Goal: Task Accomplishment & Management: Manage account settings

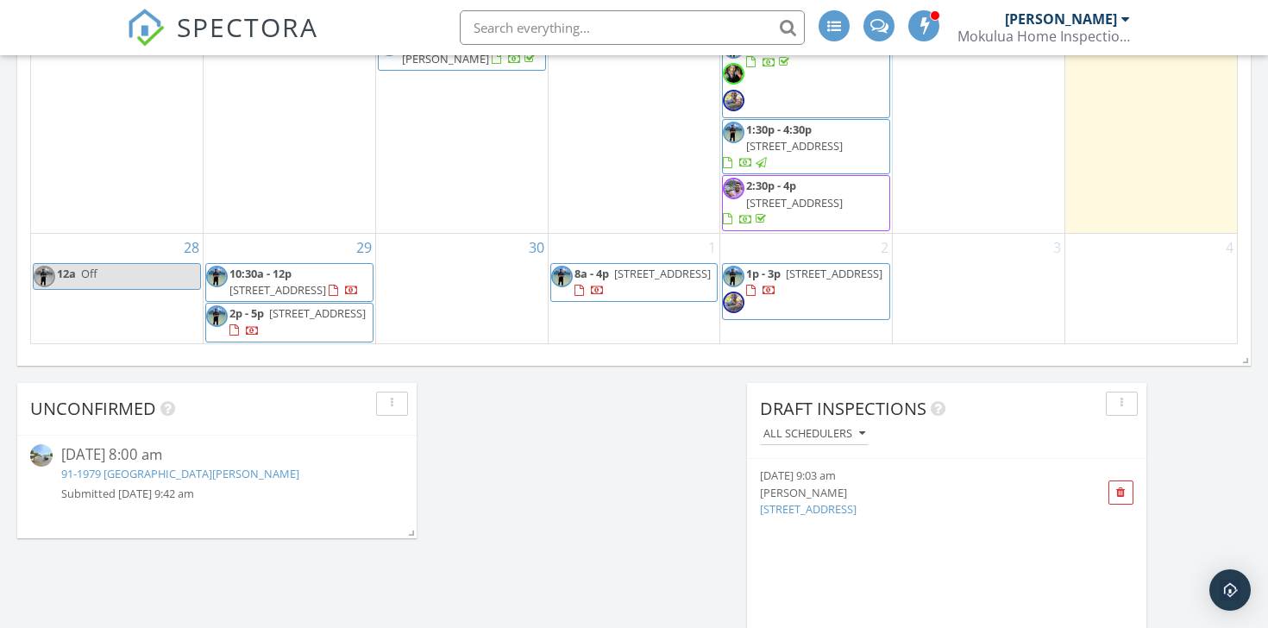
scroll to position [1245, 0]
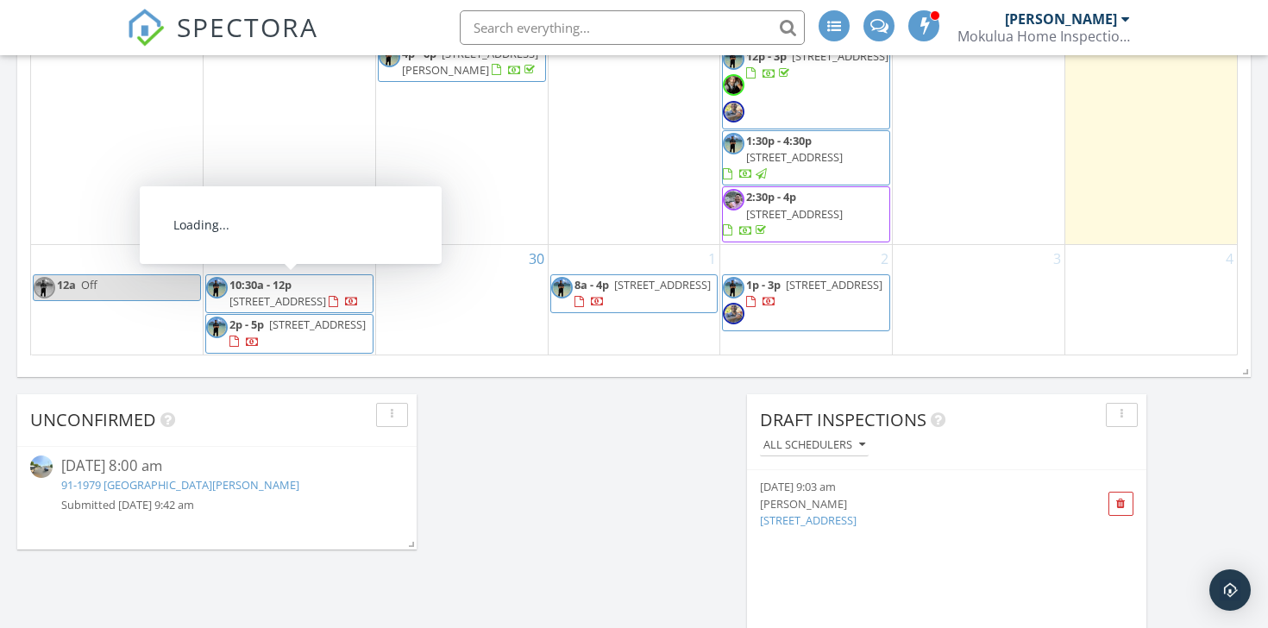
click at [320, 299] on span "1000 Auahi St 403, Honolulu 96814" at bounding box center [277, 301] width 97 height 16
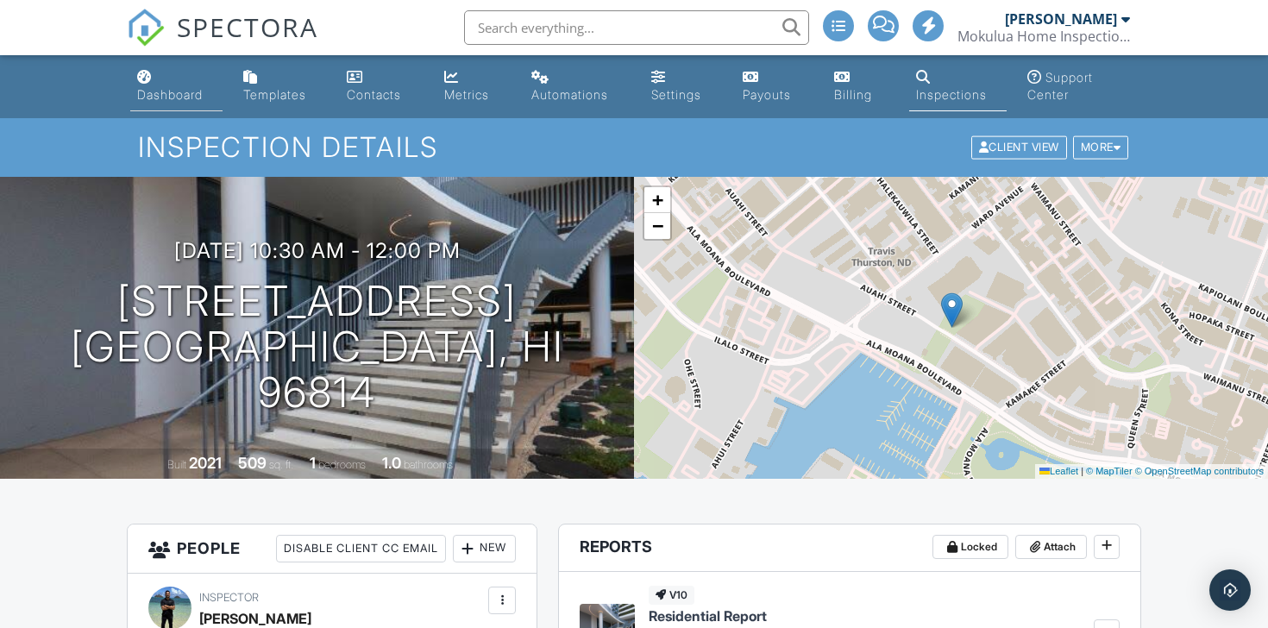
click at [164, 93] on div "Dashboard" at bounding box center [170, 94] width 66 height 15
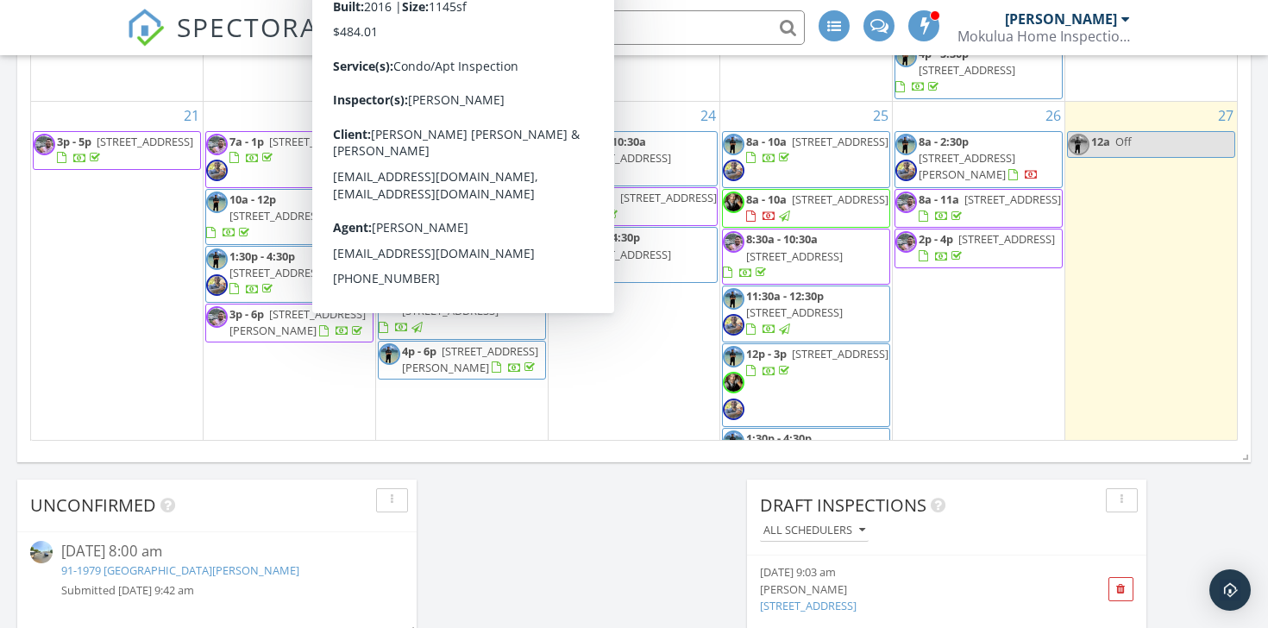
scroll to position [523, 0]
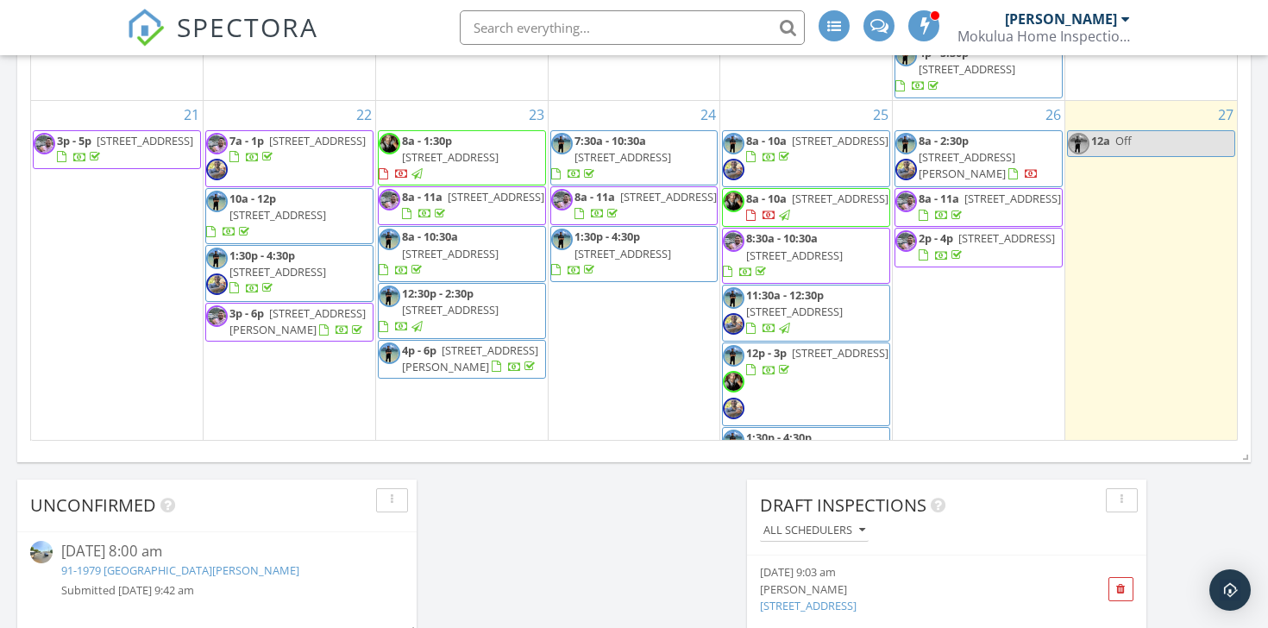
click at [158, 166] on span "3p - 5p 95-1033 ʻĀinamakua Dr 142, Mililani 96789" at bounding box center [117, 150] width 166 height 34
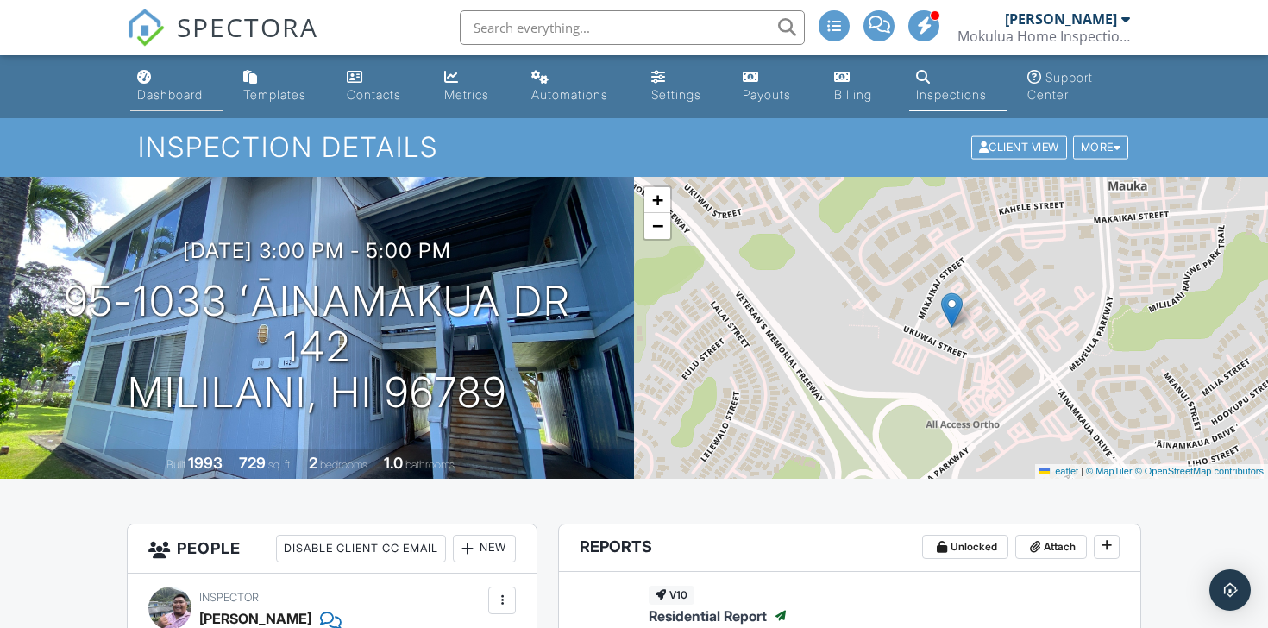
click at [162, 90] on div "Dashboard" at bounding box center [170, 94] width 66 height 15
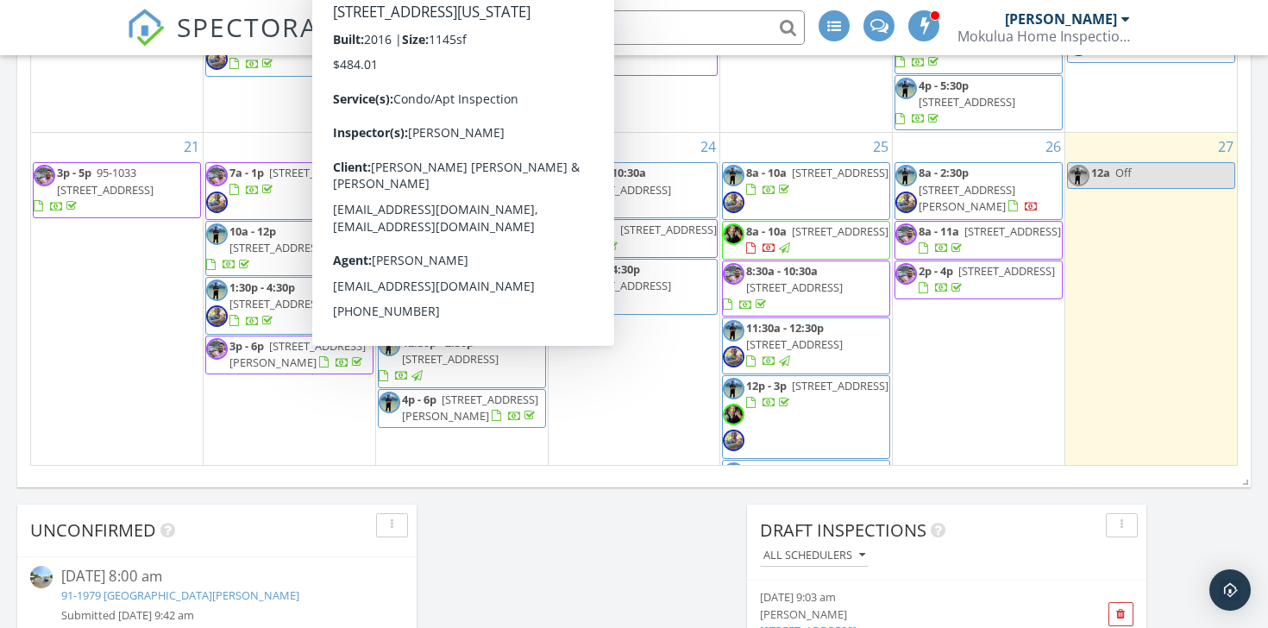
scroll to position [512, 0]
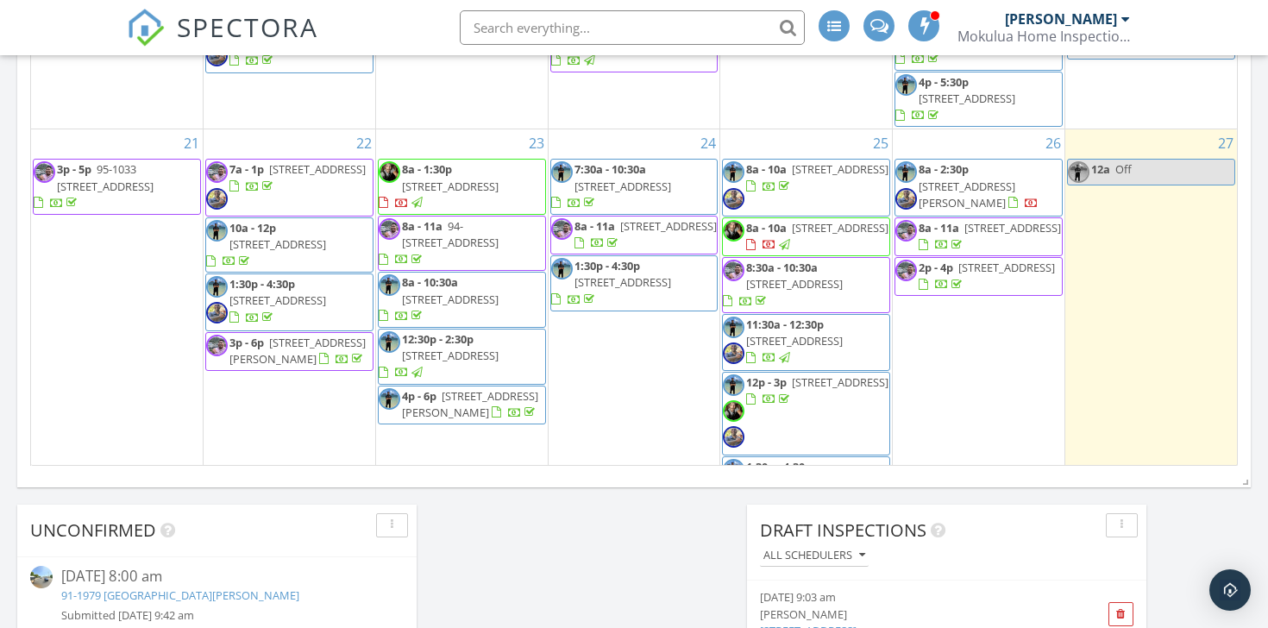
click at [330, 203] on span "7a - 1p 99-715 Hoio St, Aiea 96701" at bounding box center [289, 187] width 166 height 52
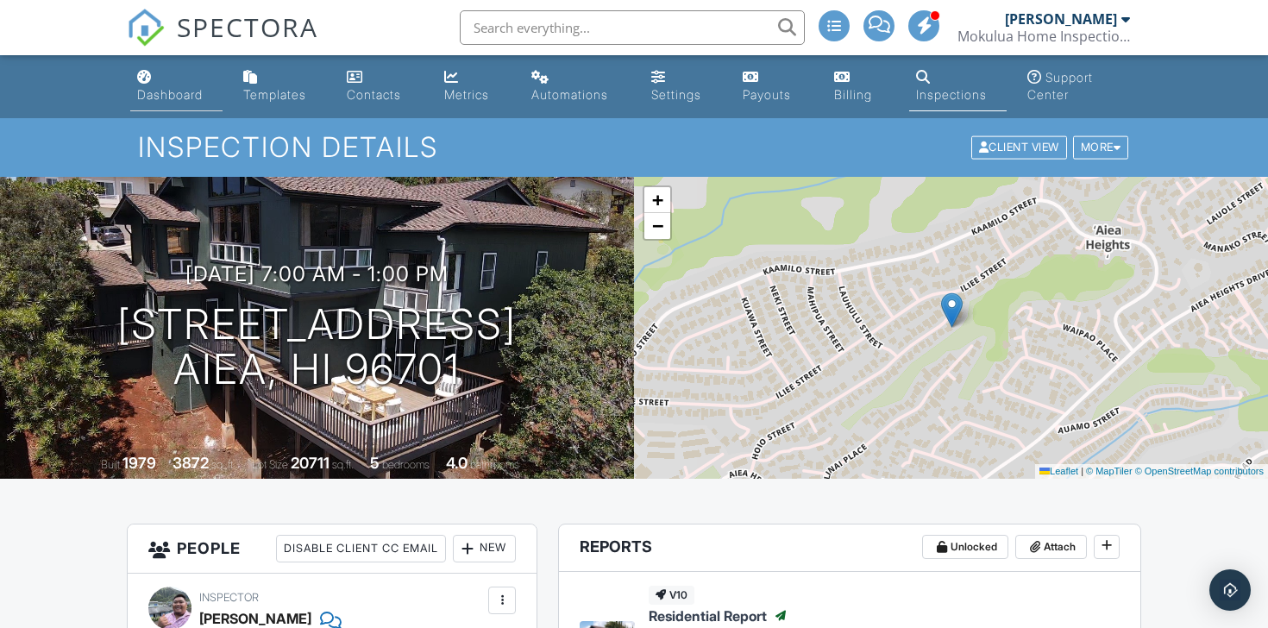
click at [171, 104] on link "Dashboard" at bounding box center [176, 86] width 92 height 49
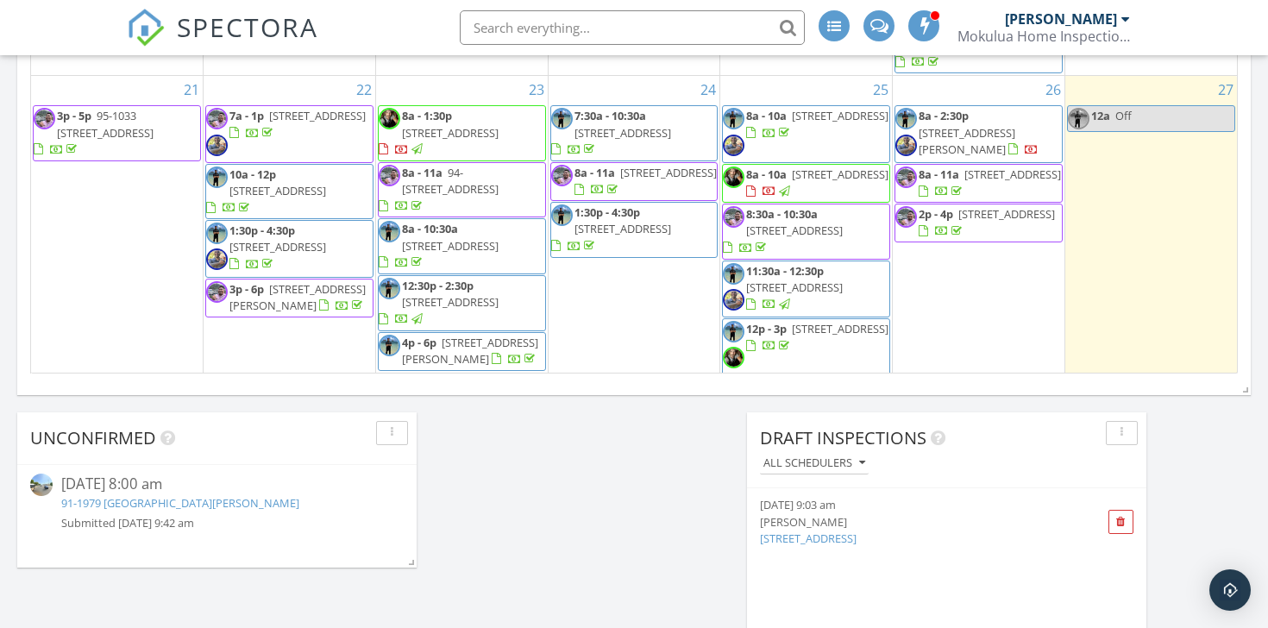
scroll to position [474, 0]
click at [564, 516] on div "Today Nathaniel Perez 12:00 am Off Nathaniel Perez New Inspection New Quote Map…" at bounding box center [634, 231] width 1268 height 2433
click at [297, 304] on span "3838 Claudine St A, Honolulu 96816" at bounding box center [297, 296] width 136 height 32
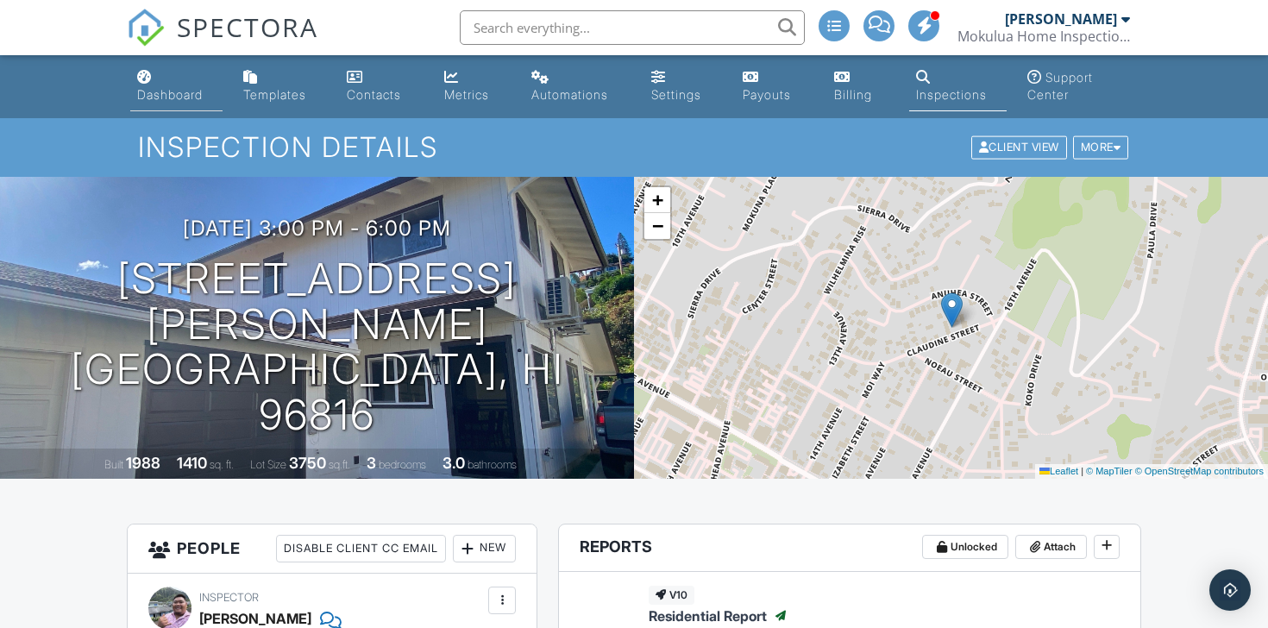
click at [178, 94] on div "Dashboard" at bounding box center [170, 94] width 66 height 15
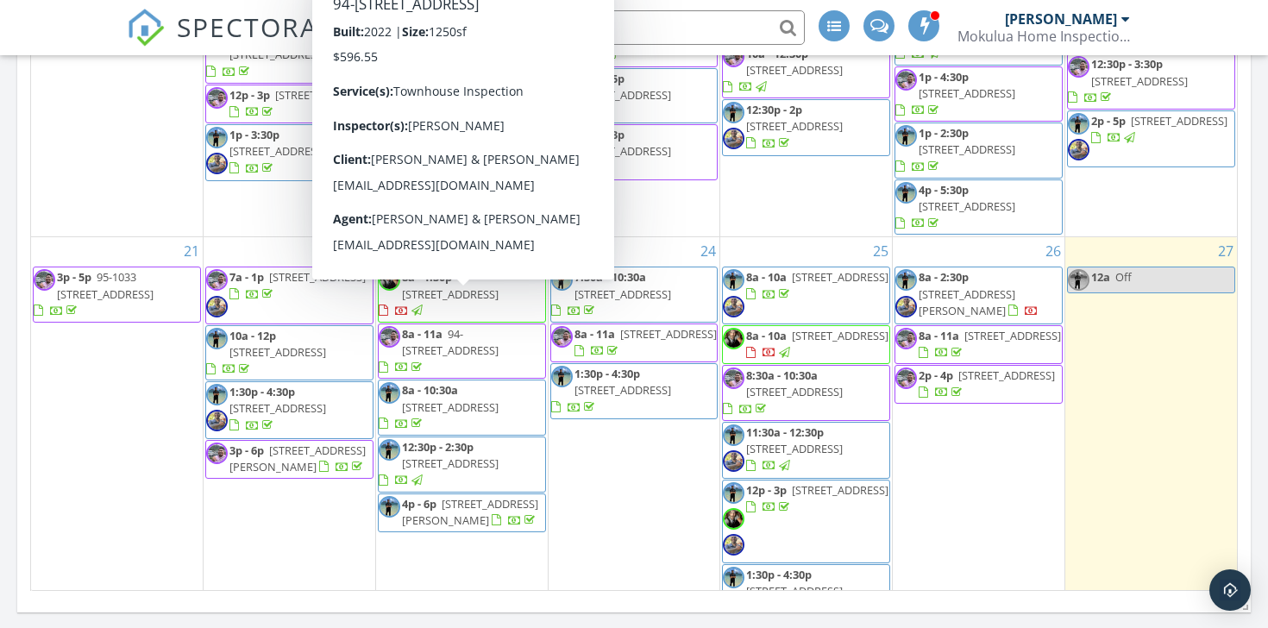
scroll to position [560, 0]
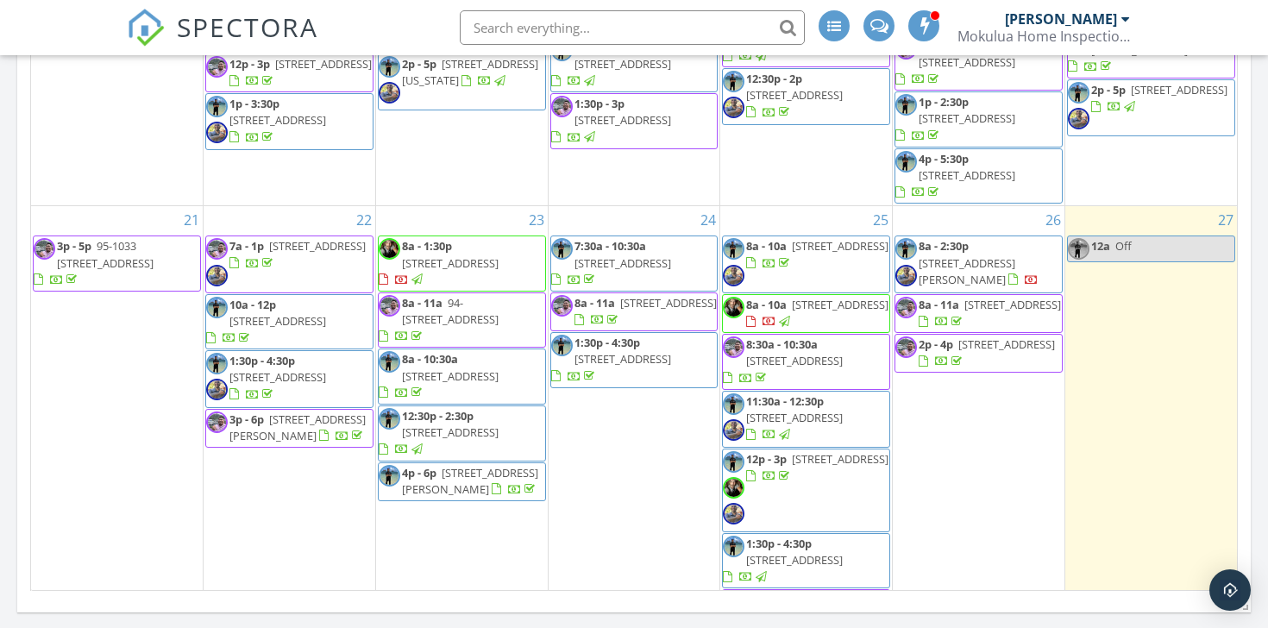
click at [519, 303] on span "8a - 11a 94-1188 Kalahikiola Dr 1004, Waipahu 96797" at bounding box center [462, 320] width 166 height 51
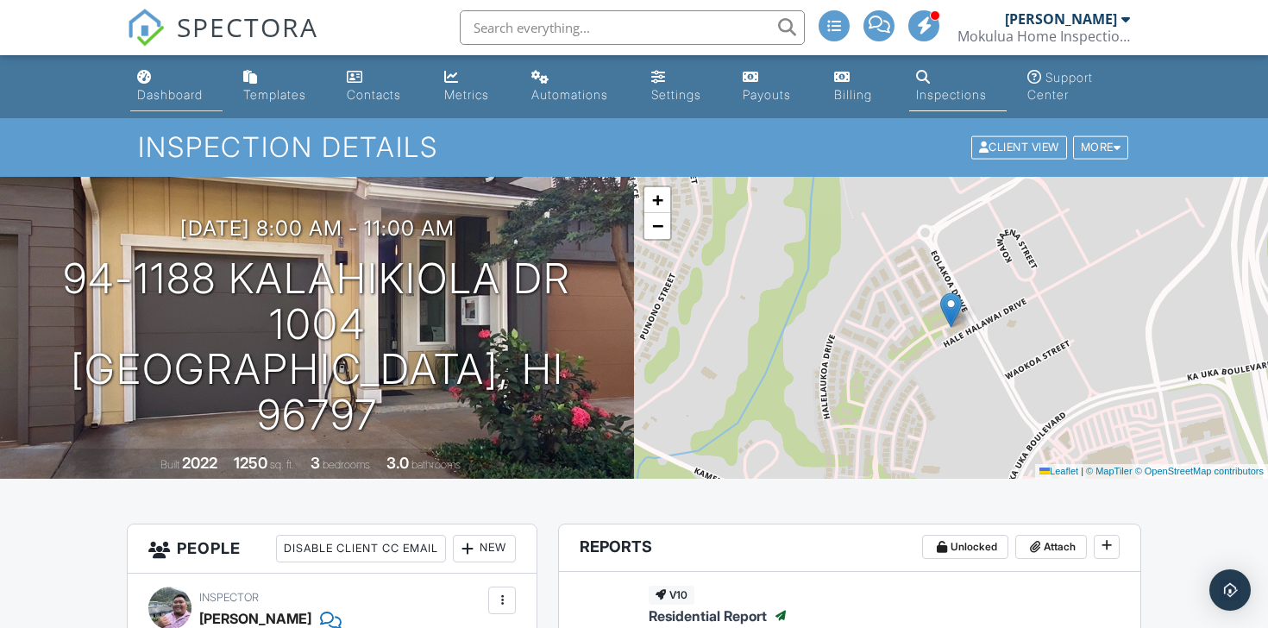
click at [173, 91] on div "Dashboard" at bounding box center [170, 94] width 66 height 15
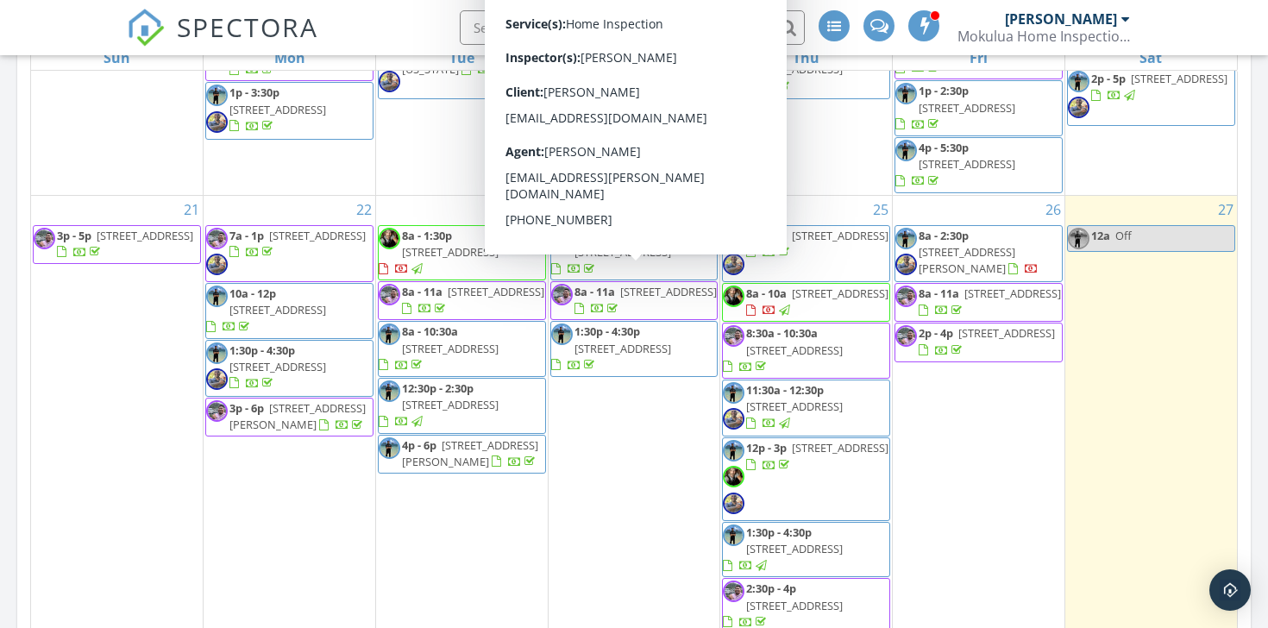
scroll to position [854, 0]
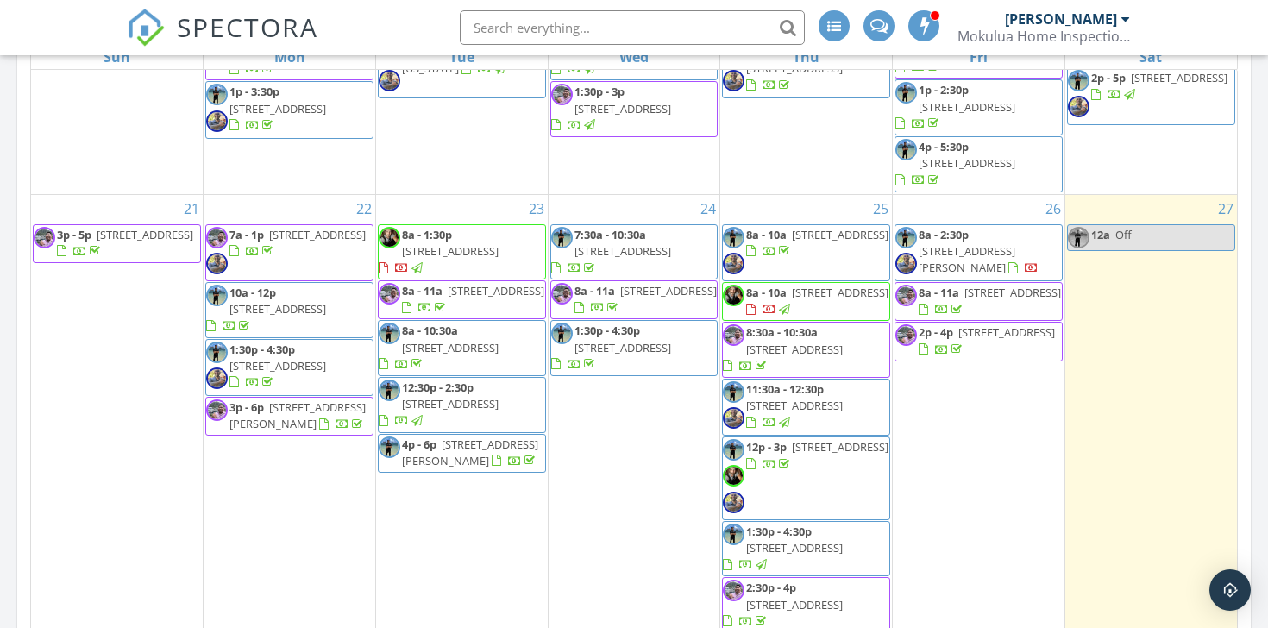
click at [640, 283] on span "8a - 11a 110 Waialeale St, Honolulu 96825" at bounding box center [634, 300] width 166 height 34
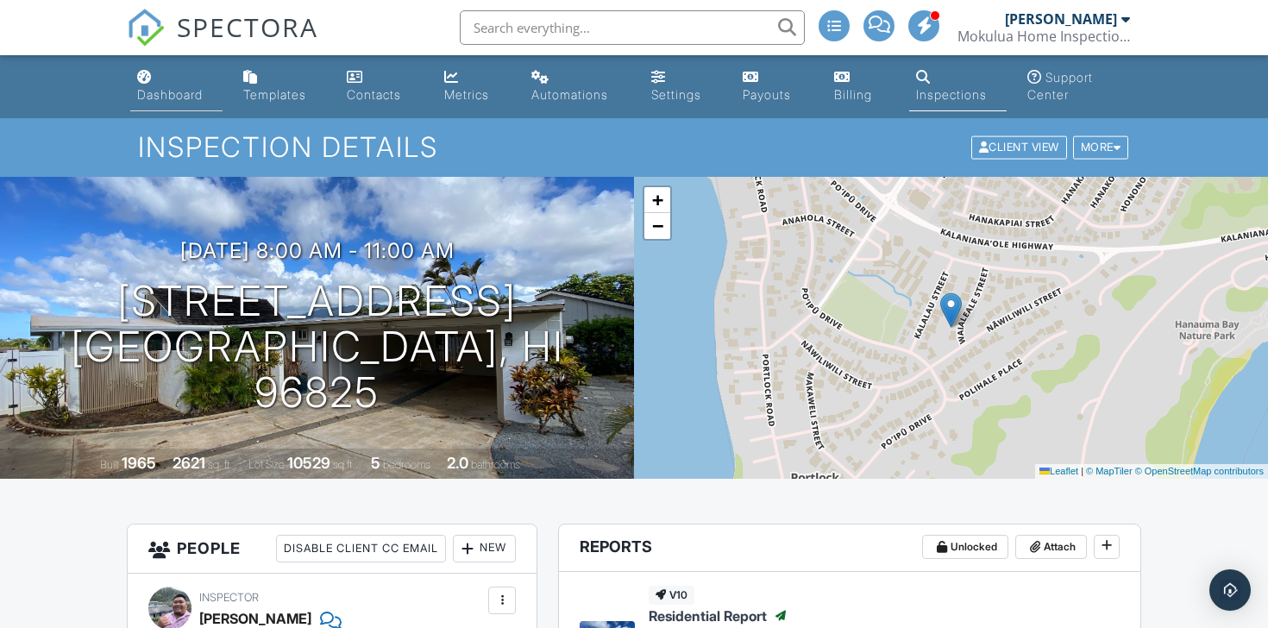
click at [170, 83] on link "Dashboard" at bounding box center [176, 86] width 92 height 49
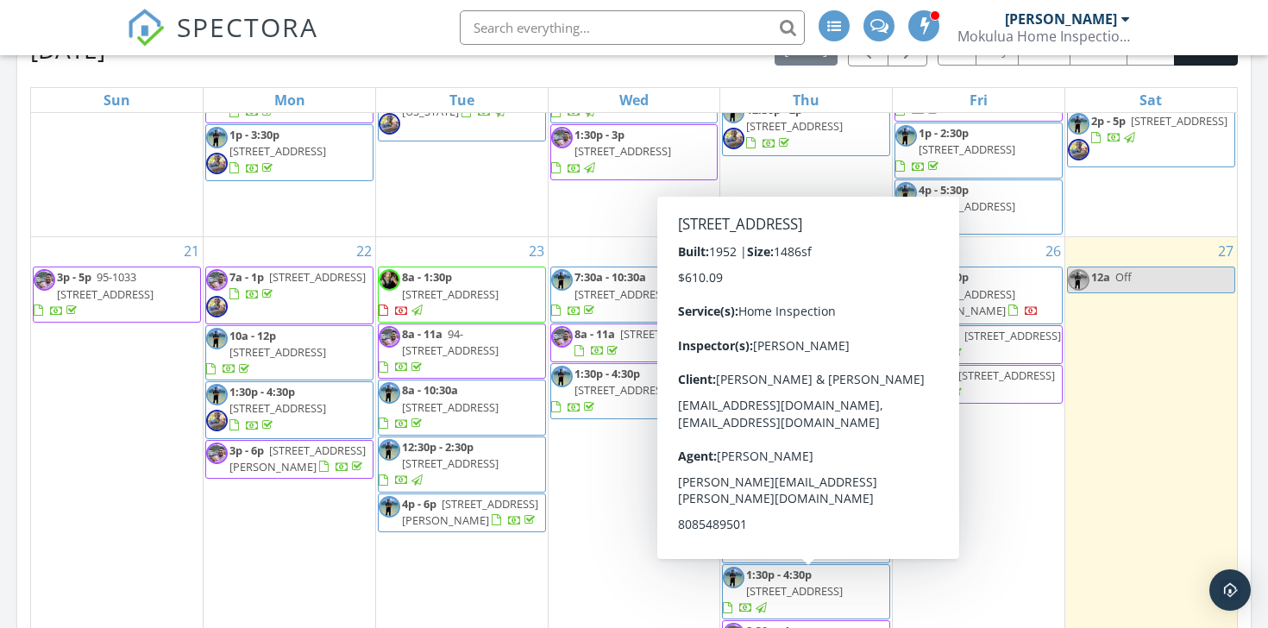
scroll to position [807, 0]
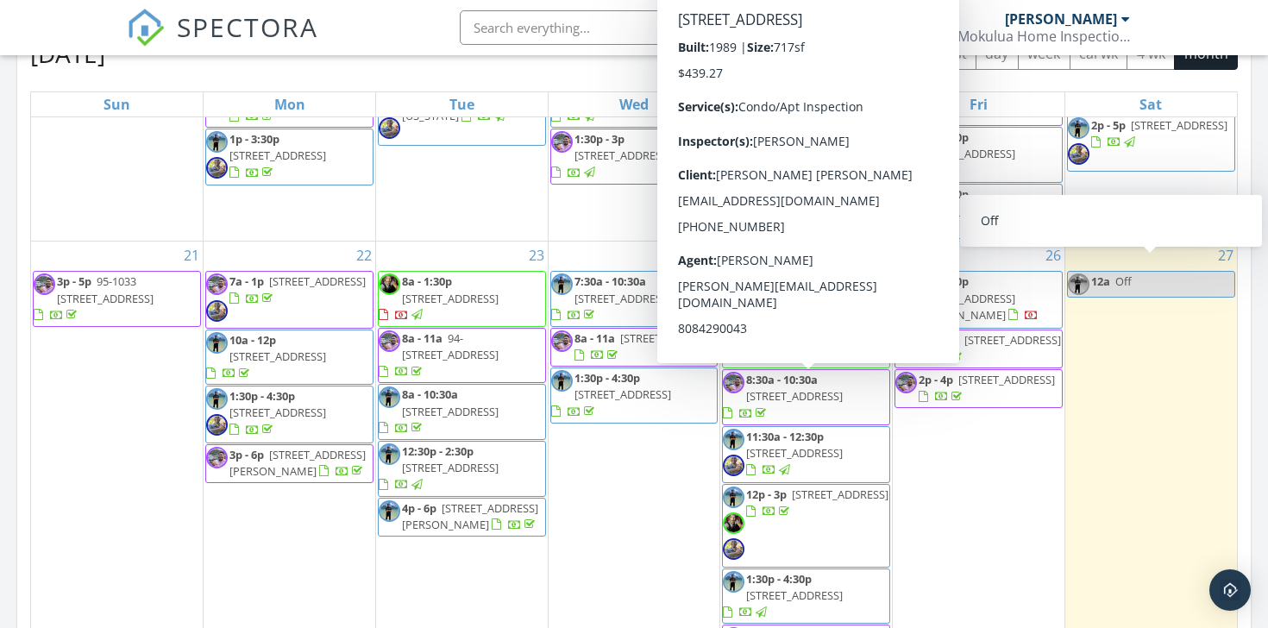
click at [816, 399] on span "91-1029 Puamaeole St 2R, Ewa Beach 96706" at bounding box center [794, 396] width 97 height 16
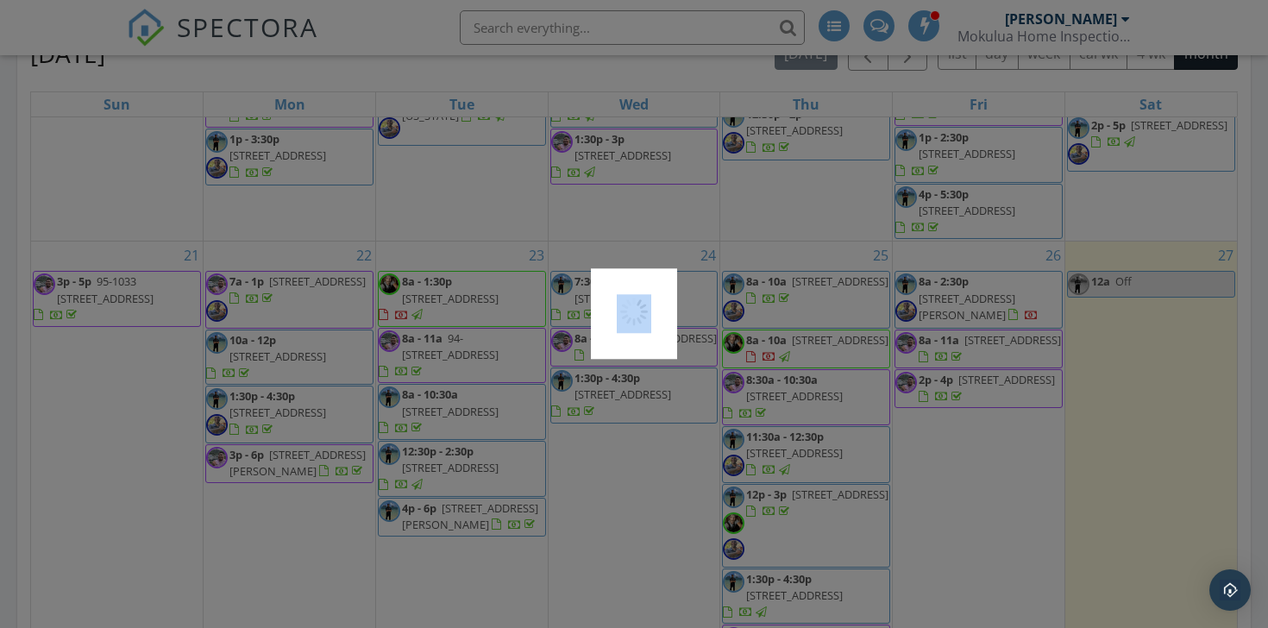
click at [816, 399] on div at bounding box center [634, 314] width 1268 height 628
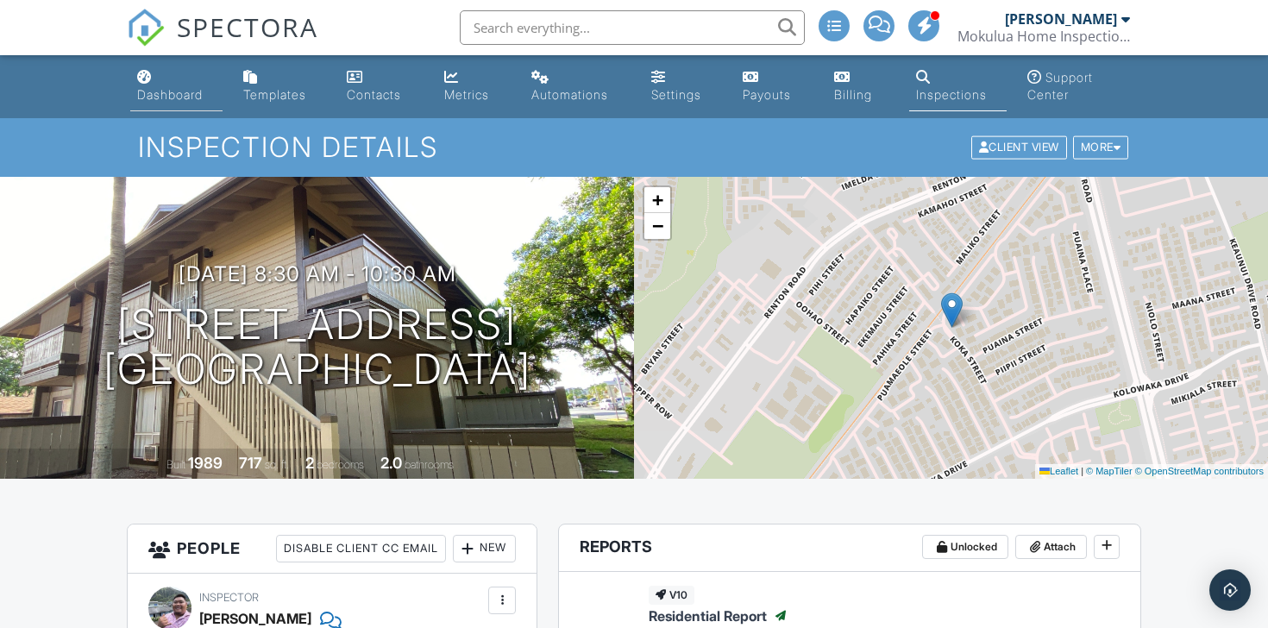
click at [172, 87] on div "Dashboard" at bounding box center [170, 94] width 66 height 15
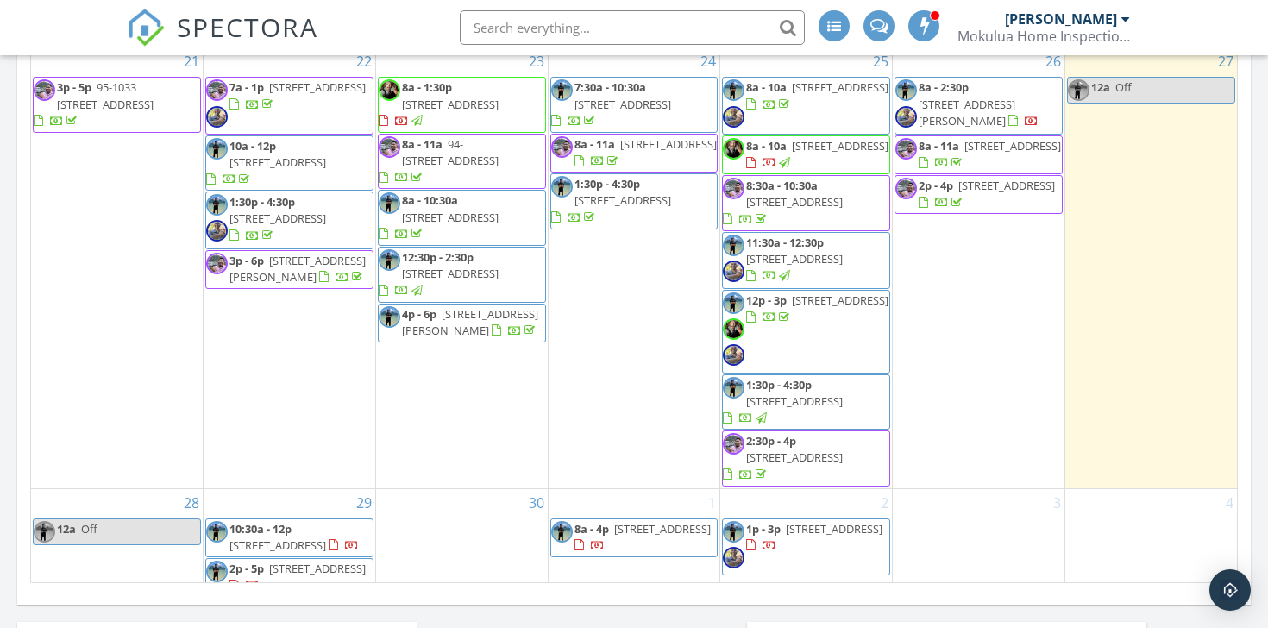
scroll to position [713, 0]
click at [857, 482] on span "2:30p - 4p [STREET_ADDRESS]" at bounding box center [806, 456] width 166 height 51
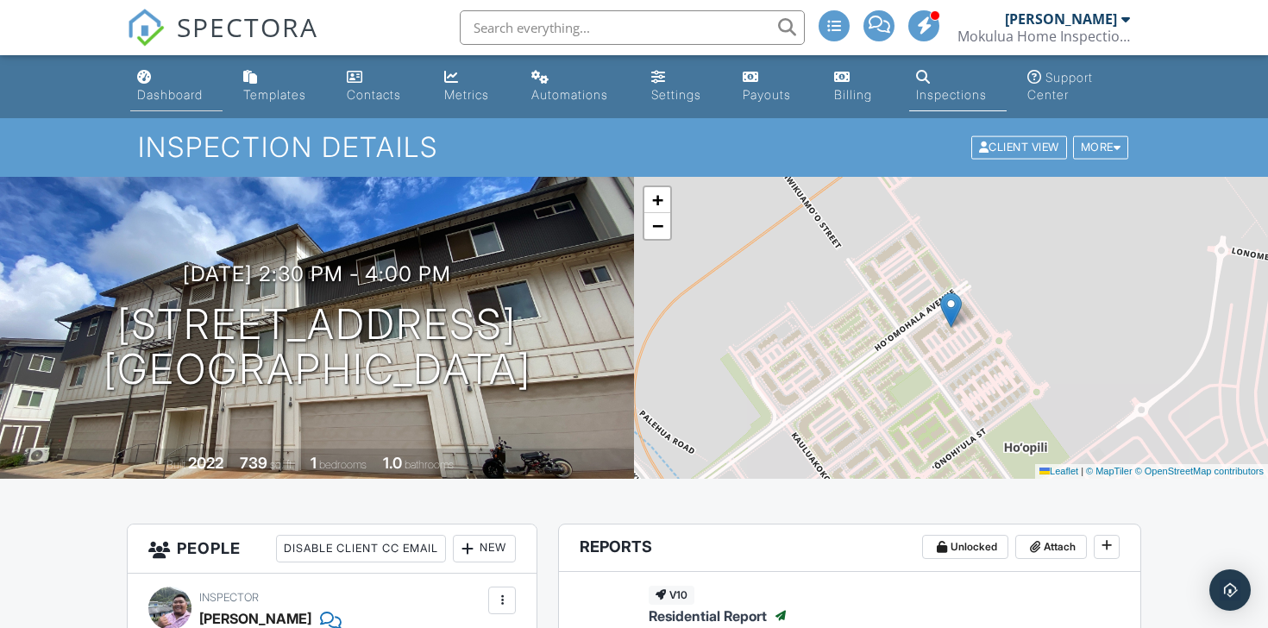
click at [185, 98] on div "Dashboard" at bounding box center [170, 94] width 66 height 15
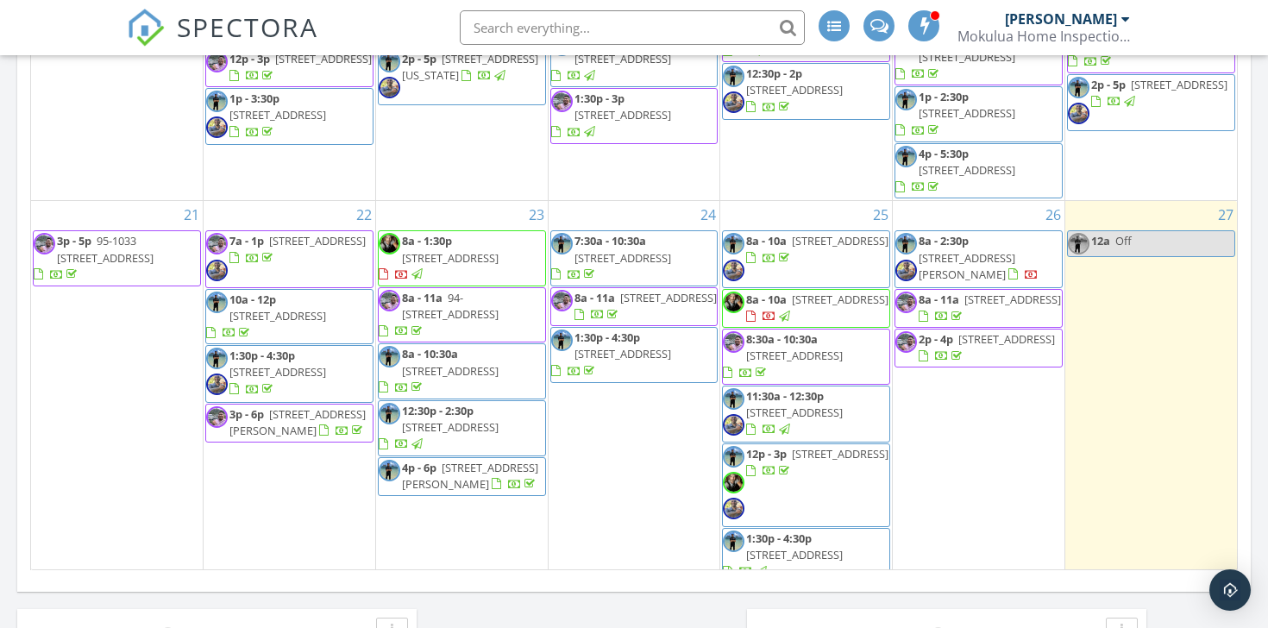
scroll to position [547, 0]
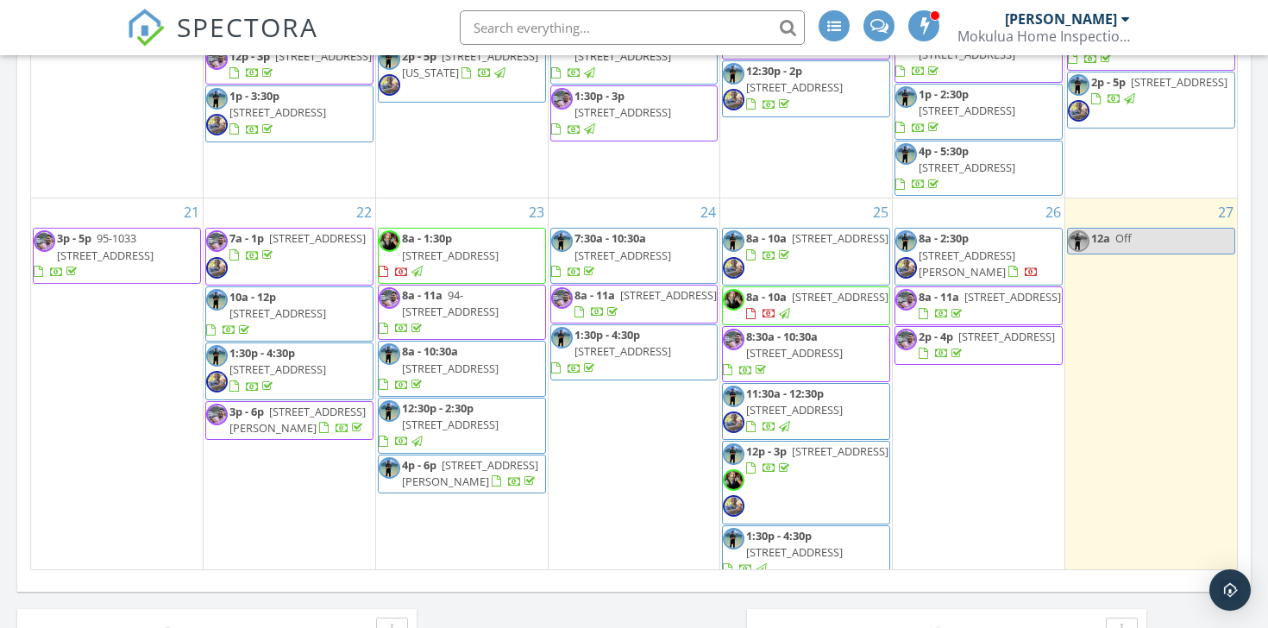
click at [977, 322] on span "8a - 11a 91-1021 Kuina St 119, Ewa Beach 96706" at bounding box center [978, 306] width 166 height 34
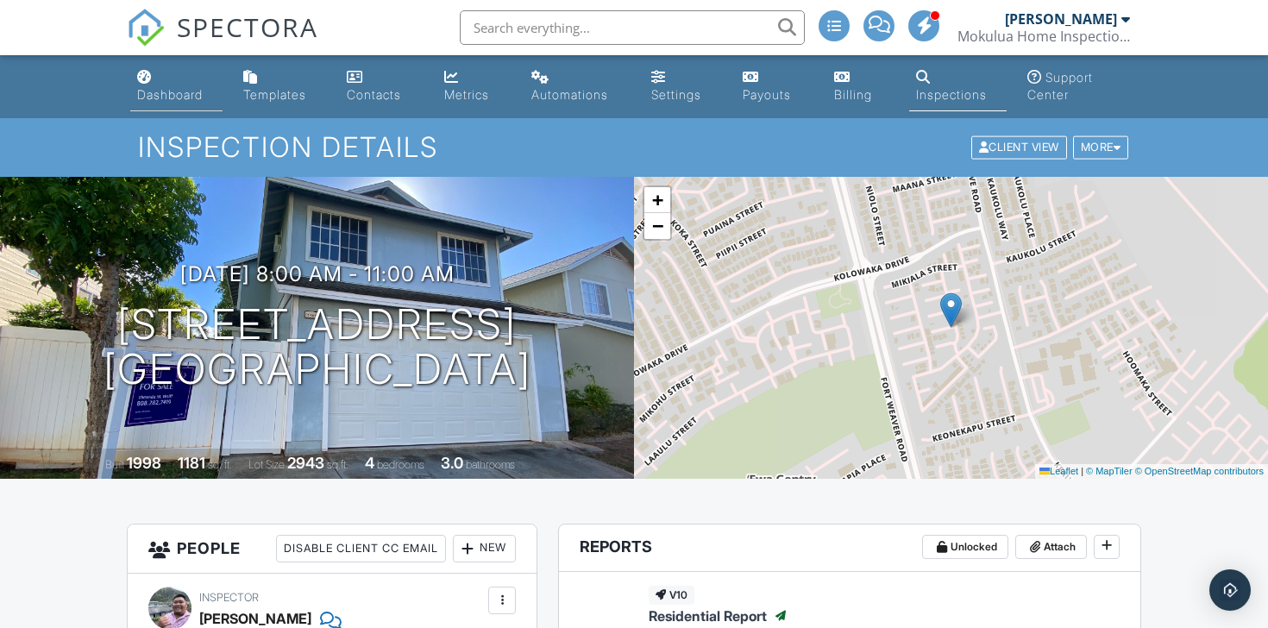
click at [154, 72] on link "Dashboard" at bounding box center [176, 86] width 92 height 49
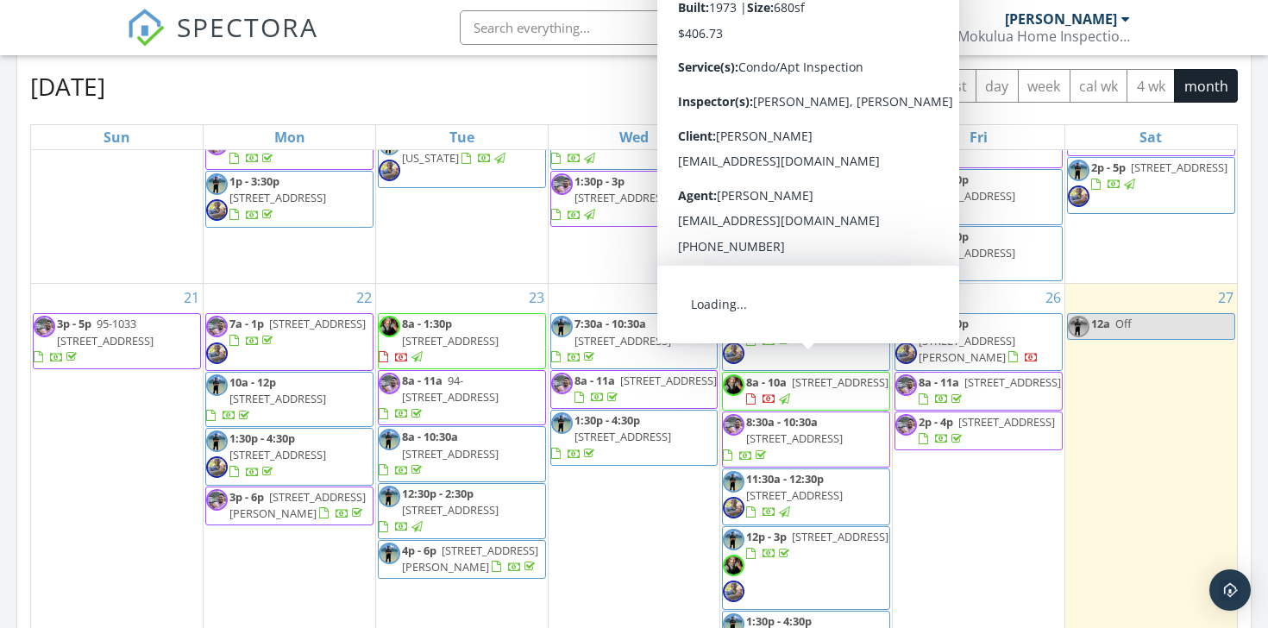
scroll to position [743, 0]
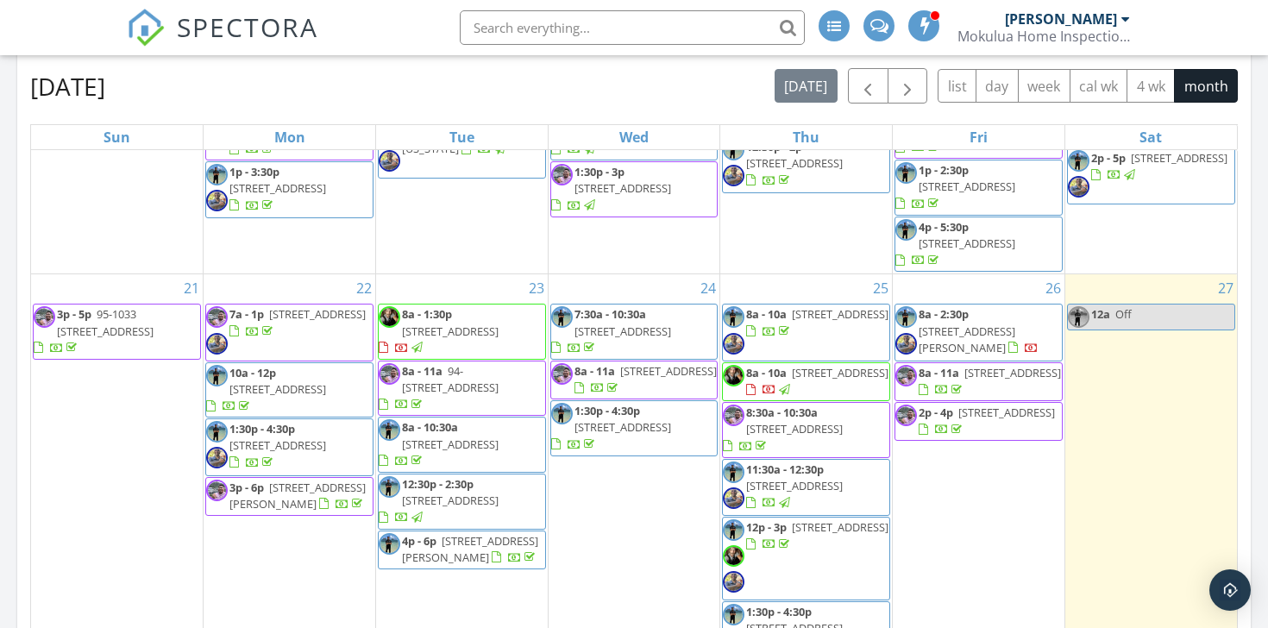
click at [1033, 438] on span "2p - 4p 95-510 Wikao St A104, Mililani 96789" at bounding box center [978, 422] width 166 height 34
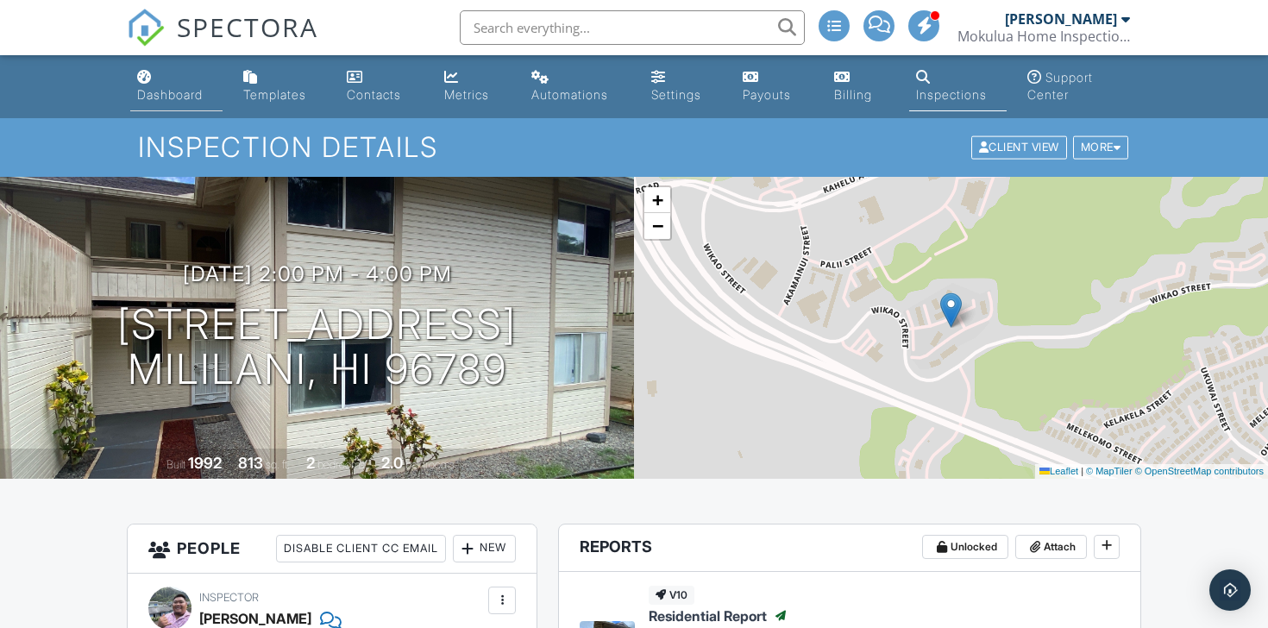
click at [170, 81] on link "Dashboard" at bounding box center [176, 86] width 92 height 49
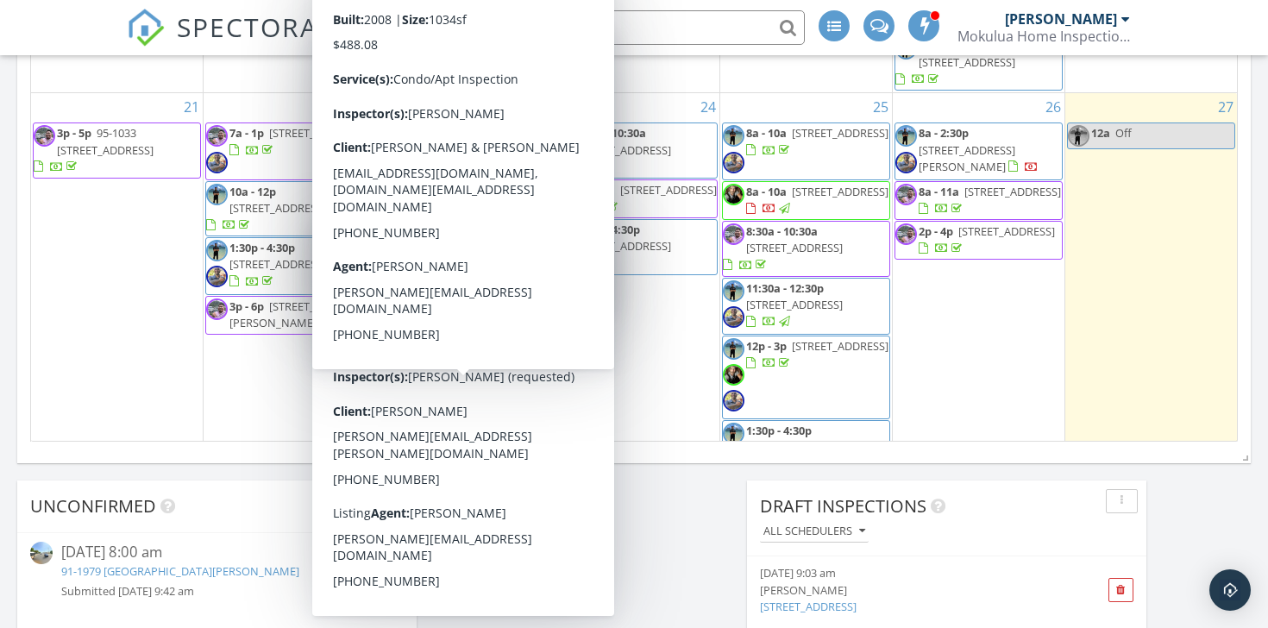
scroll to position [460, 0]
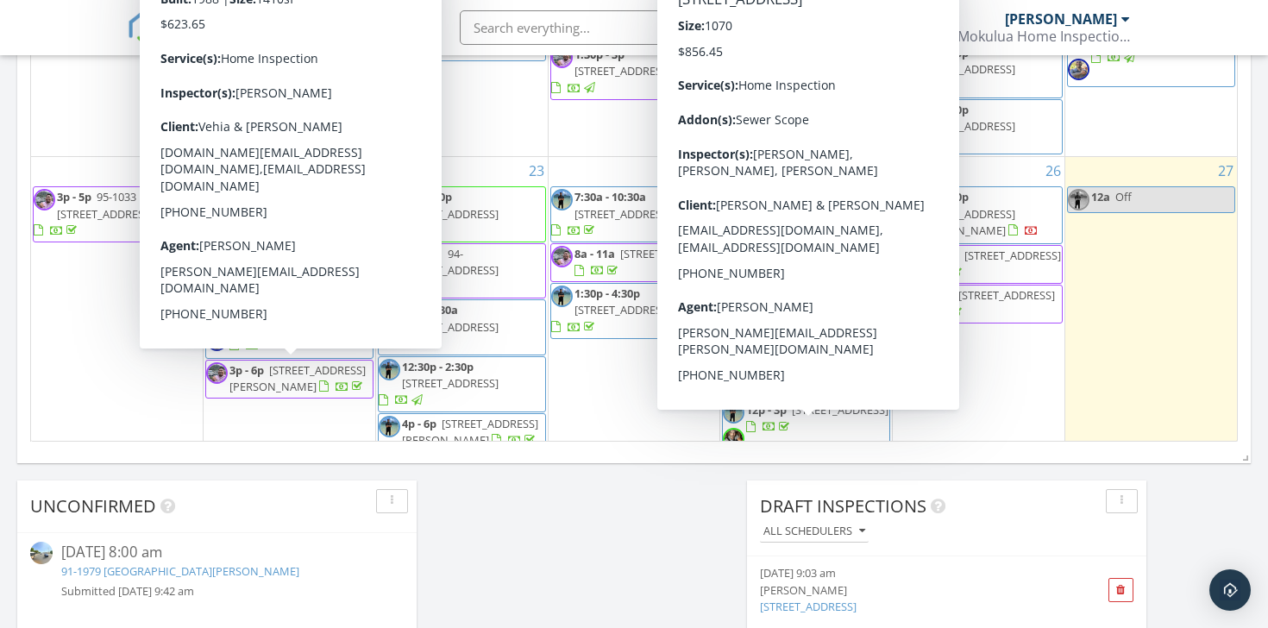
click at [597, 553] on div "Today Nathaniel Perez 12:00 am Off Nathaniel Perez New Inspection New Quote Map…" at bounding box center [634, 299] width 1268 height 2433
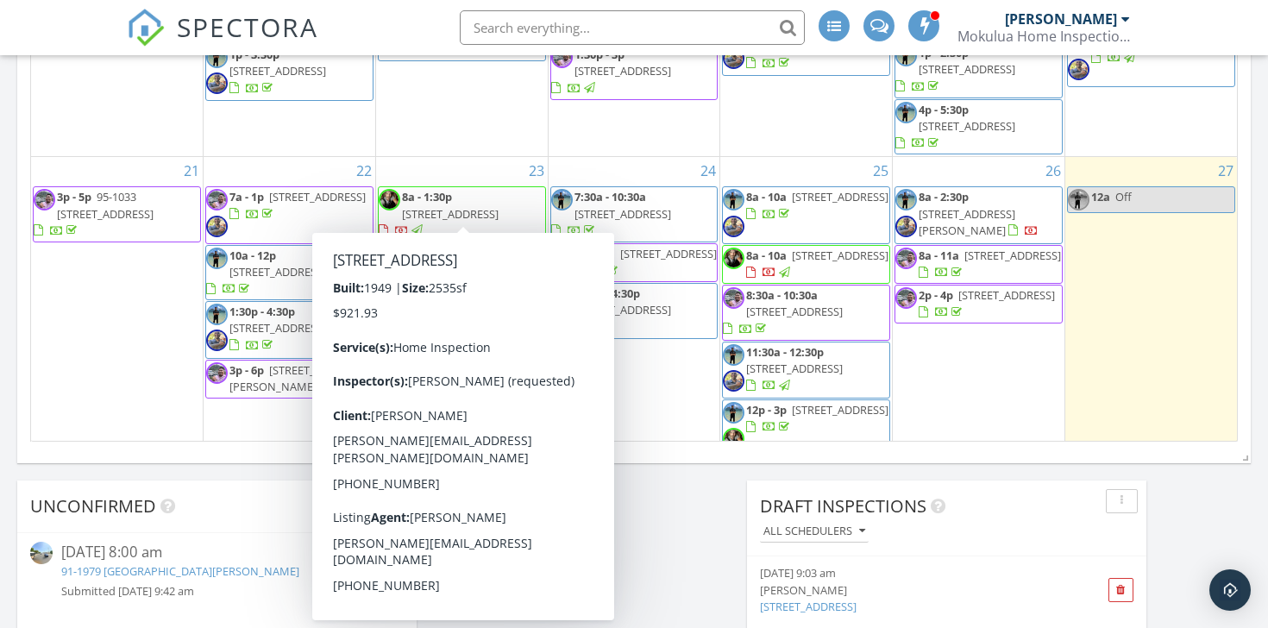
click at [457, 212] on span "1561 Ahihi St , Honolulu 96819" at bounding box center [450, 214] width 97 height 16
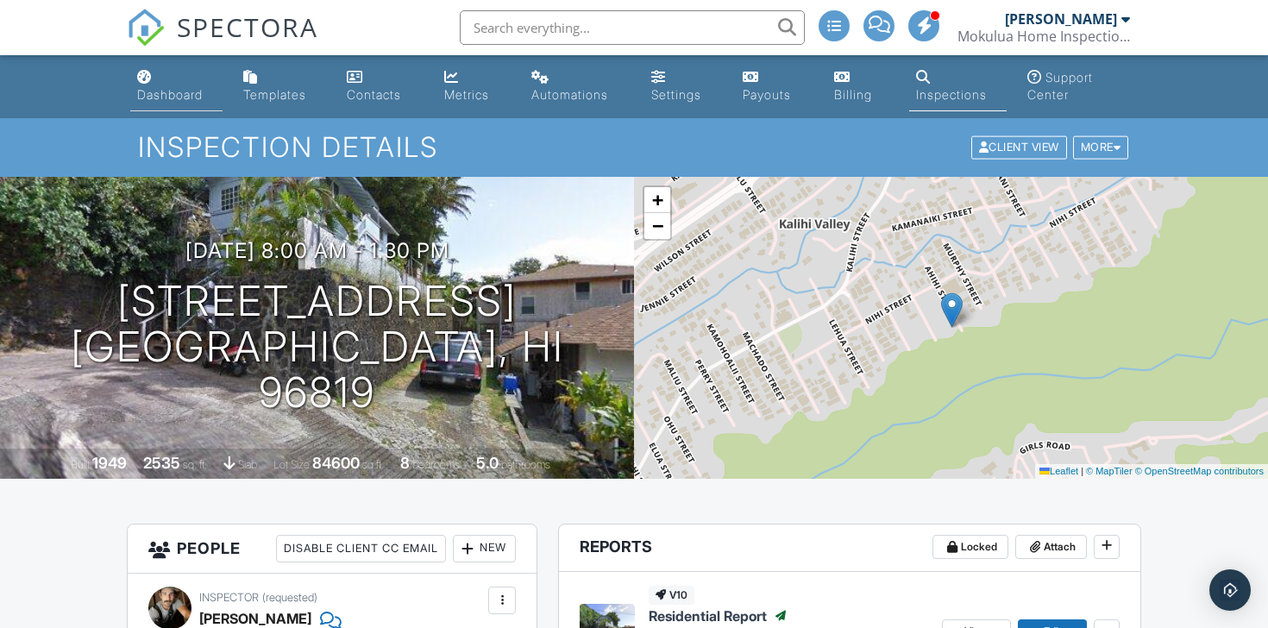
click at [170, 102] on div "Dashboard" at bounding box center [170, 94] width 66 height 15
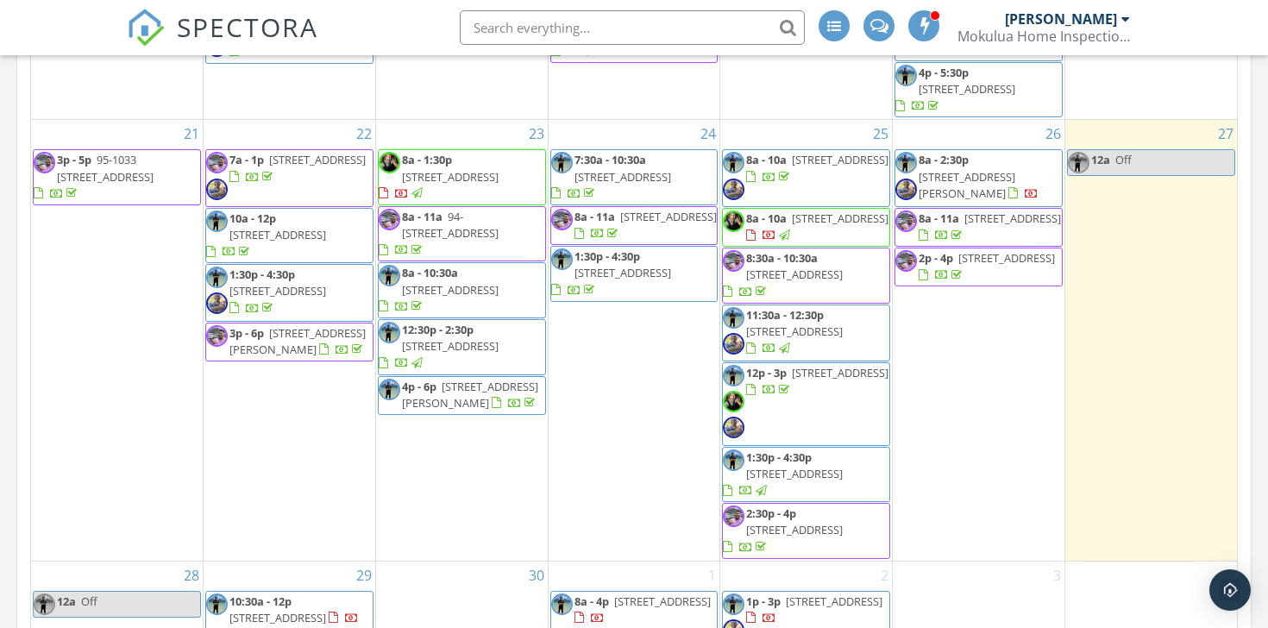
scroll to position [925, 0]
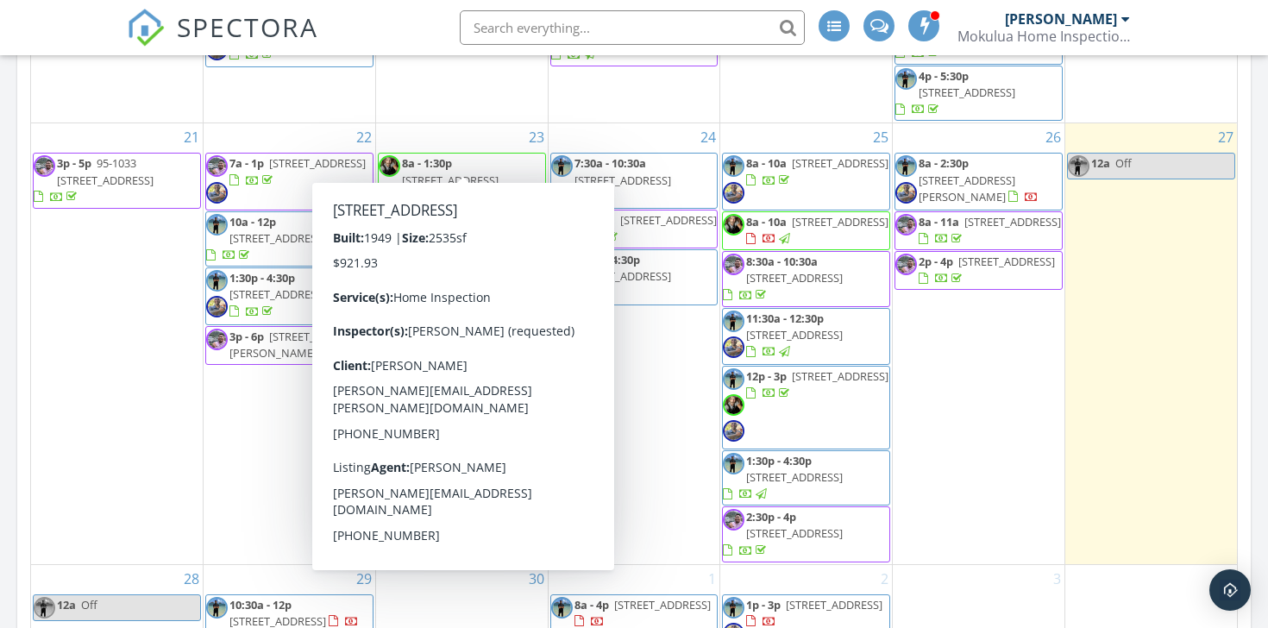
click at [472, 173] on span "[STREET_ADDRESS]" at bounding box center [450, 181] width 97 height 16
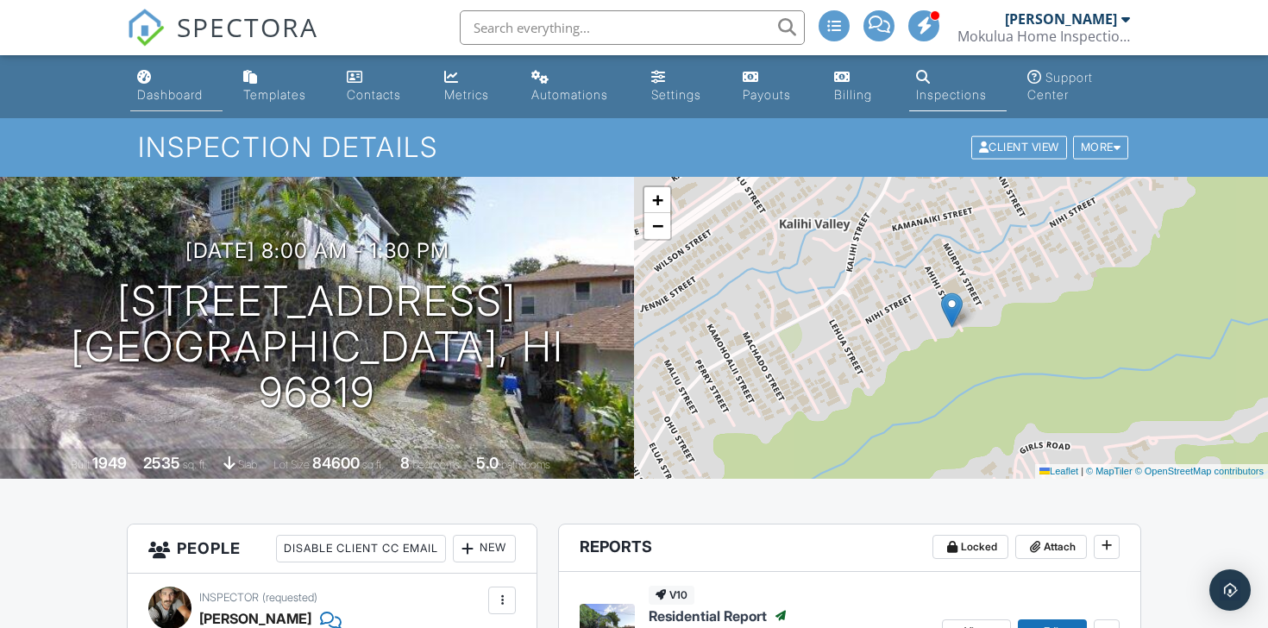
click at [148, 85] on link "Dashboard" at bounding box center [176, 86] width 92 height 49
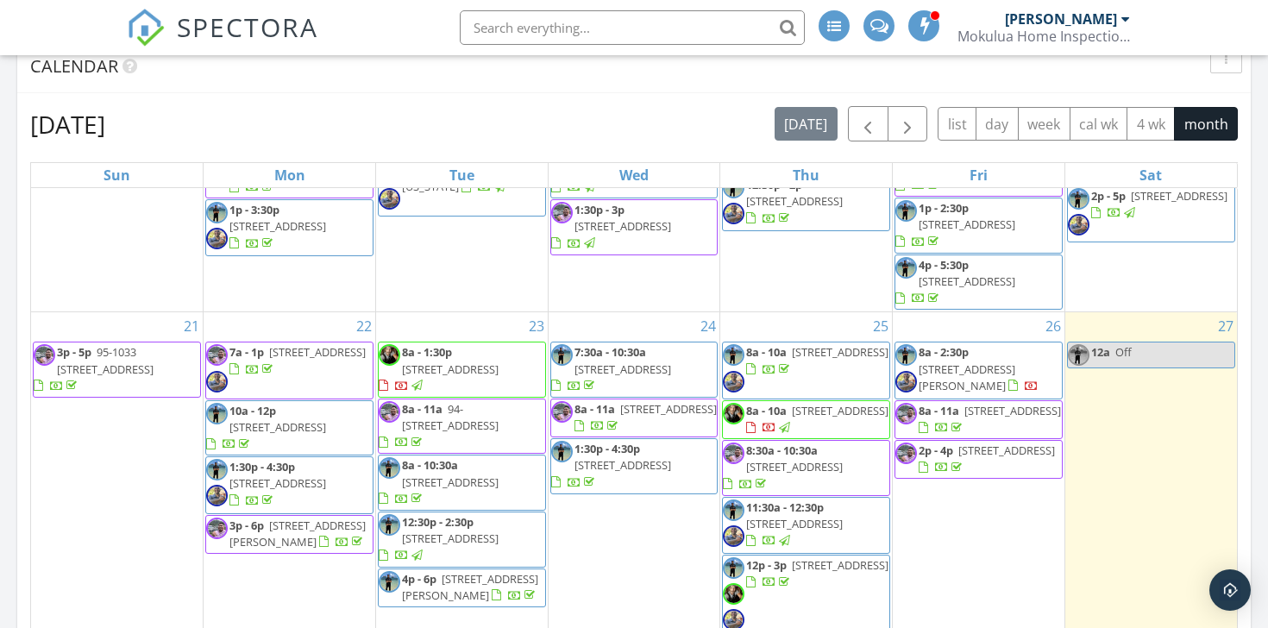
scroll to position [744, 0]
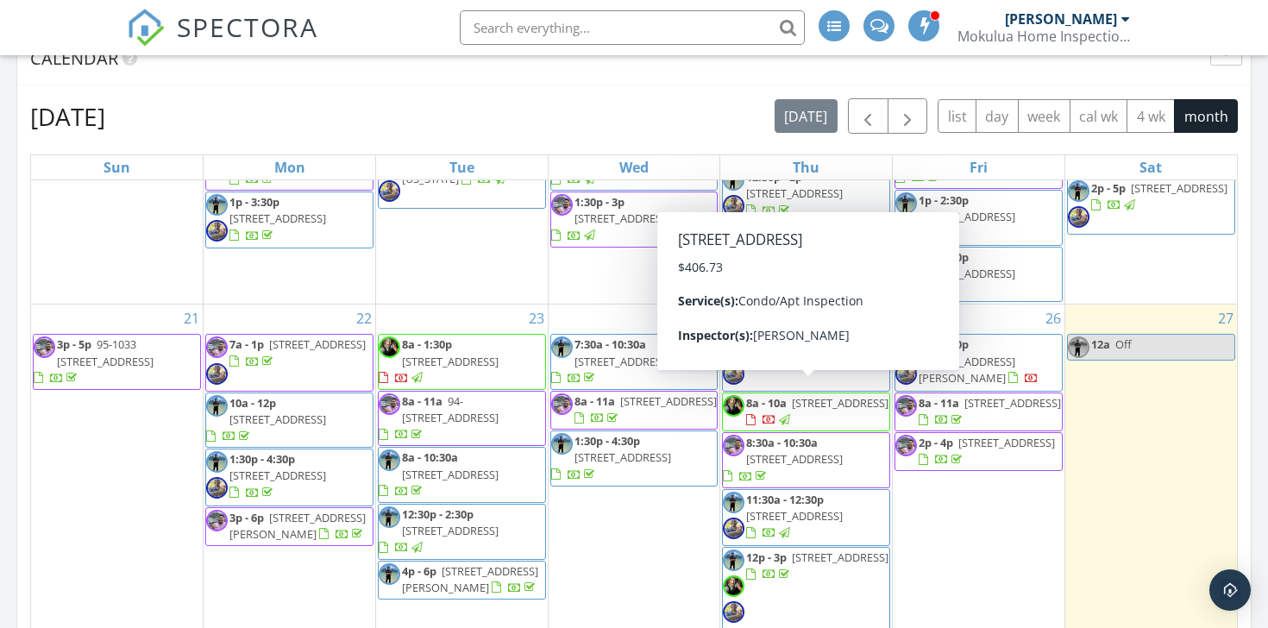
click at [838, 413] on span "8a - 10a 91-4099 Hikuono St 1501, Ewa Beach 96706" at bounding box center [806, 412] width 166 height 34
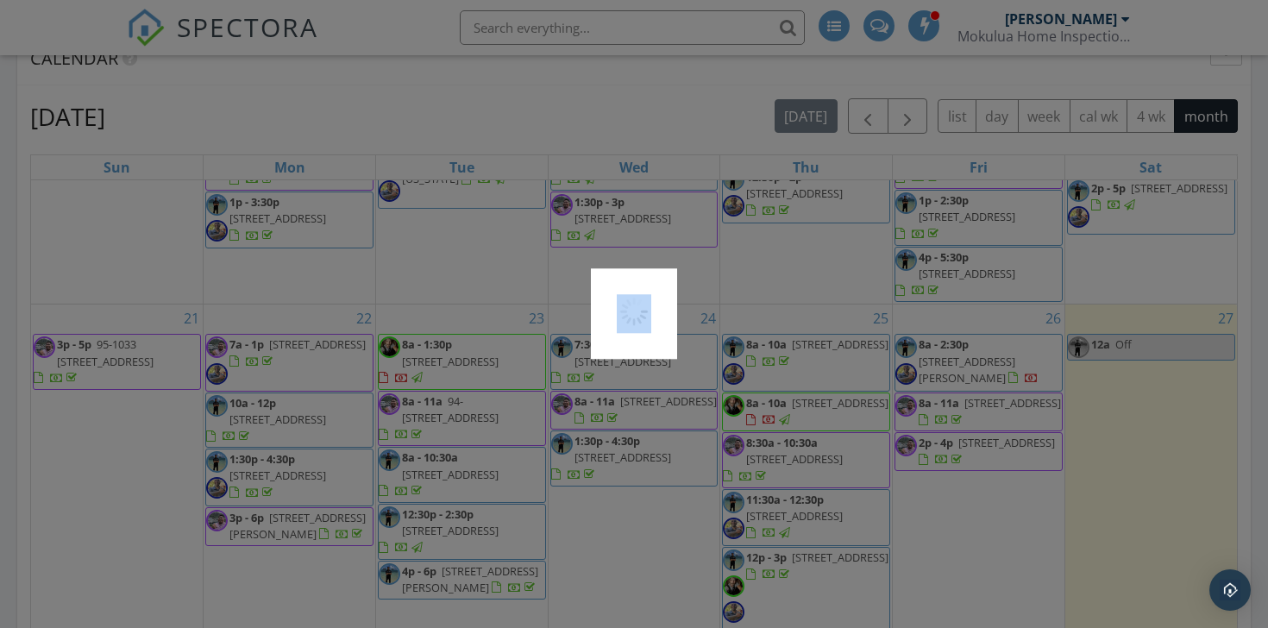
click at [838, 413] on div at bounding box center [634, 314] width 1268 height 628
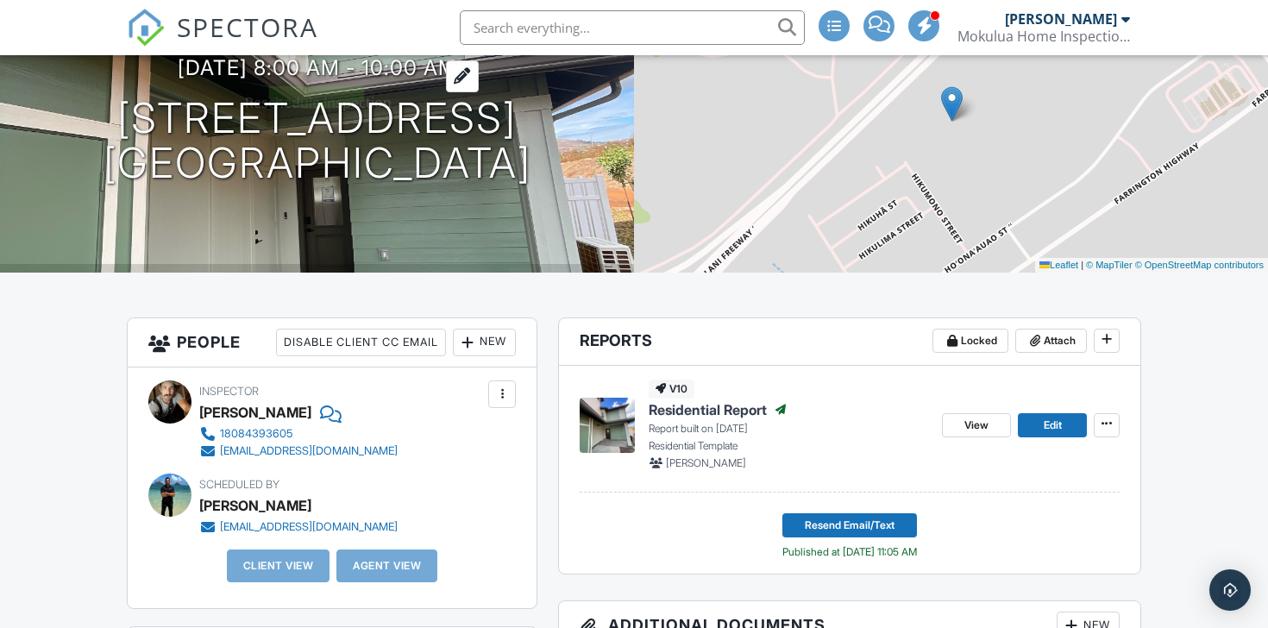
scroll to position [217, 0]
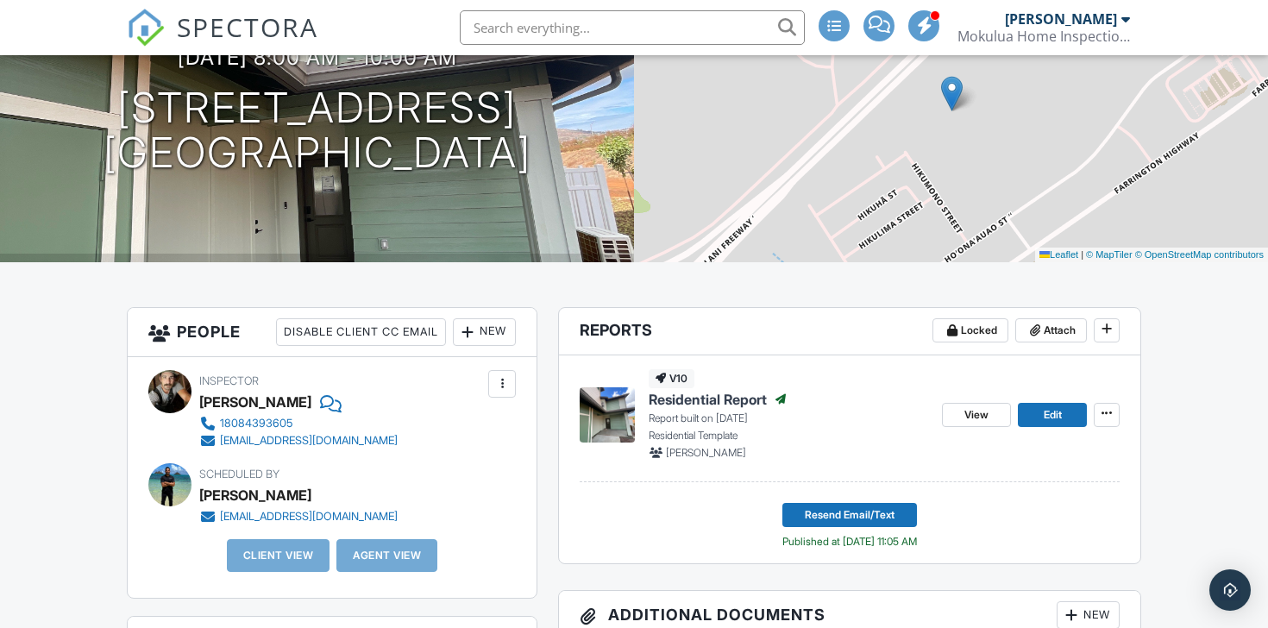
click at [476, 330] on div "New" at bounding box center [484, 332] width 63 height 28
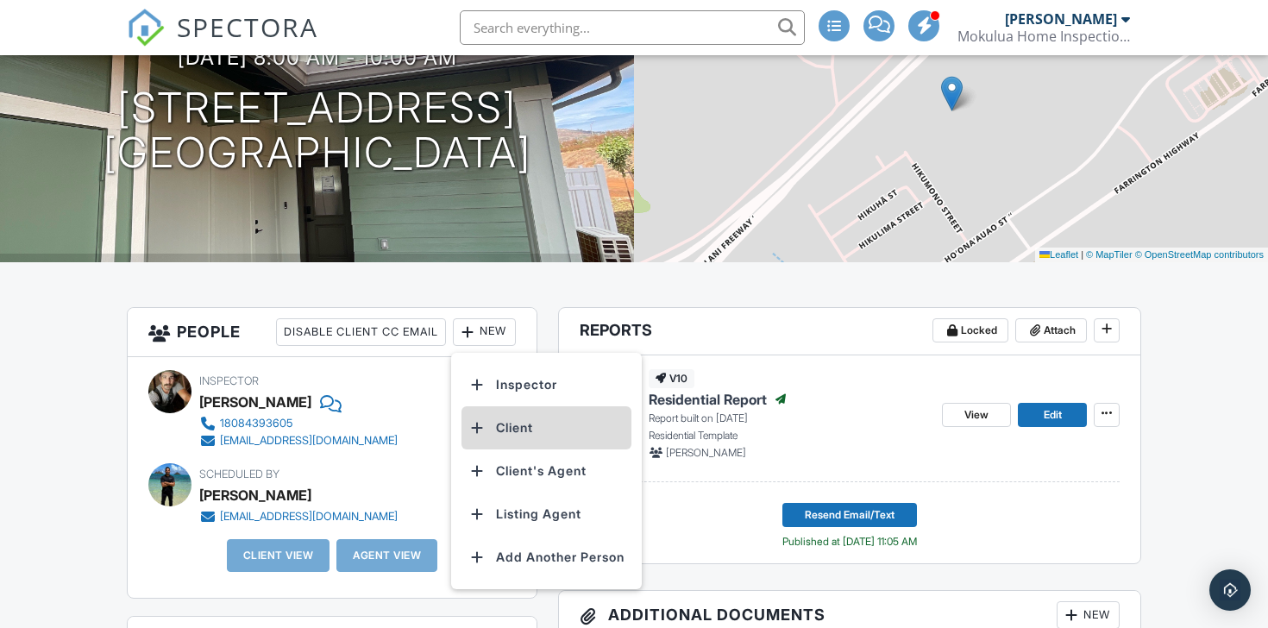
click at [503, 435] on li "Client" at bounding box center [547, 427] width 170 height 43
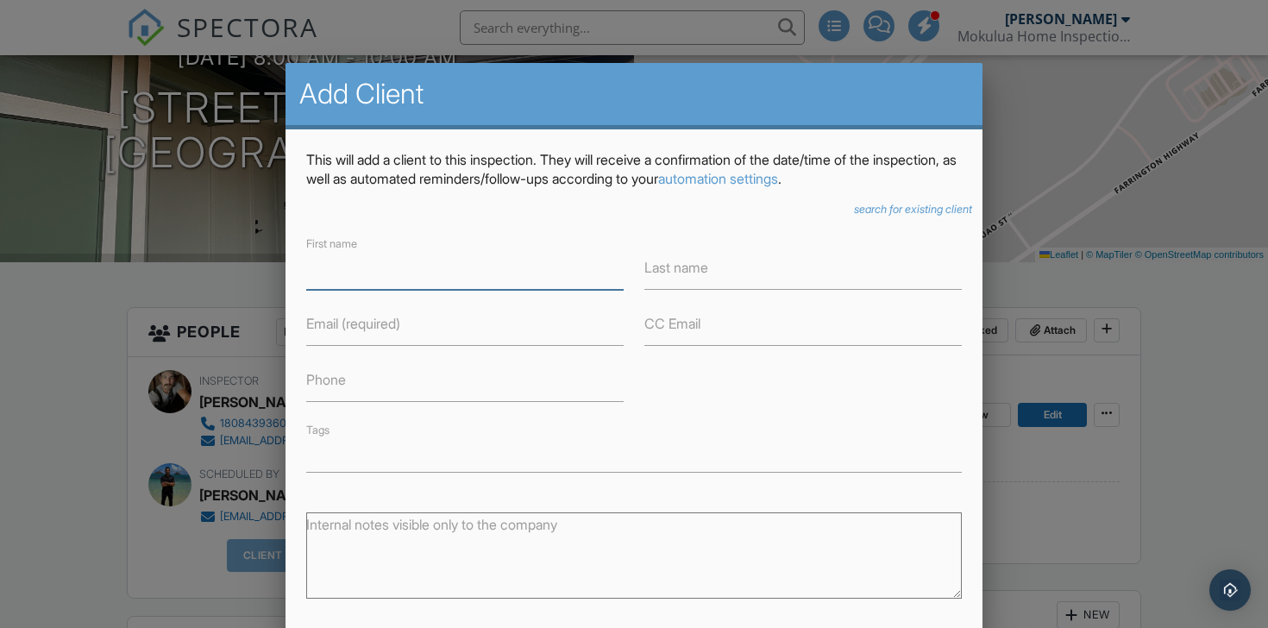
paste input "[PERSON_NAME]"
type input "[PERSON_NAME]"
click at [450, 327] on input "Email (required)" at bounding box center [464, 325] width 317 height 42
paste input "[EMAIL_ADDRESS][DOMAIN_NAME]"
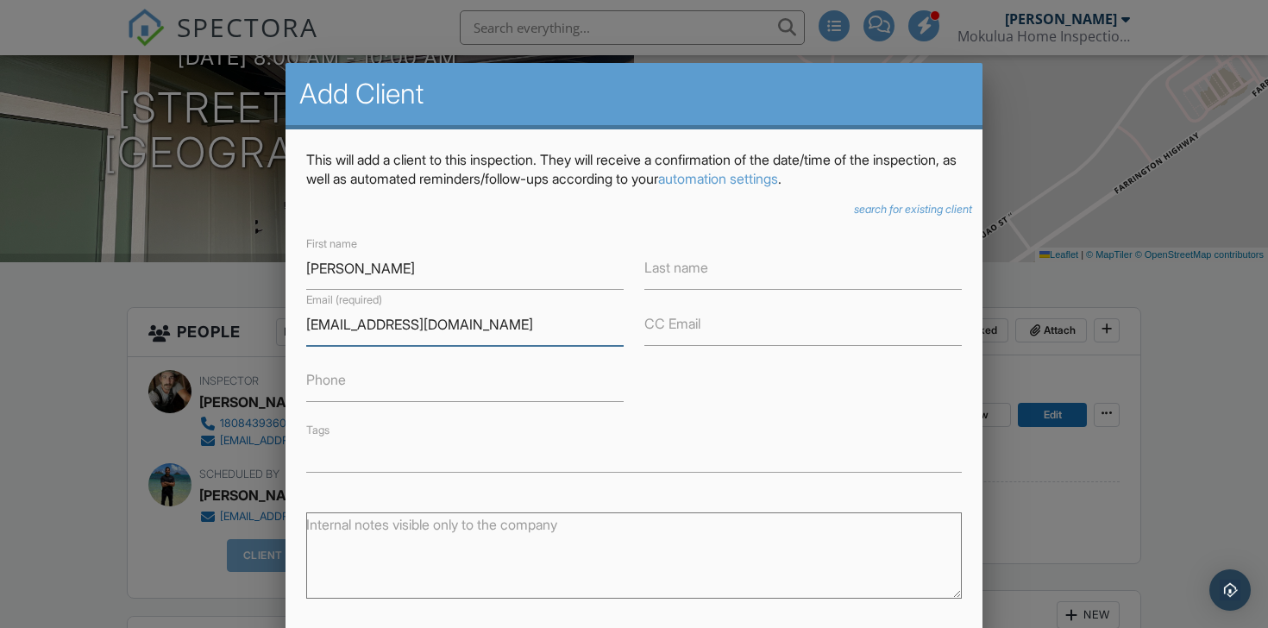
scroll to position [189, 0]
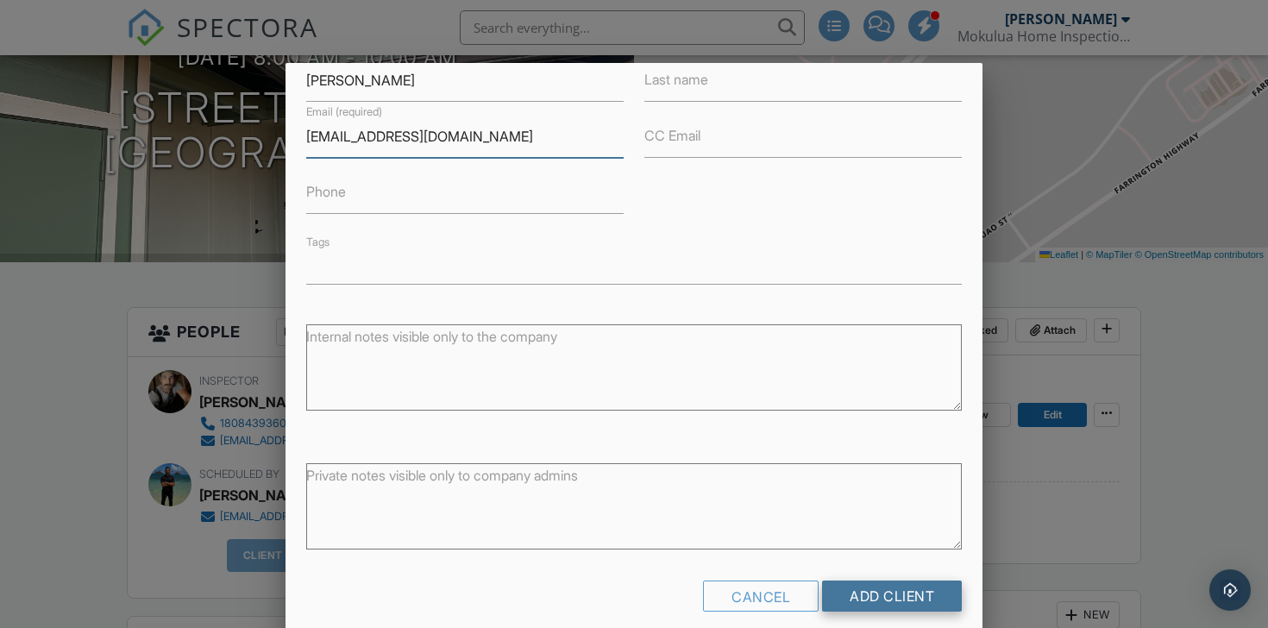
type input "[EMAIL_ADDRESS][DOMAIN_NAME]"
click at [876, 597] on input "Add Client" at bounding box center [892, 596] width 140 height 31
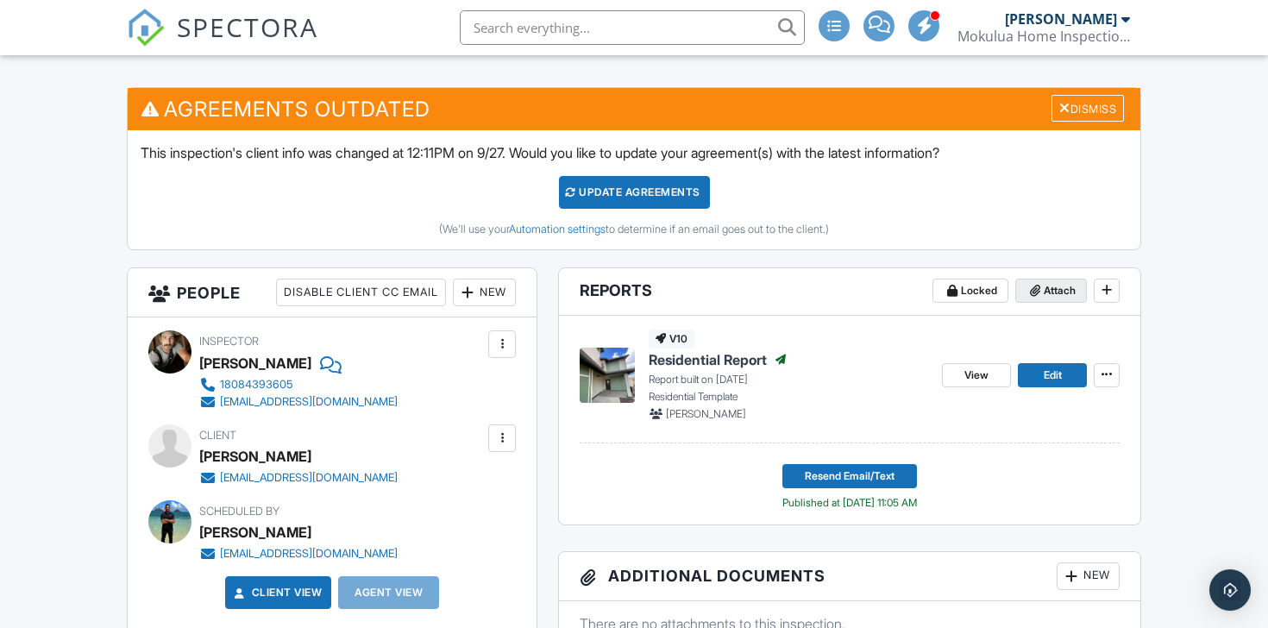
scroll to position [440, 0]
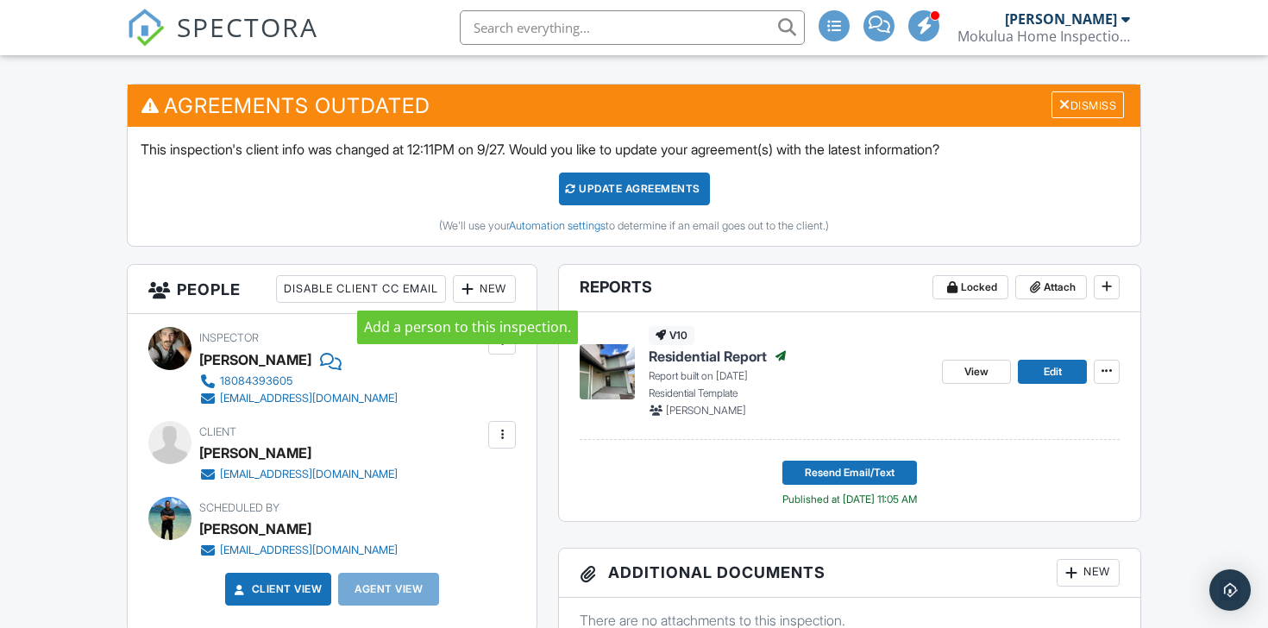
click at [467, 291] on div at bounding box center [467, 288] width 17 height 17
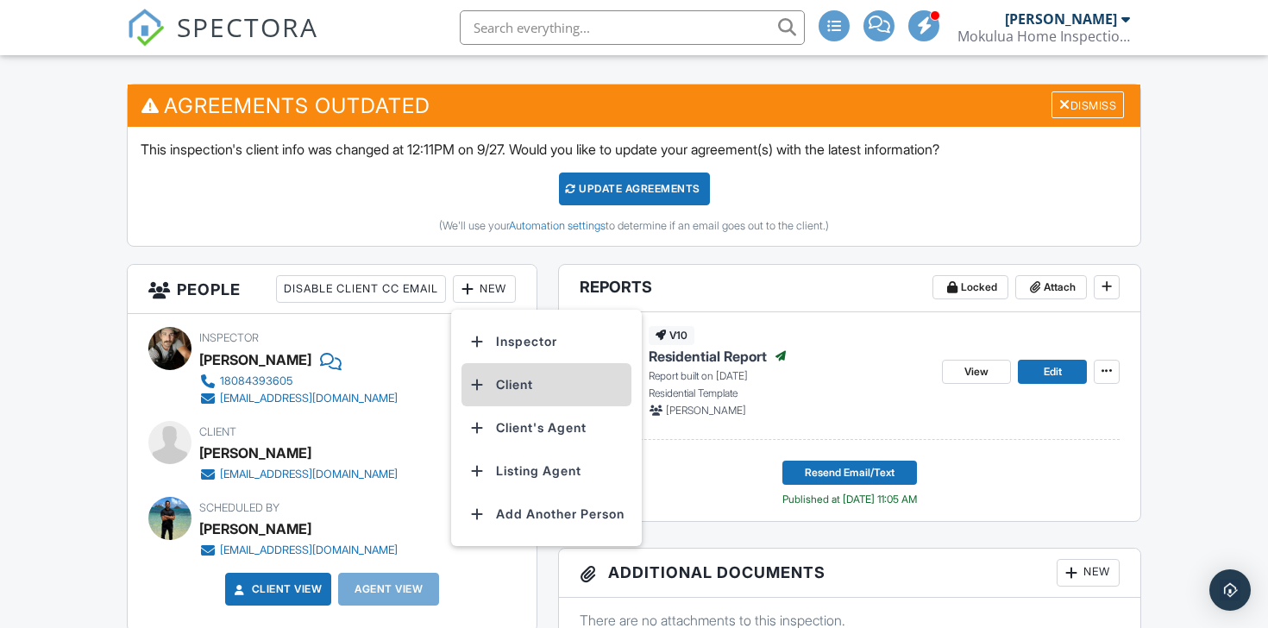
click at [511, 393] on li "Client" at bounding box center [547, 384] width 170 height 43
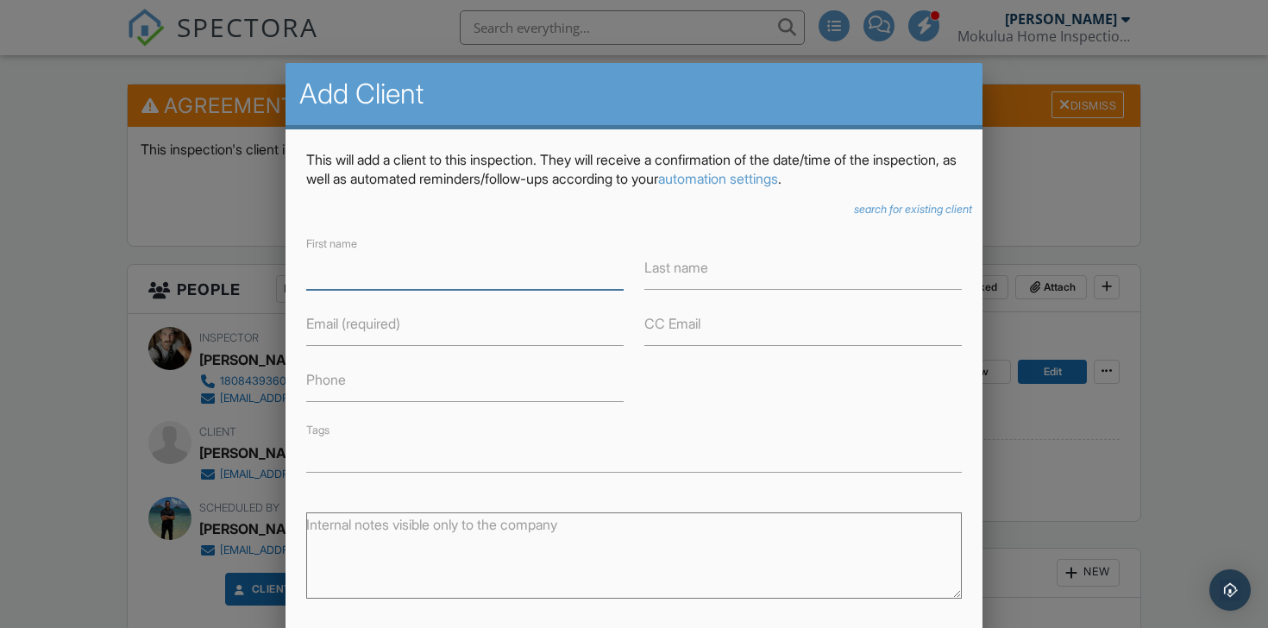
scroll to position [189, 0]
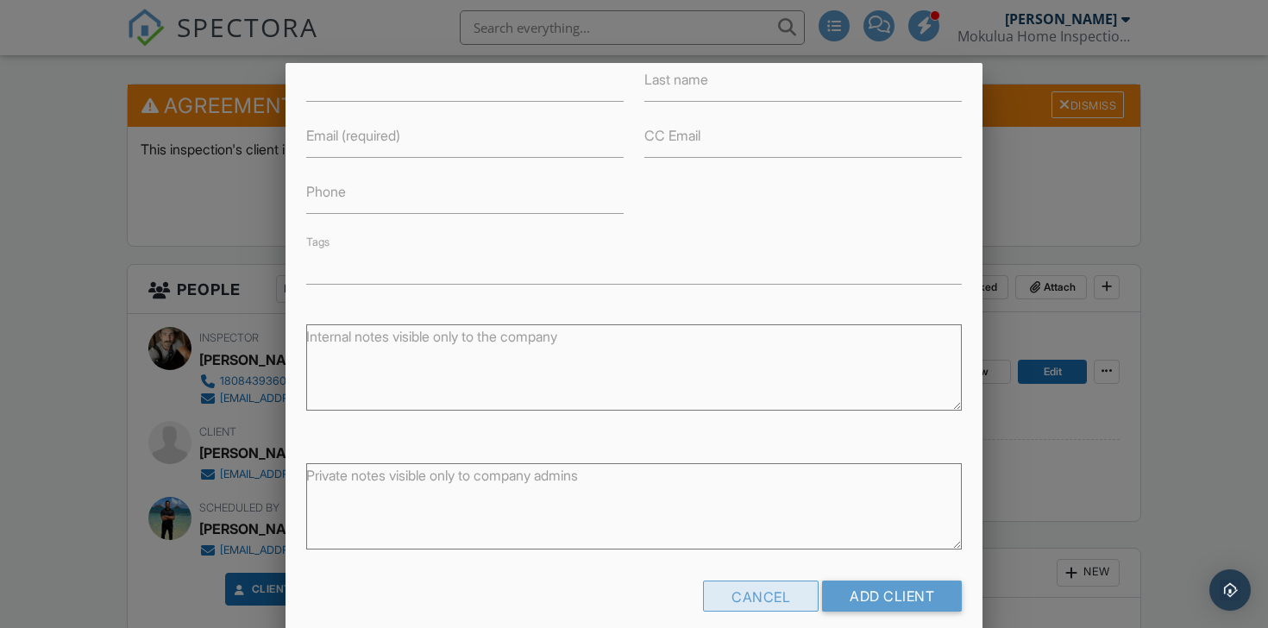
click at [736, 601] on div "Cancel" at bounding box center [761, 596] width 116 height 31
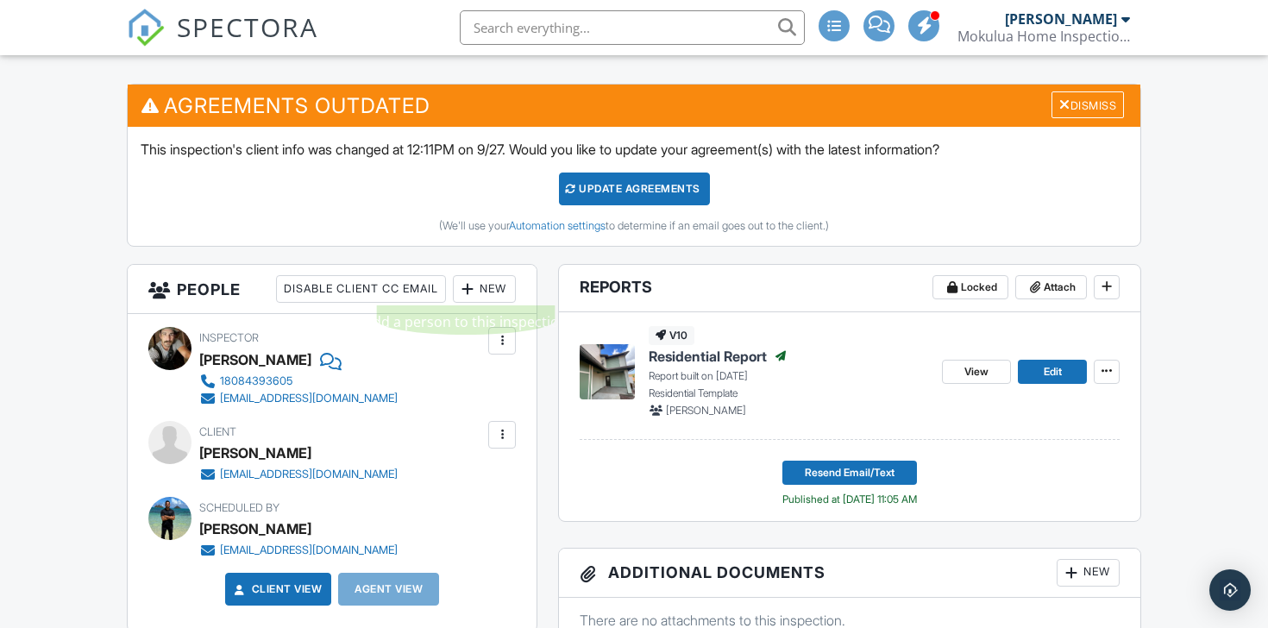
click at [467, 290] on div at bounding box center [467, 288] width 17 height 17
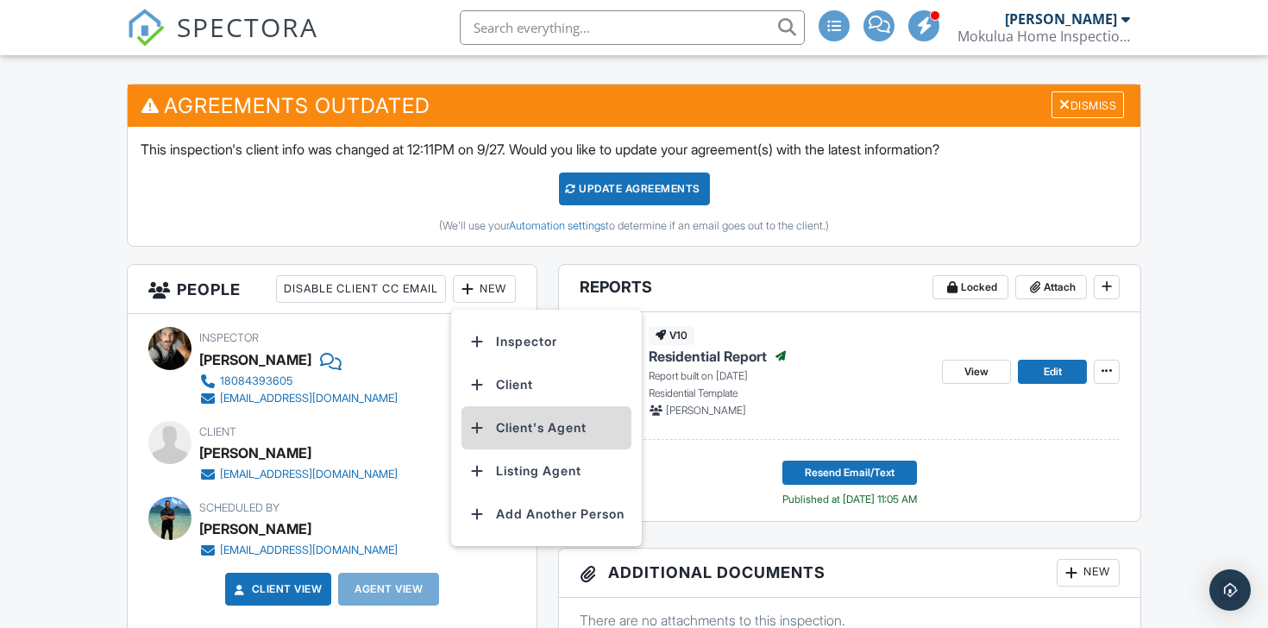
click at [517, 433] on li "Client's Agent" at bounding box center [547, 427] width 170 height 43
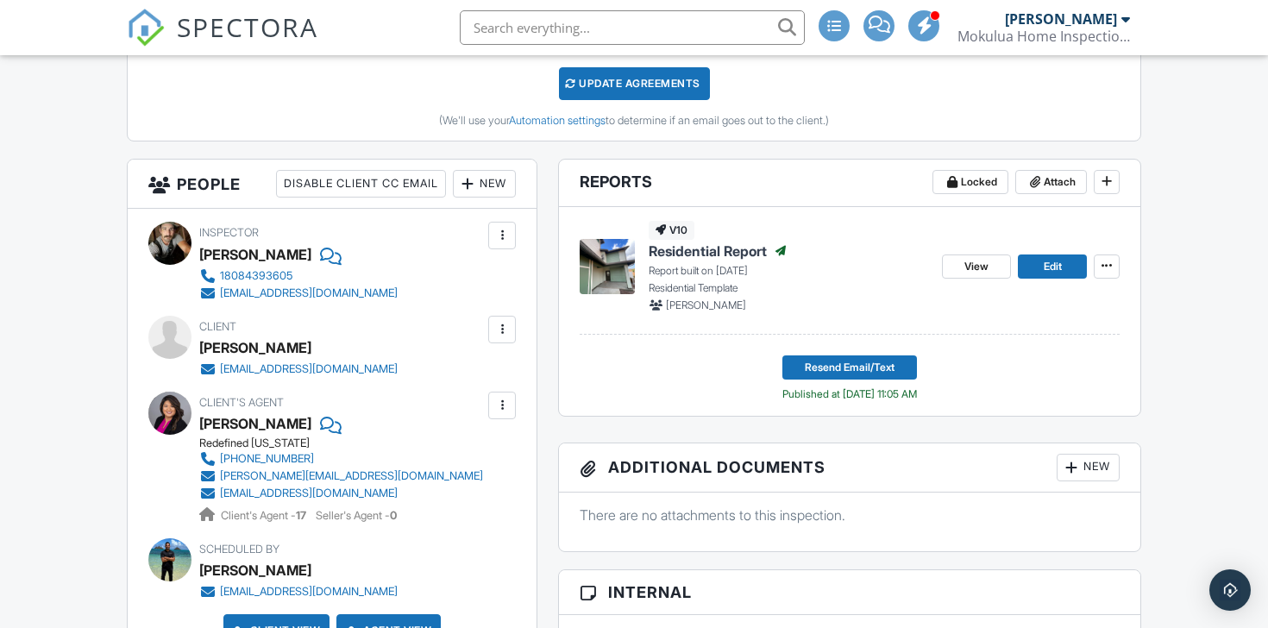
scroll to position [547, 0]
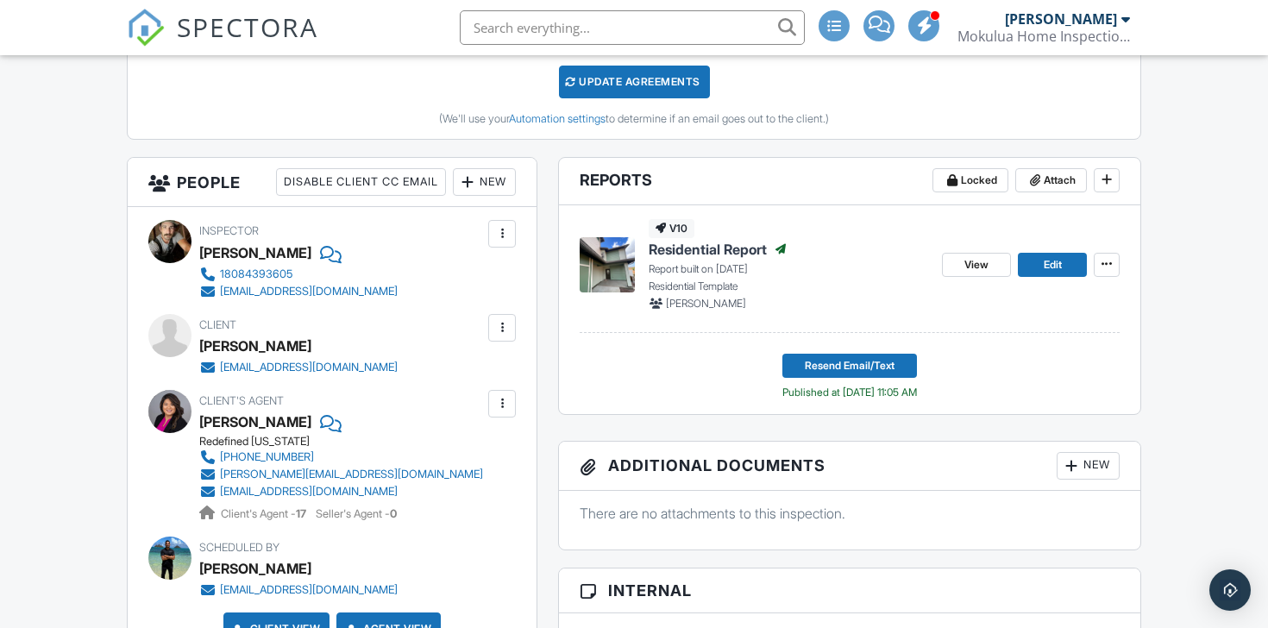
click at [505, 394] on div at bounding box center [502, 404] width 28 height 28
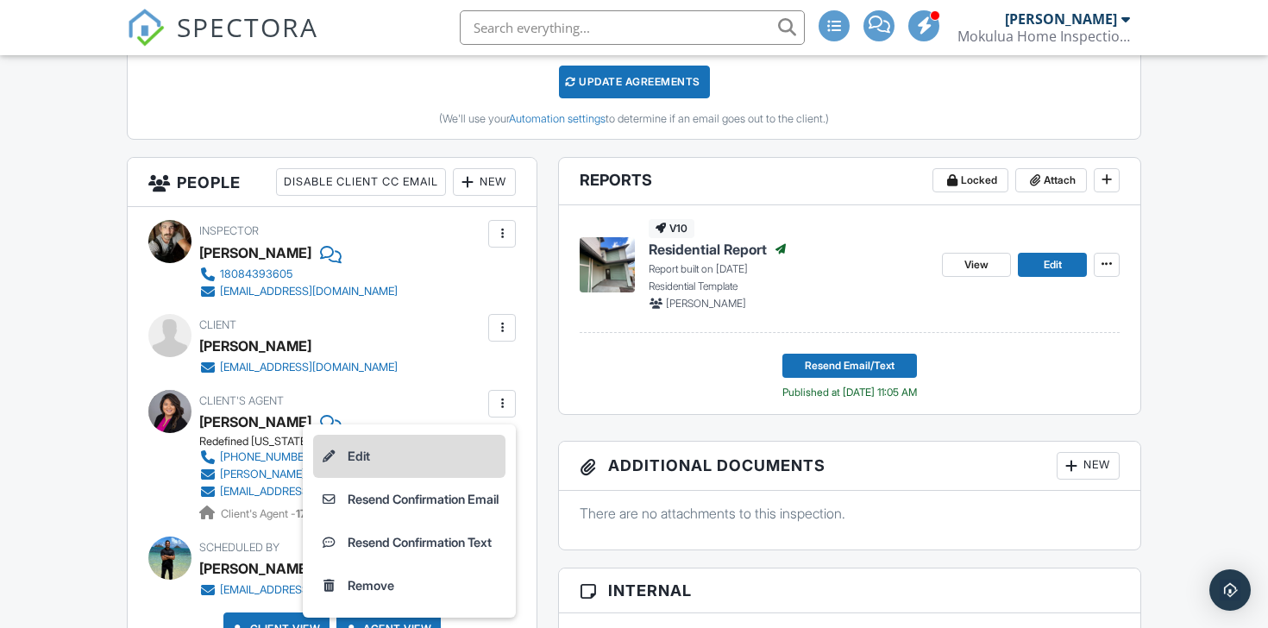
click at [403, 443] on li "Edit" at bounding box center [409, 456] width 192 height 43
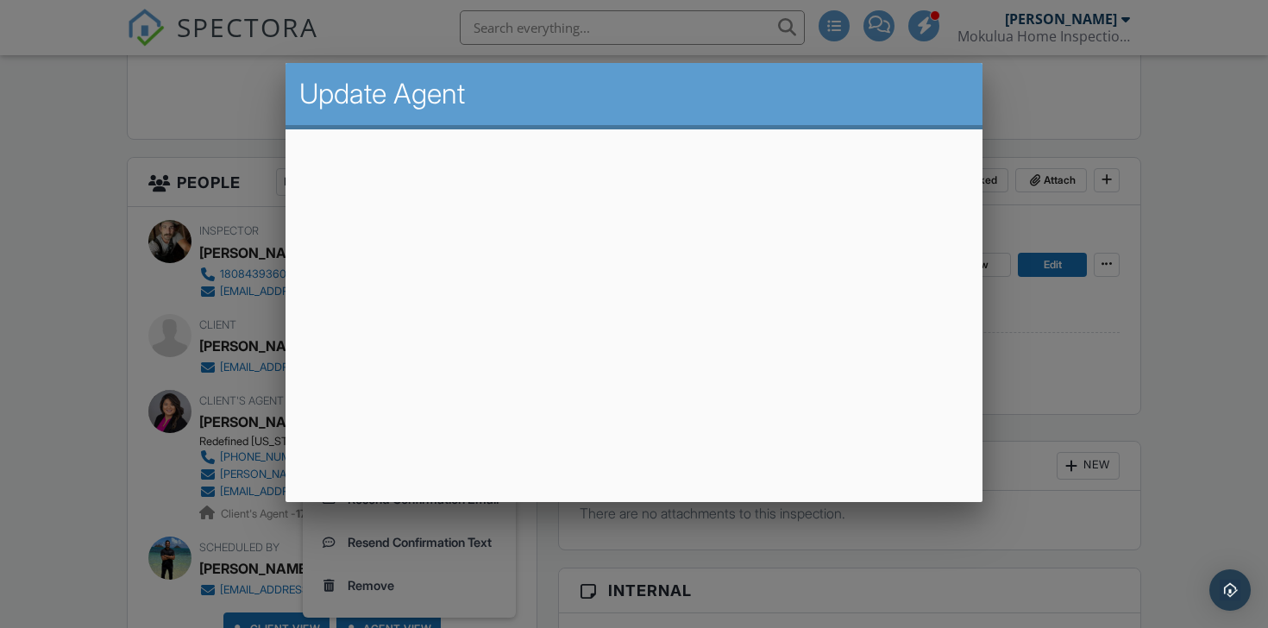
click at [755, 502] on div at bounding box center [634, 306] width 1268 height 785
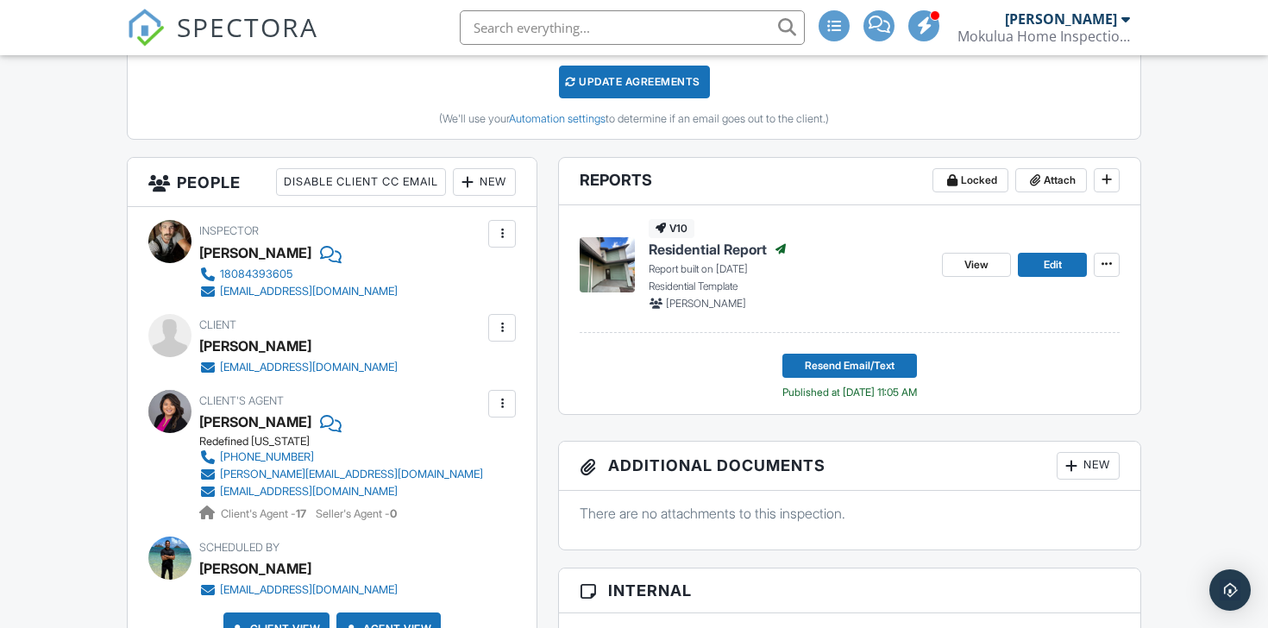
click at [507, 418] on div "Client's Agent Hazel Gacula Redefined Hawaii +1 (808) 497-5688 hazel@refinedhaw…" at bounding box center [331, 456] width 367 height 133
click at [507, 408] on div at bounding box center [501, 403] width 17 height 17
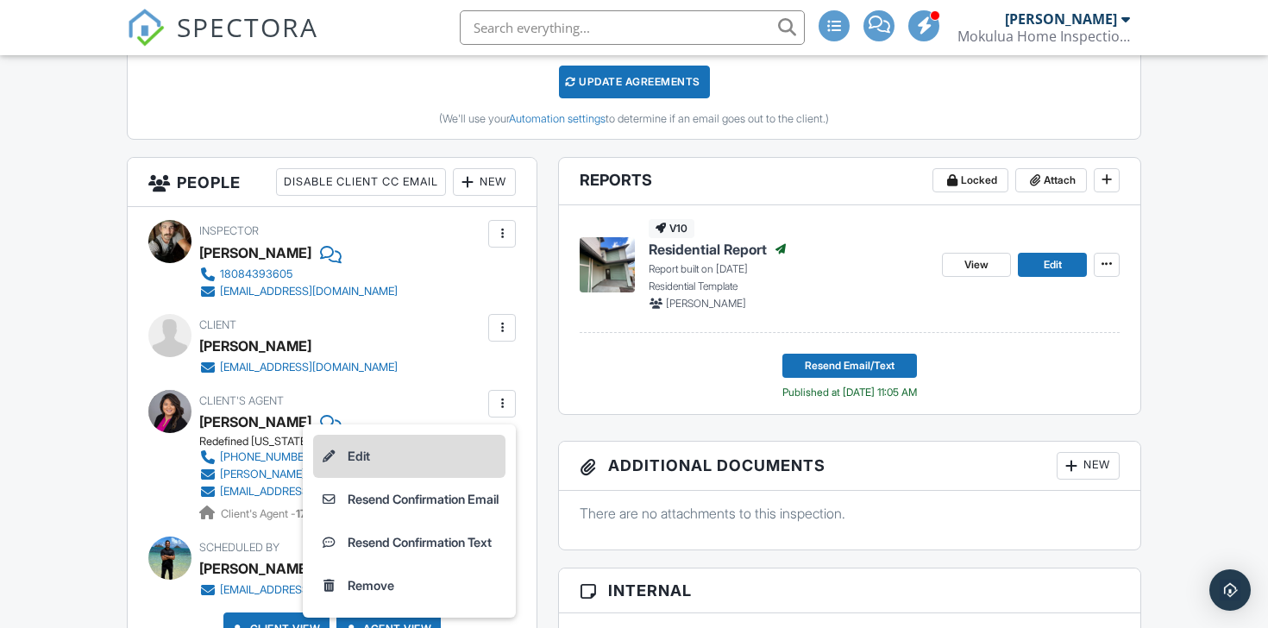
click at [451, 468] on li "Edit" at bounding box center [409, 456] width 192 height 43
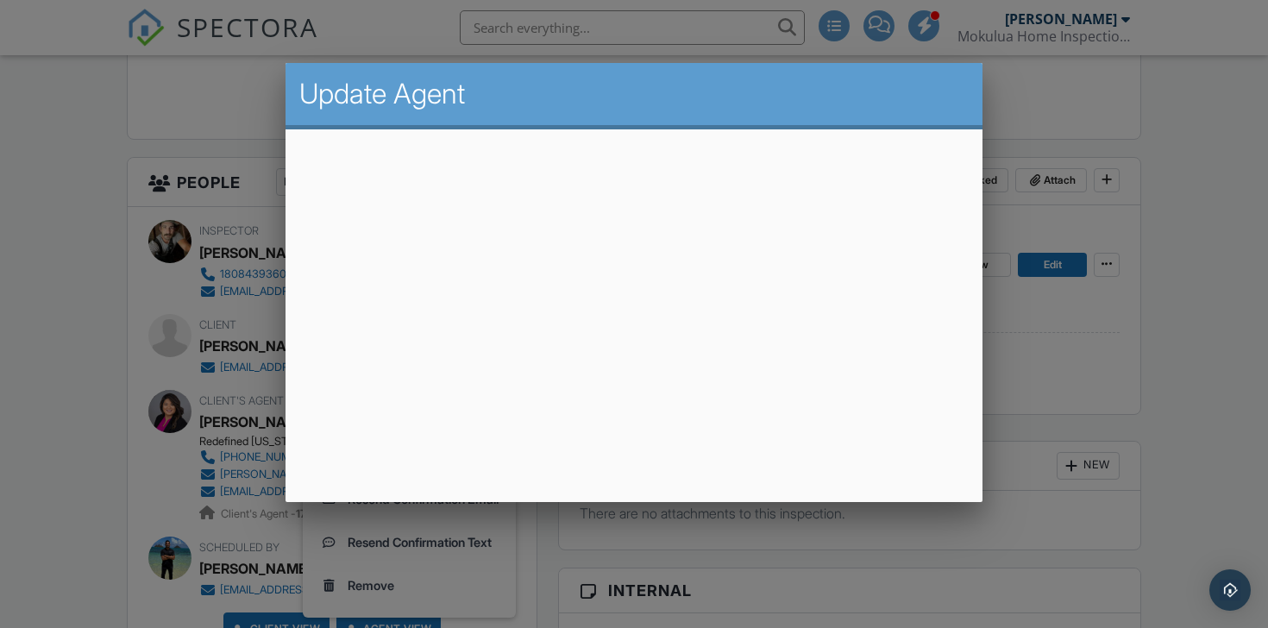
click at [877, 514] on div at bounding box center [634, 306] width 1268 height 785
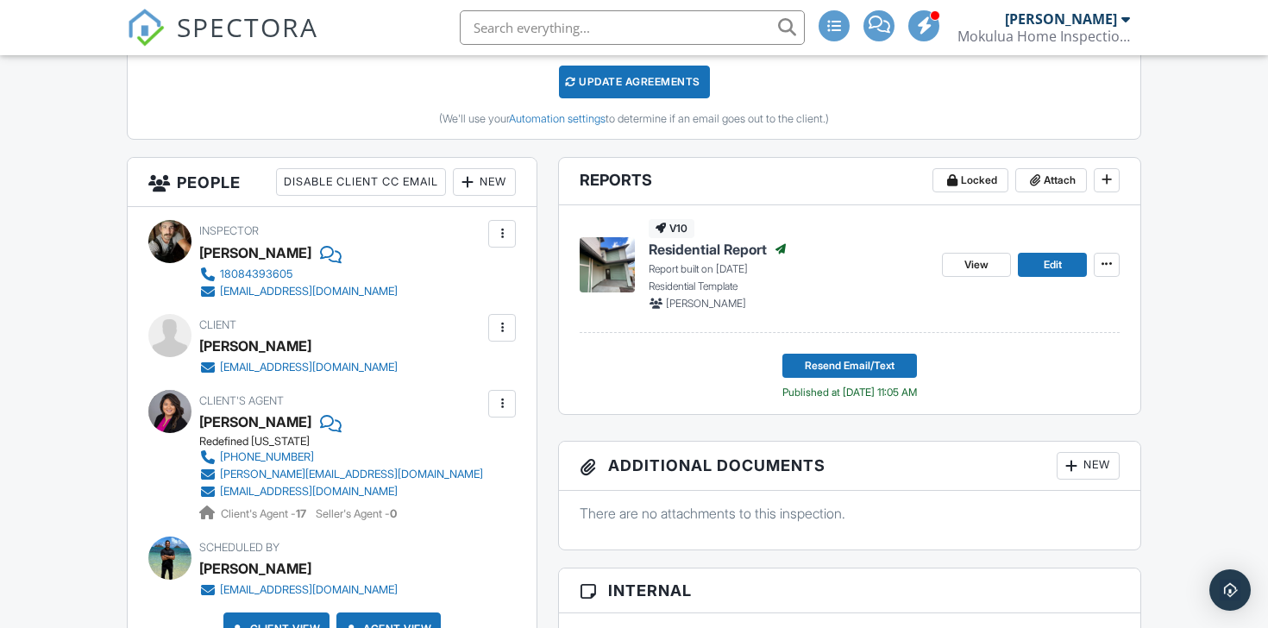
click at [519, 424] on div "Inspector Daniel Mendez 18084393605 thatdaninspector@gmail.com Make Invisible M…" at bounding box center [332, 439] width 409 height 464
click at [510, 398] on div at bounding box center [501, 403] width 17 height 17
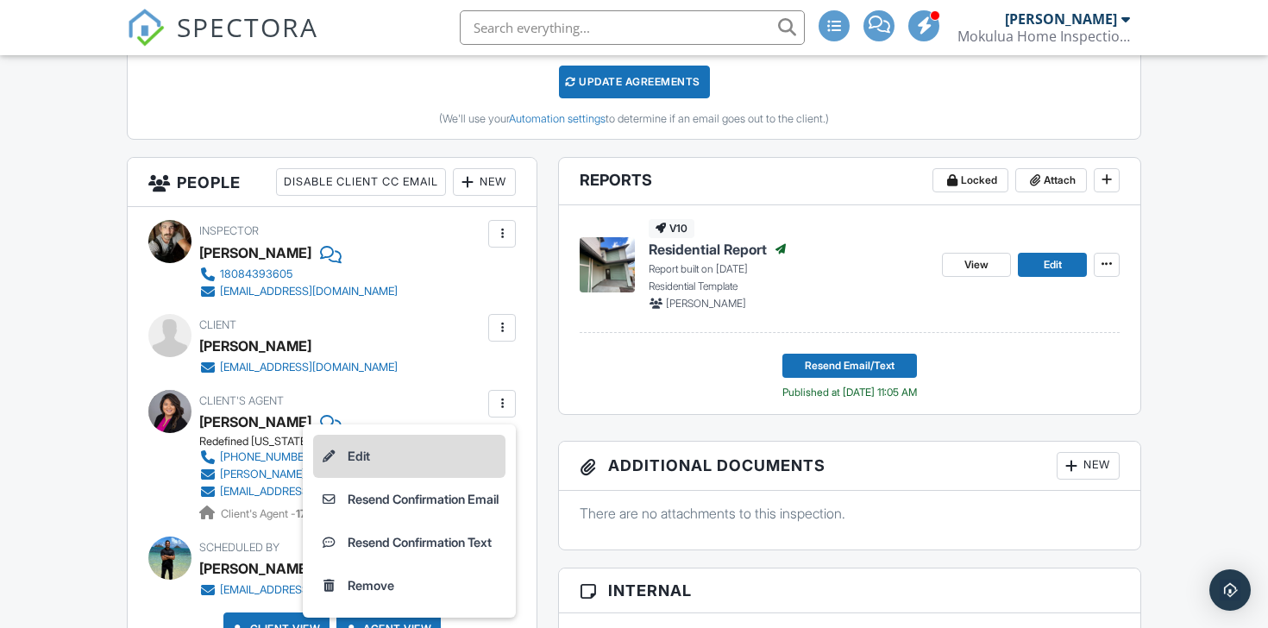
click at [443, 439] on li "Edit" at bounding box center [409, 456] width 192 height 43
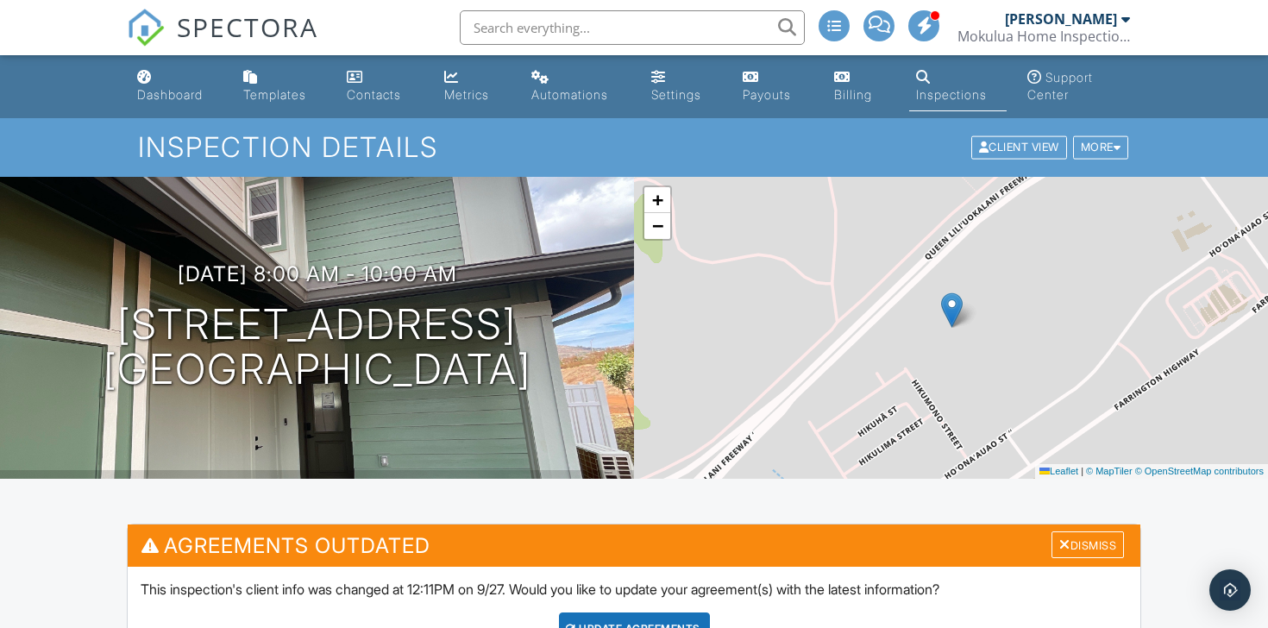
scroll to position [268, 0]
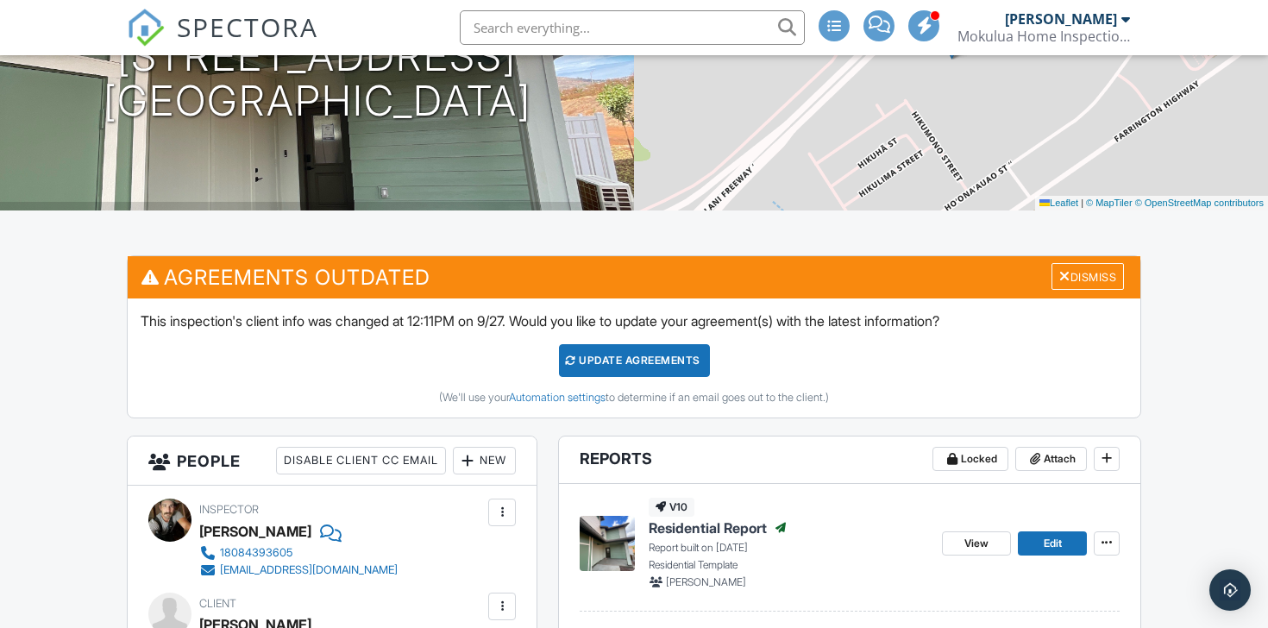
click at [614, 369] on div "Update Agreements" at bounding box center [634, 360] width 151 height 33
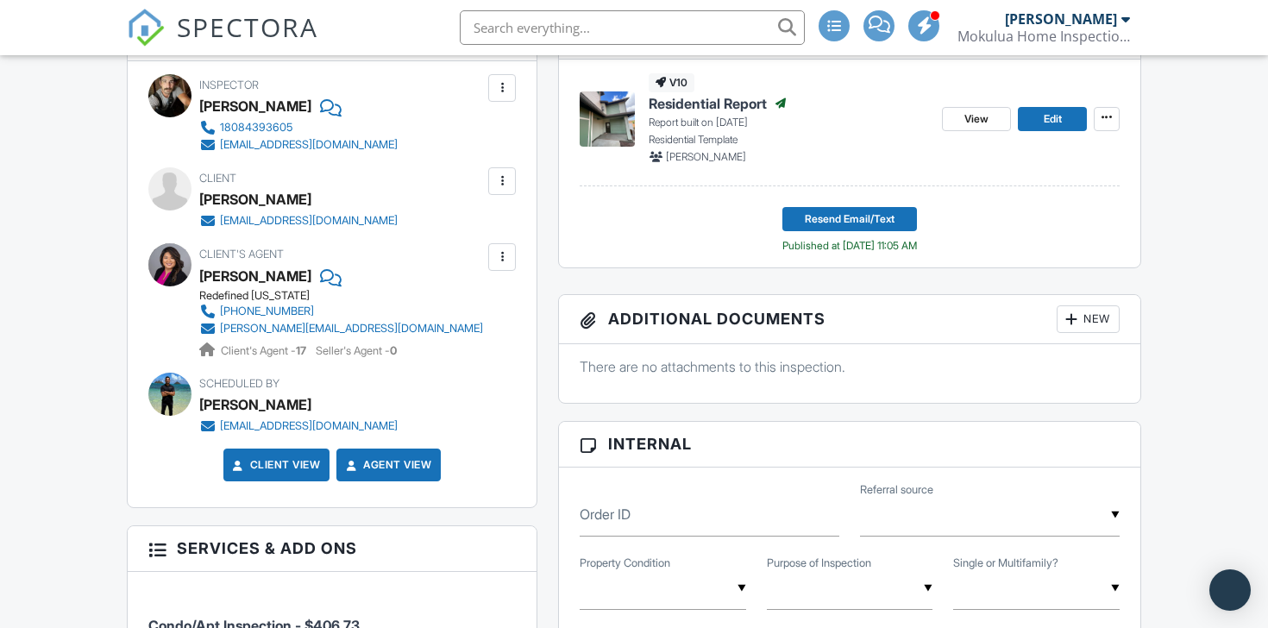
scroll to position [499, 0]
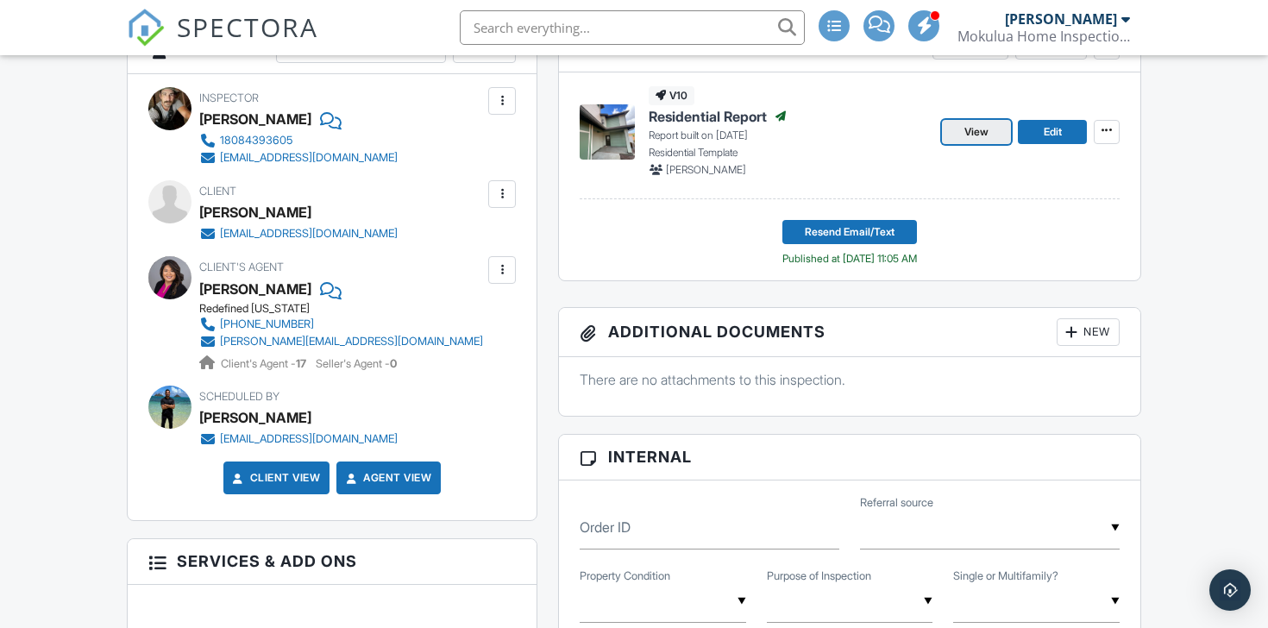
click at [996, 135] on link "View" at bounding box center [976, 132] width 69 height 24
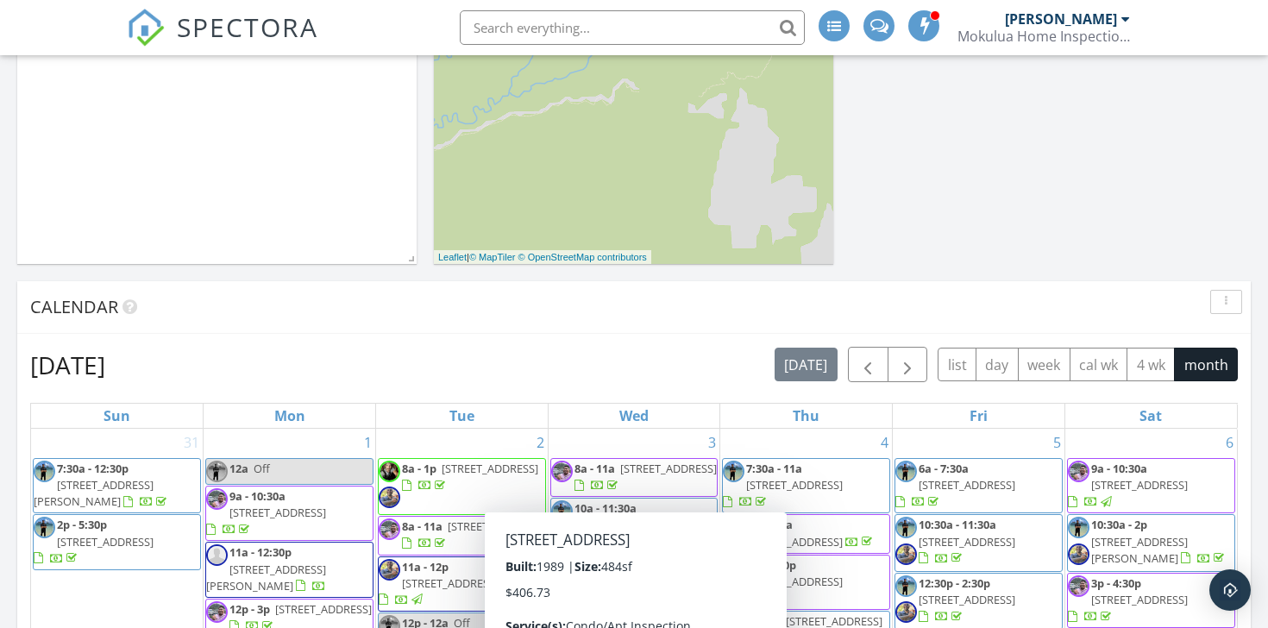
scroll to position [502, 0]
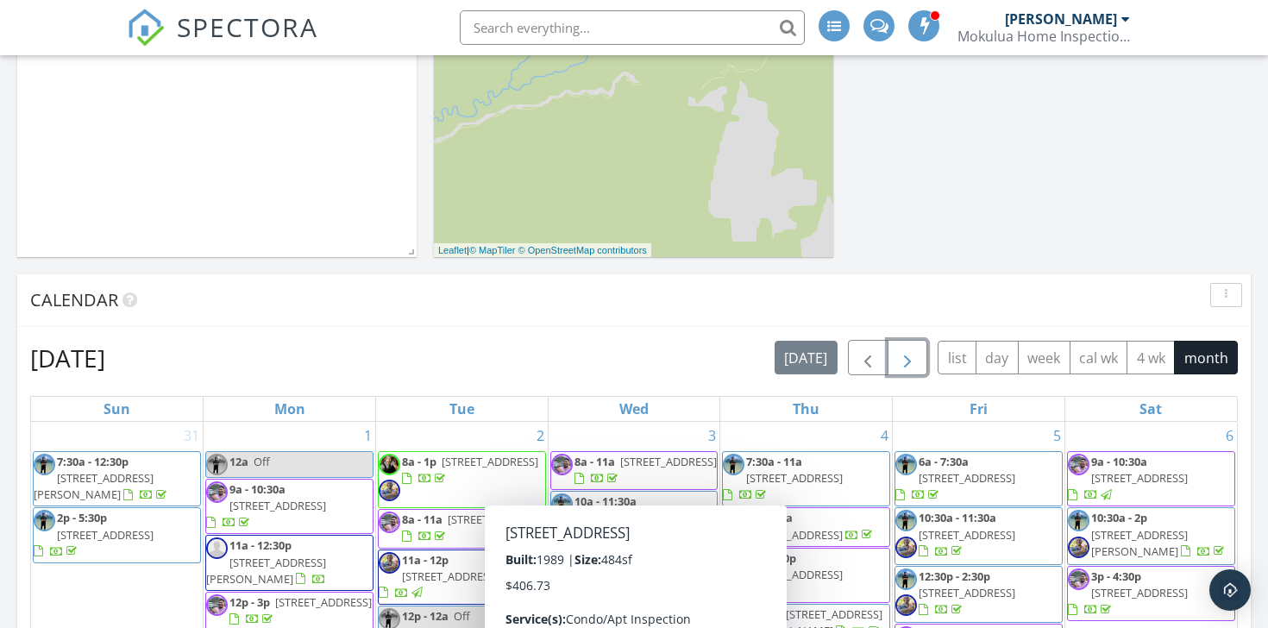
click at [901, 361] on span "button" at bounding box center [907, 358] width 21 height 21
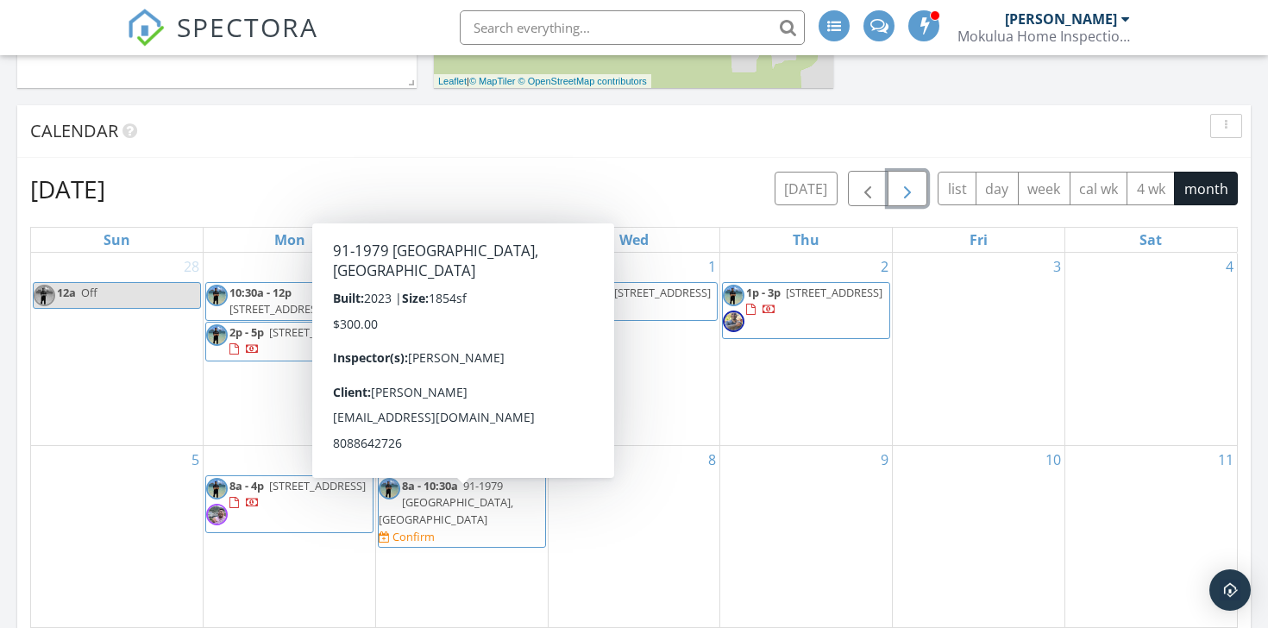
scroll to position [710, 0]
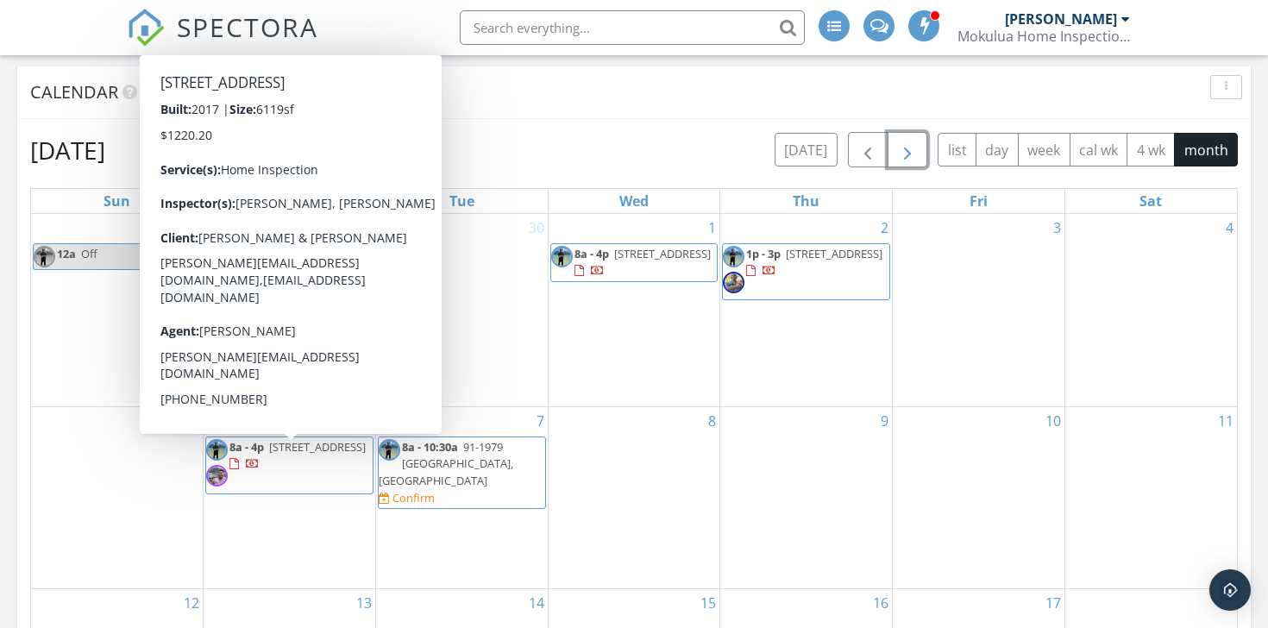
click at [279, 491] on span "8a - 4p 4000 Old Pali Rd, Honolulu 96817" at bounding box center [289, 465] width 166 height 52
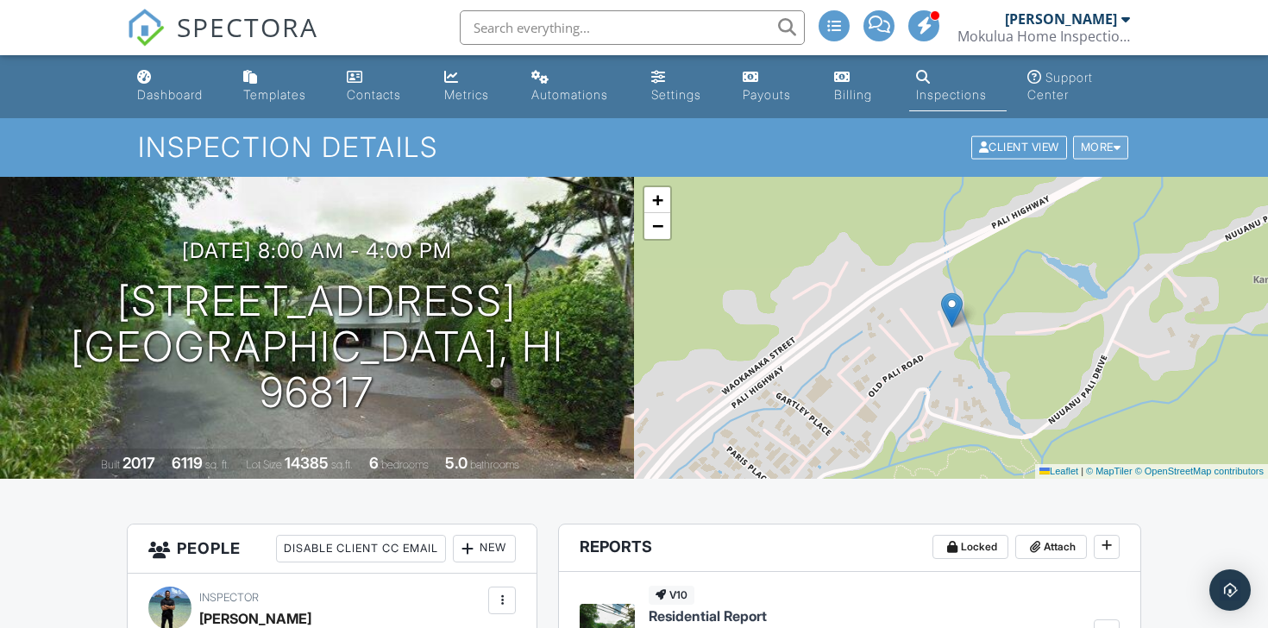
click at [1101, 148] on div "More" at bounding box center [1101, 147] width 56 height 23
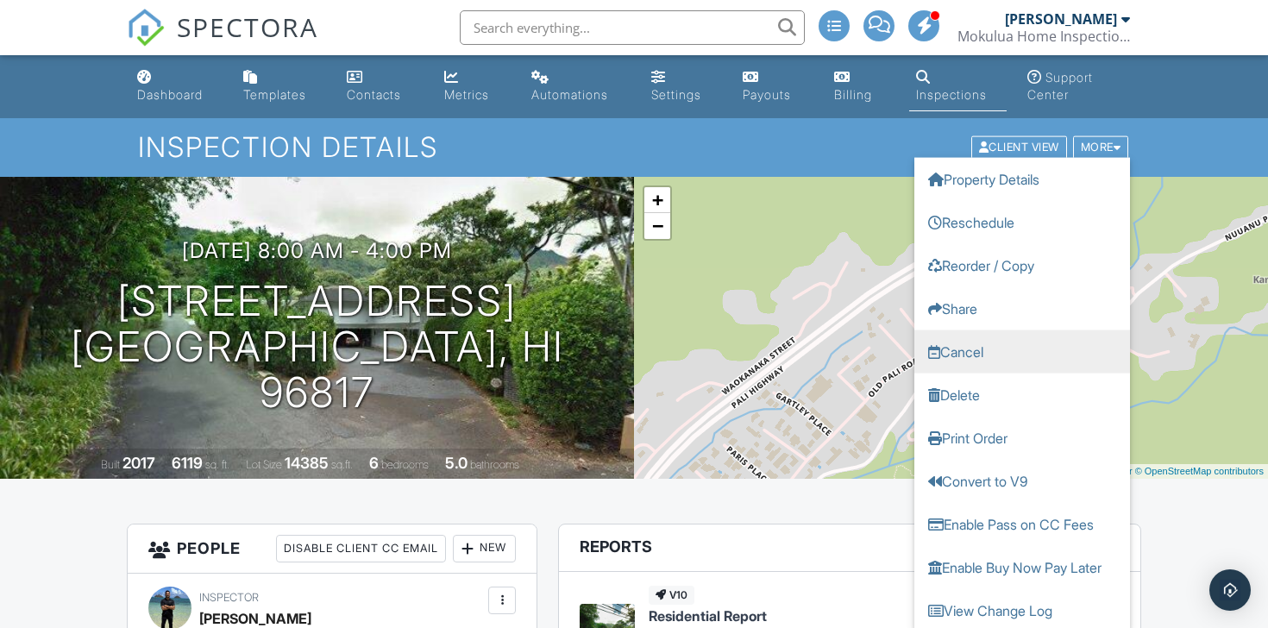
click at [1002, 354] on link "Cancel" at bounding box center [1022, 351] width 216 height 43
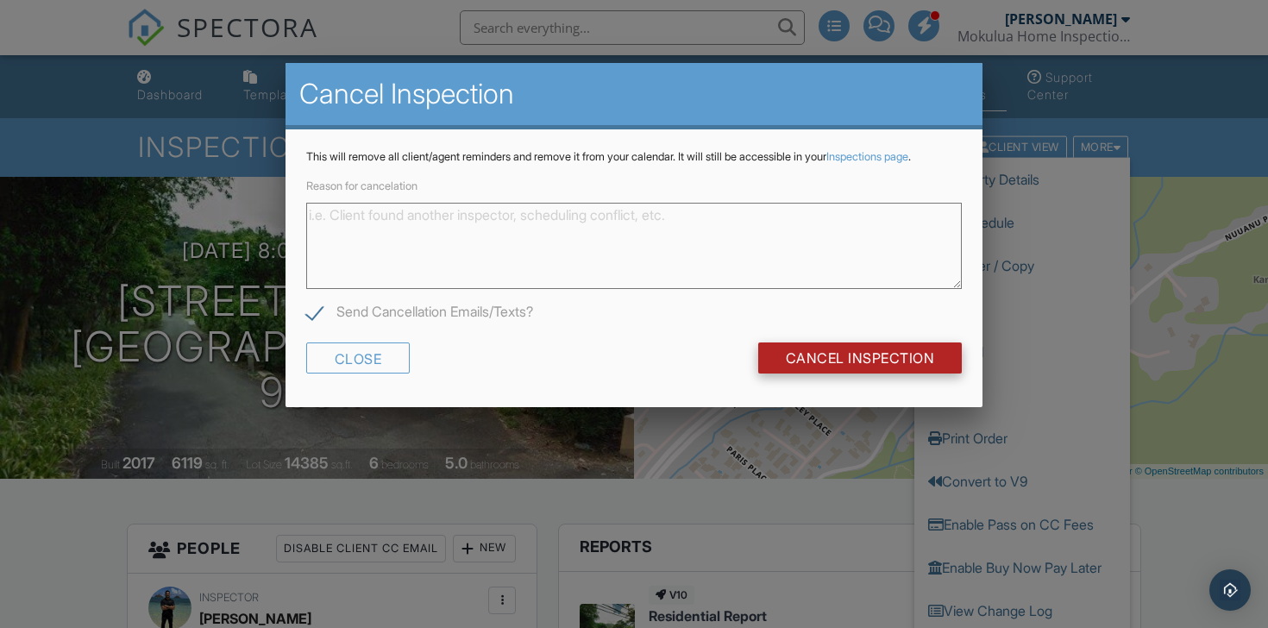
click at [917, 374] on input "Cancel Inspection" at bounding box center [860, 357] width 204 height 31
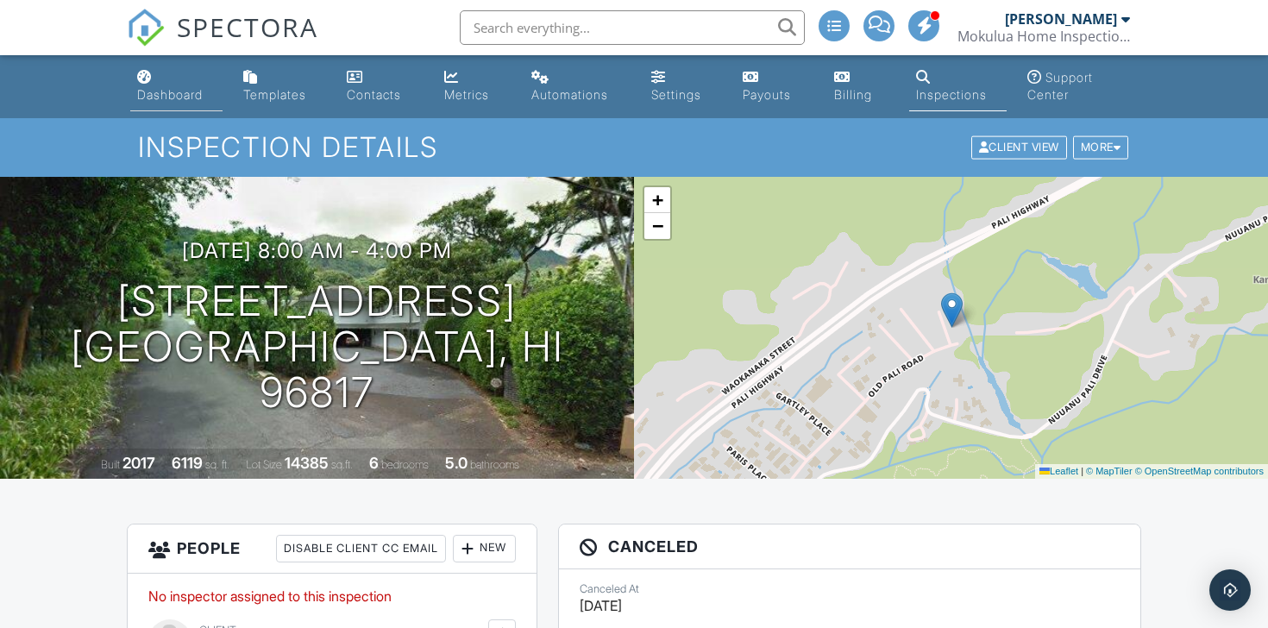
click at [198, 78] on link "Dashboard" at bounding box center [176, 86] width 92 height 49
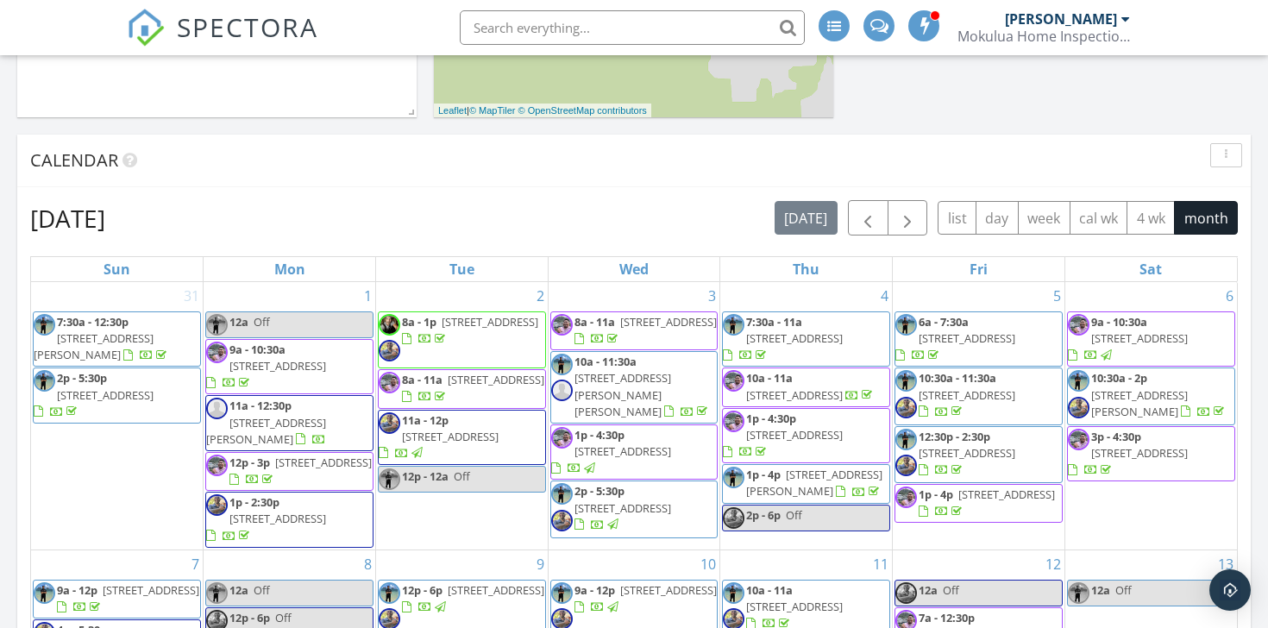
scroll to position [631, 0]
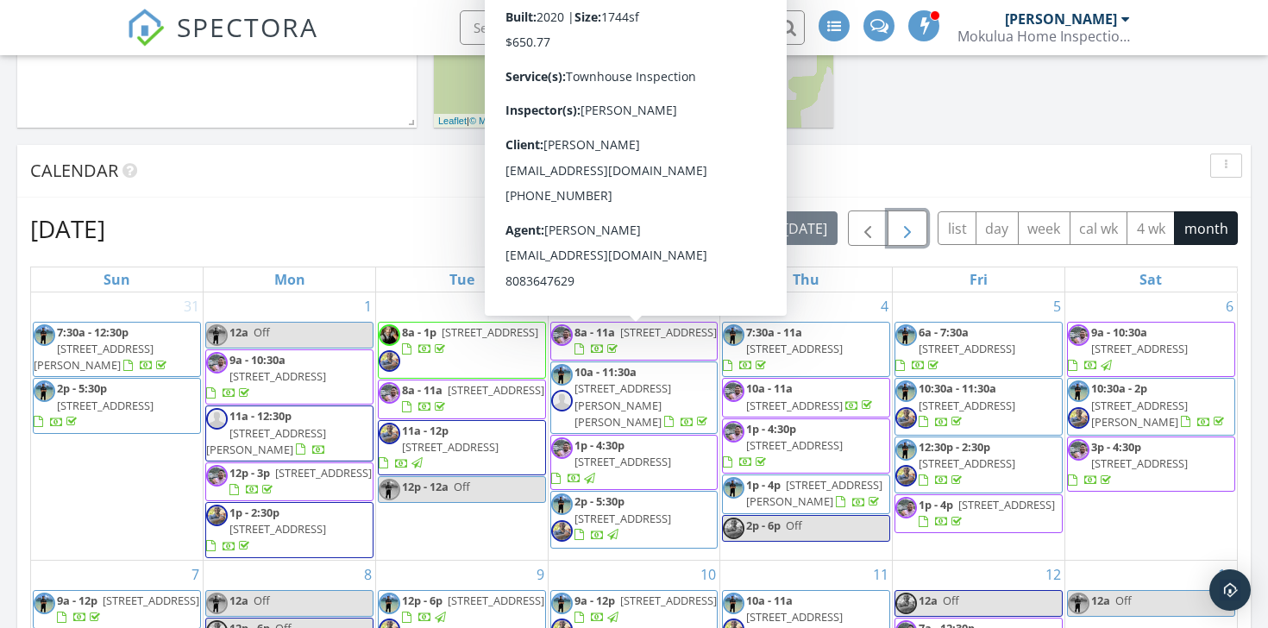
click at [908, 230] on span "button" at bounding box center [907, 228] width 21 height 21
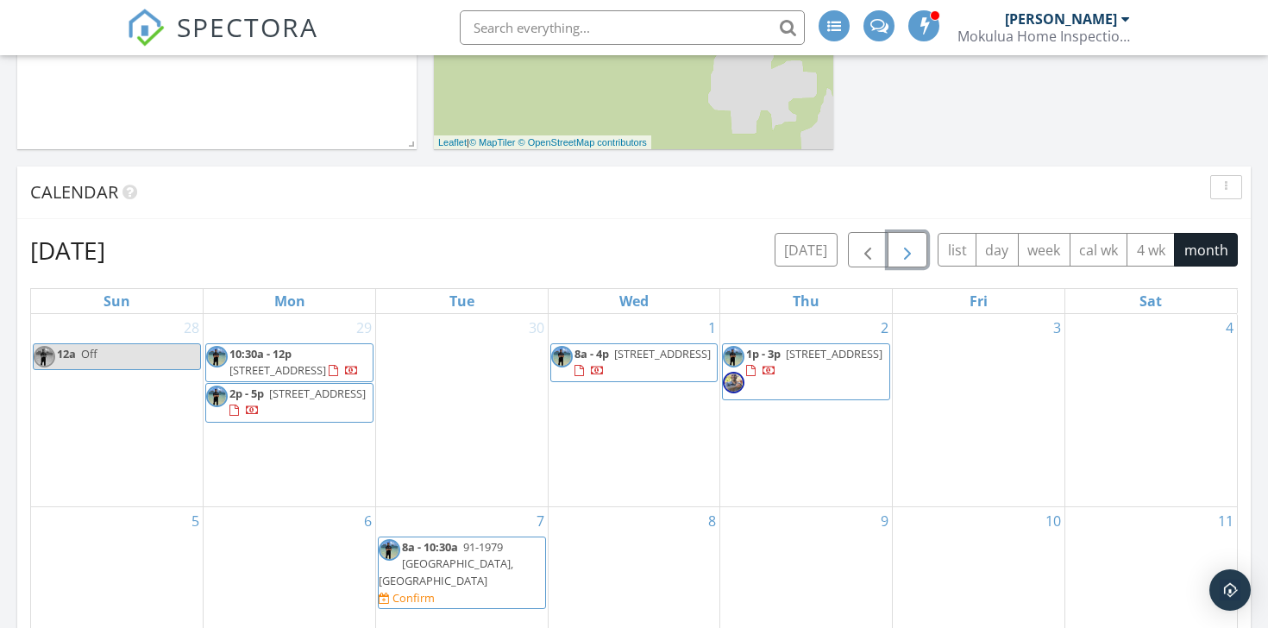
scroll to position [614, 0]
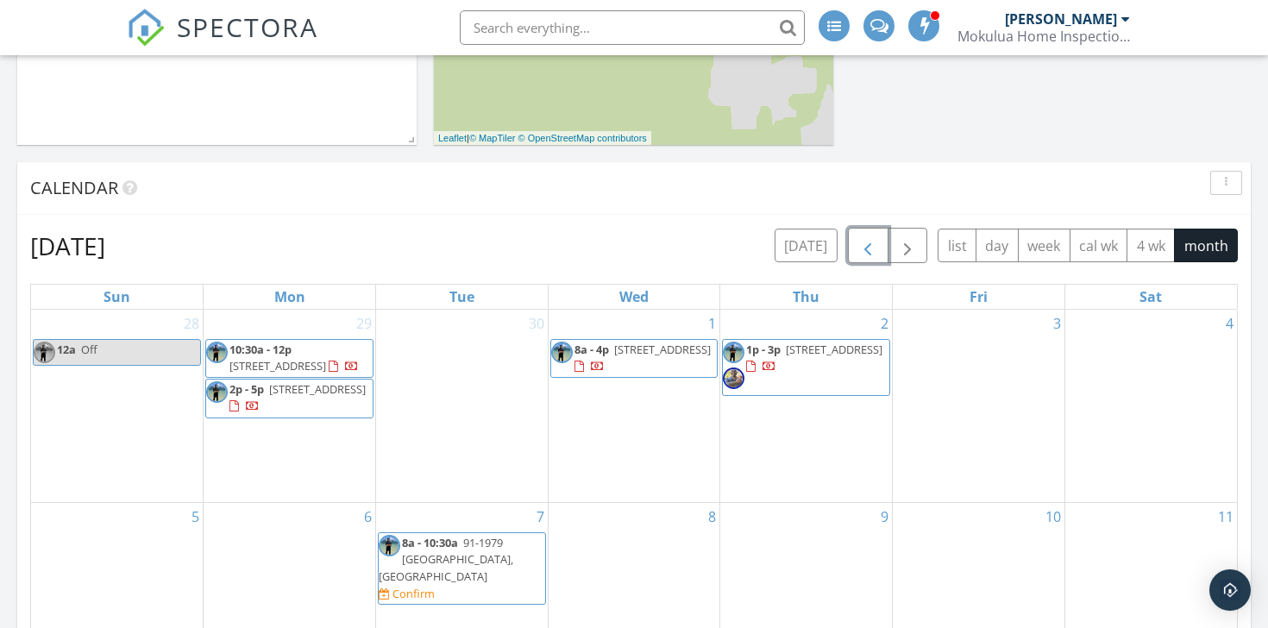
click at [867, 253] on span "button" at bounding box center [867, 246] width 21 height 21
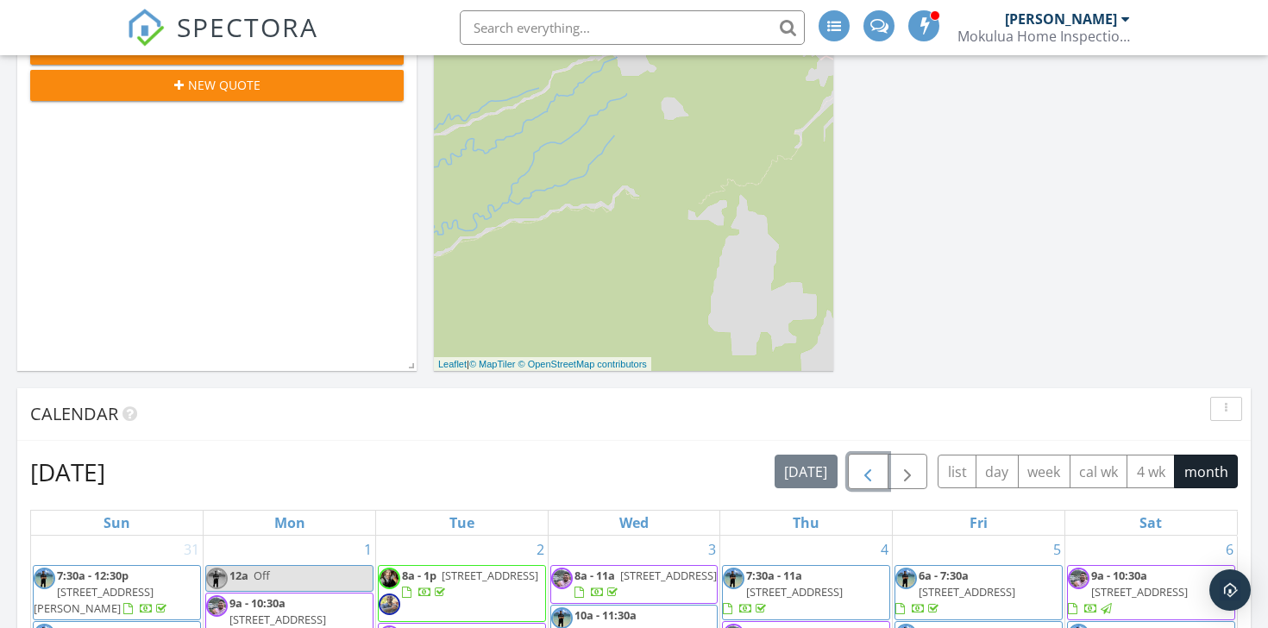
scroll to position [496, 0]
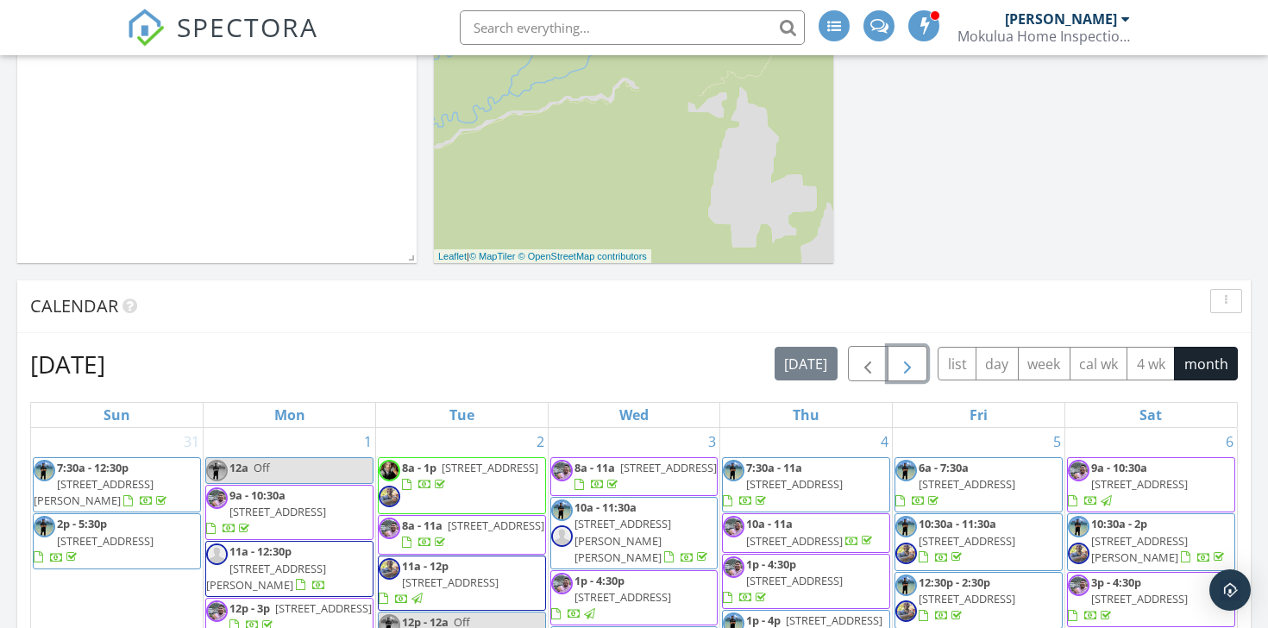
click at [905, 367] on span "button" at bounding box center [907, 364] width 21 height 21
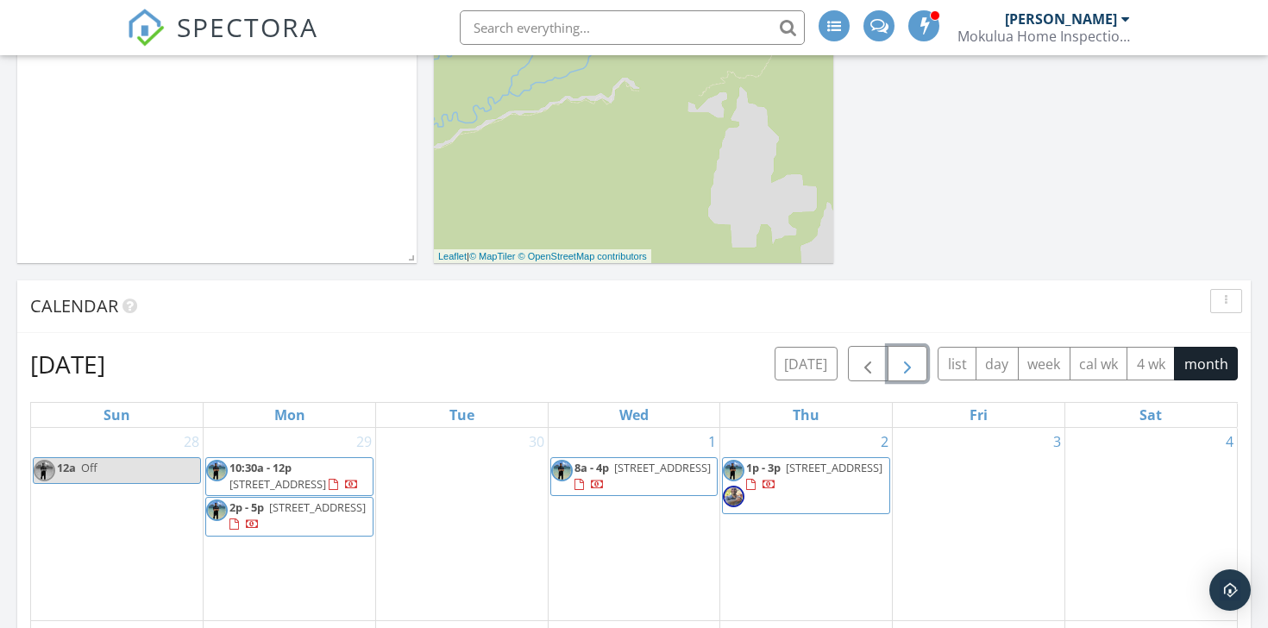
click at [782, 543] on div "2 1p - 3p 1015 Aoloa Pl 218, Kailua 96734" at bounding box center [806, 524] width 172 height 192
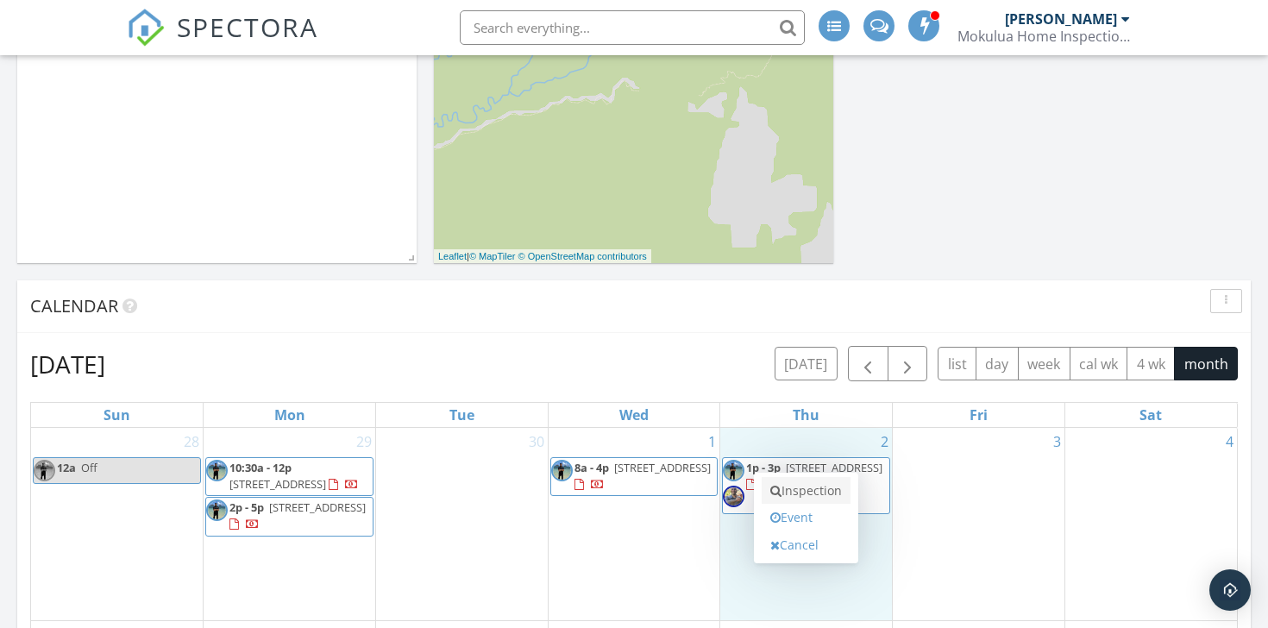
click at [799, 489] on link "Inspection" at bounding box center [806, 491] width 89 height 28
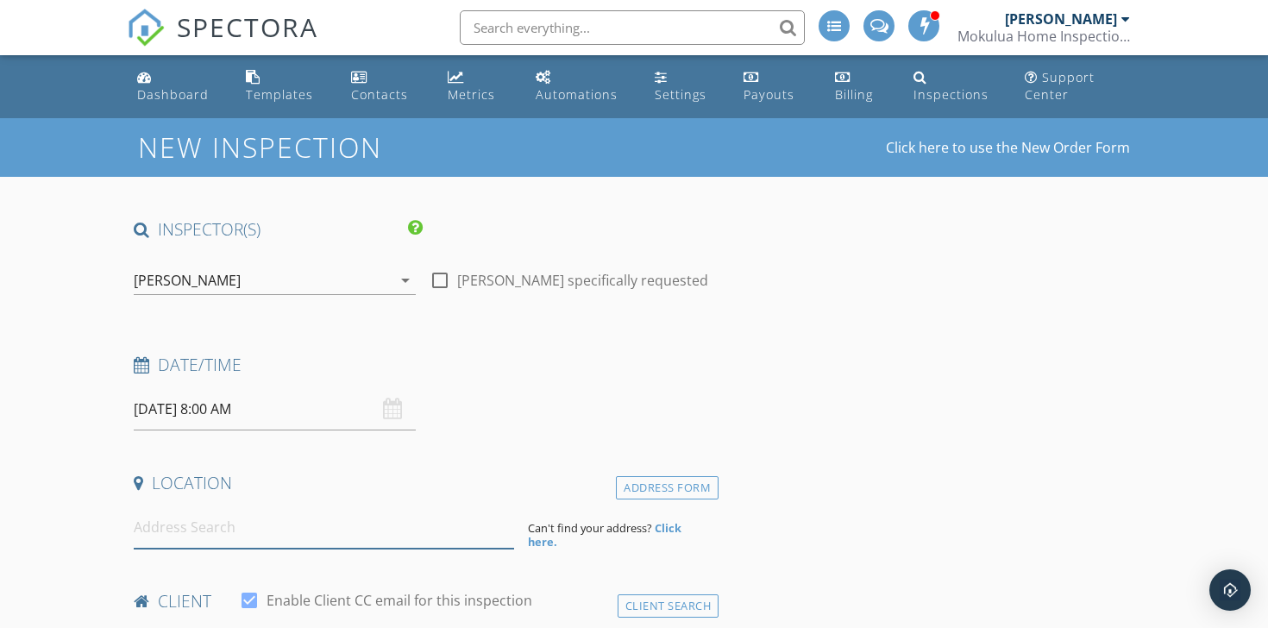
click at [289, 538] on input at bounding box center [324, 527] width 380 height 42
paste input "744 Kanaha, Kailua"
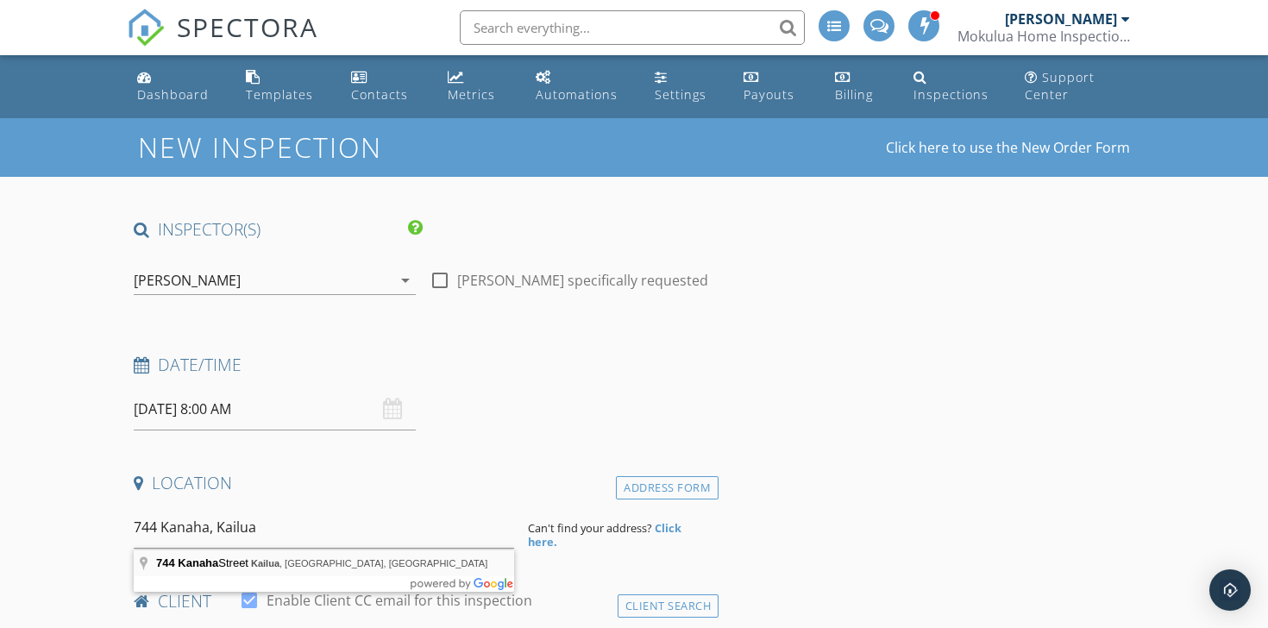
type input "[STREET_ADDRESS]"
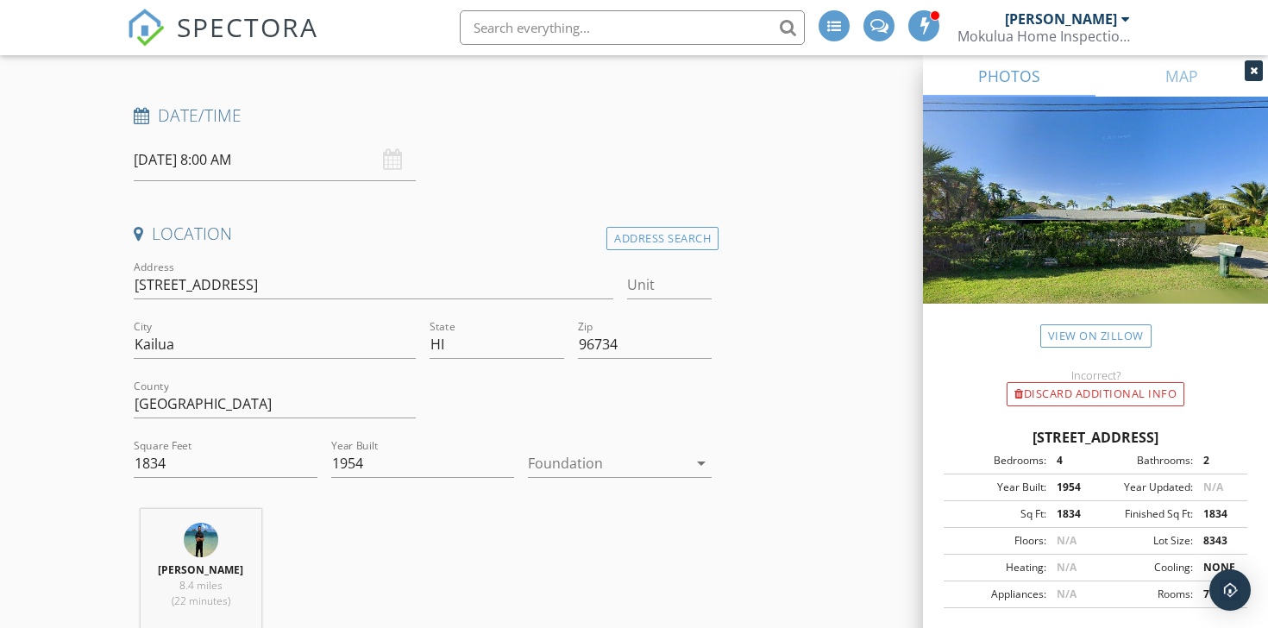
scroll to position [250, 0]
click at [1071, 337] on link "View on Zillow" at bounding box center [1095, 335] width 111 height 23
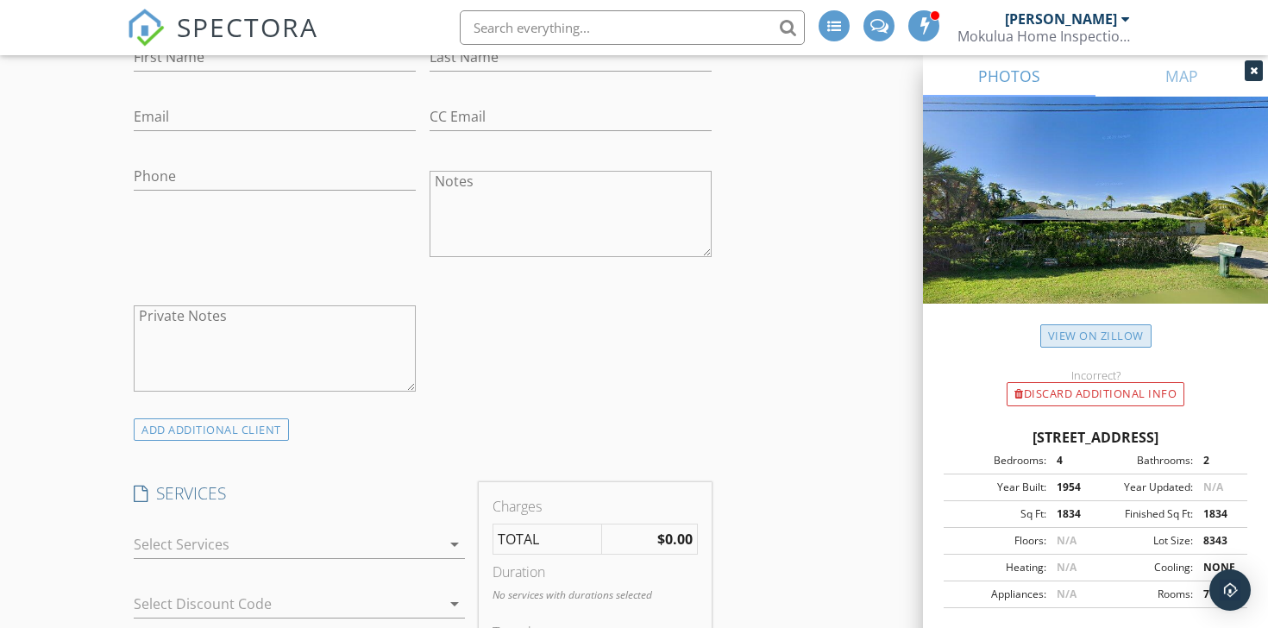
scroll to position [1008, 0]
click at [367, 532] on div at bounding box center [287, 543] width 307 height 28
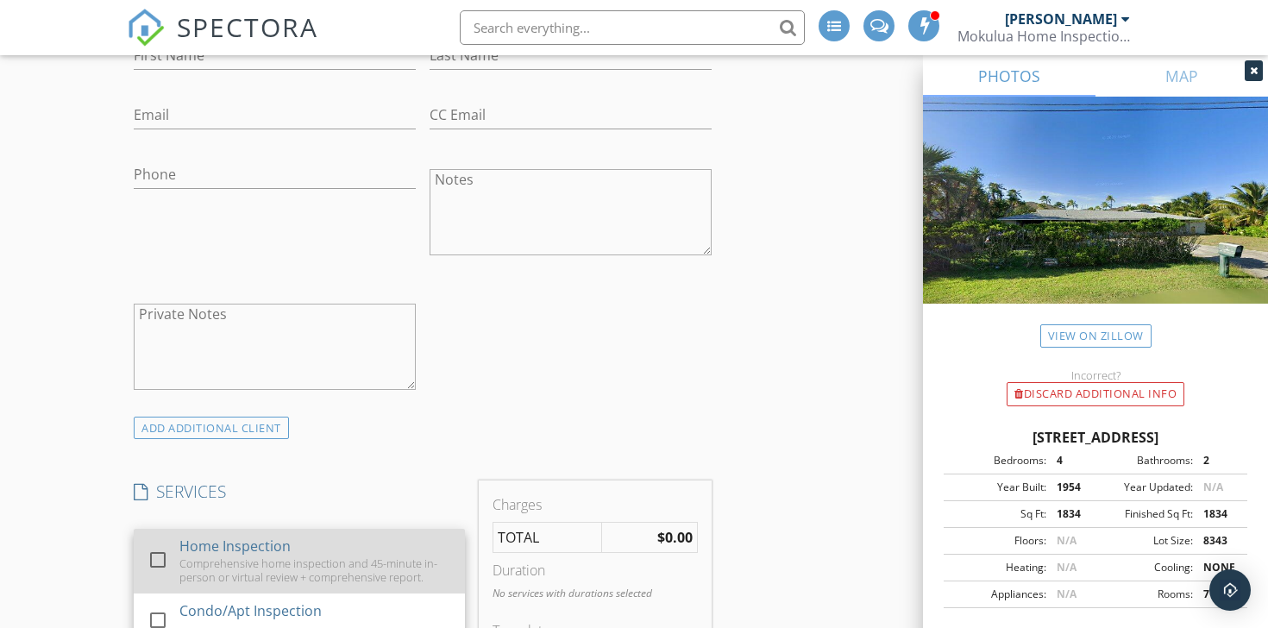
click at [349, 562] on div "Comprehensive home inspection and 45-minute in-person or virtual review + compr…" at bounding box center [315, 570] width 272 height 28
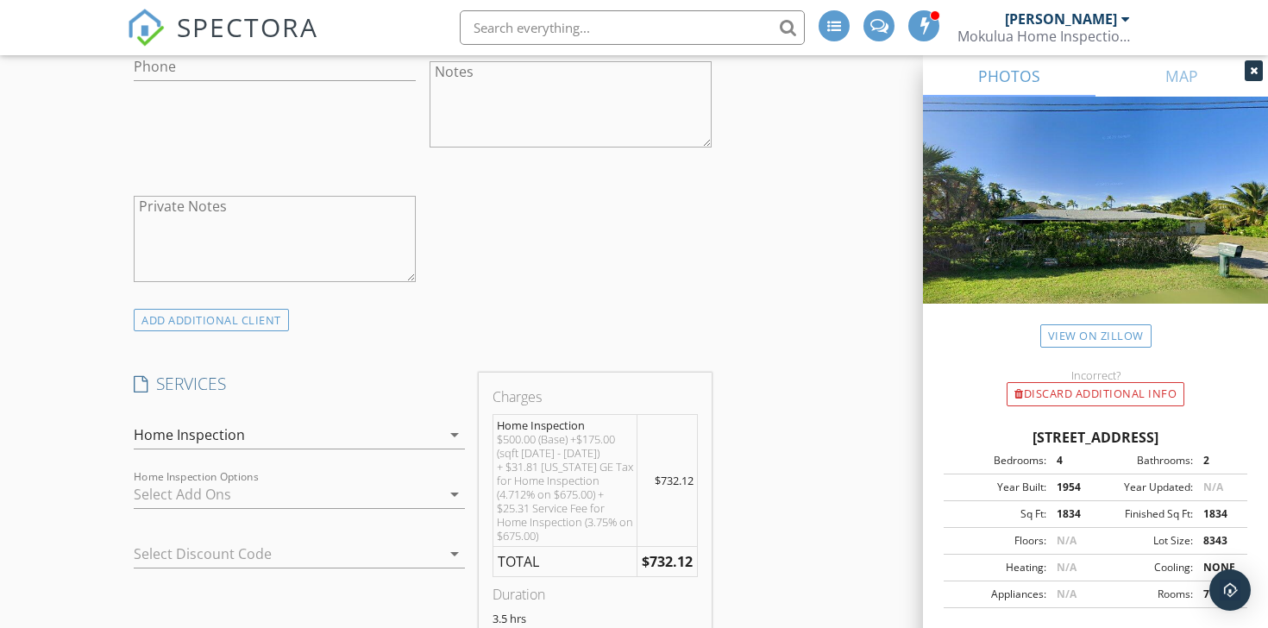
scroll to position [1102, 0]
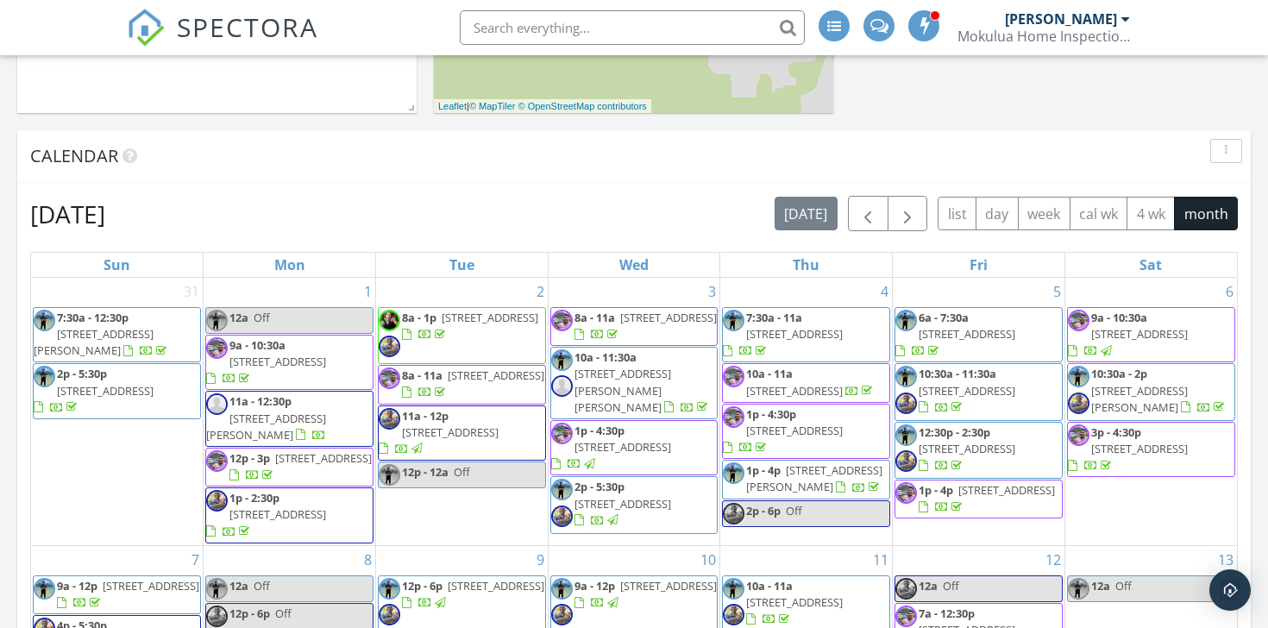
scroll to position [639, 0]
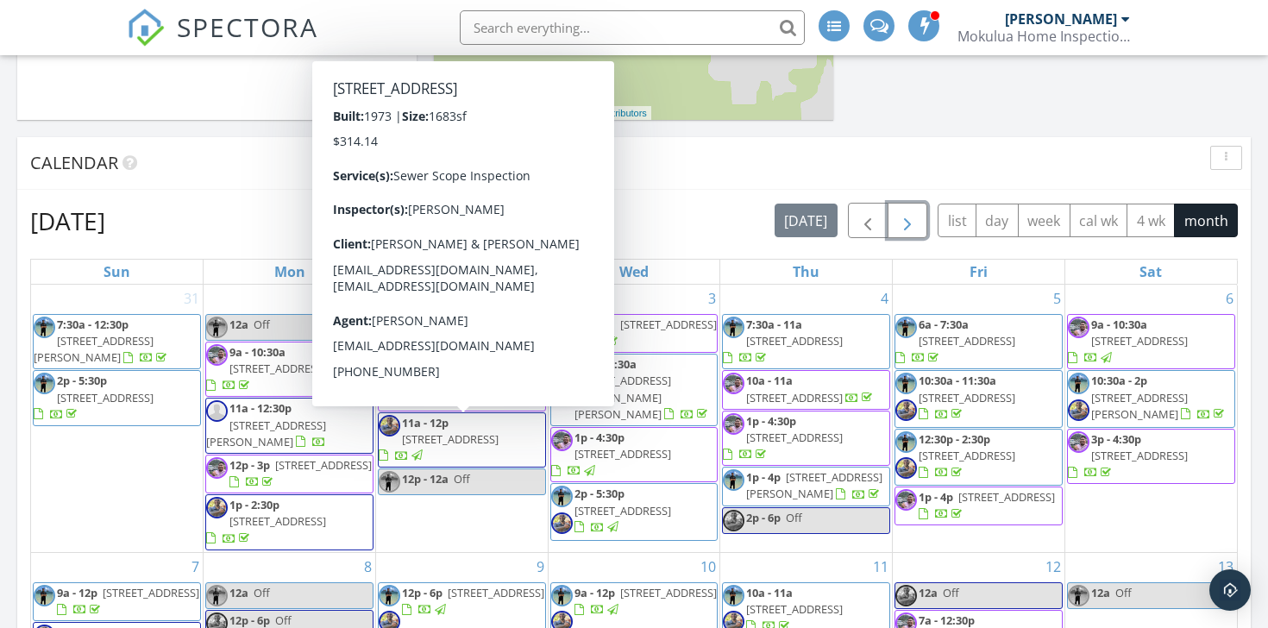
click at [913, 224] on span "button" at bounding box center [907, 220] width 21 height 21
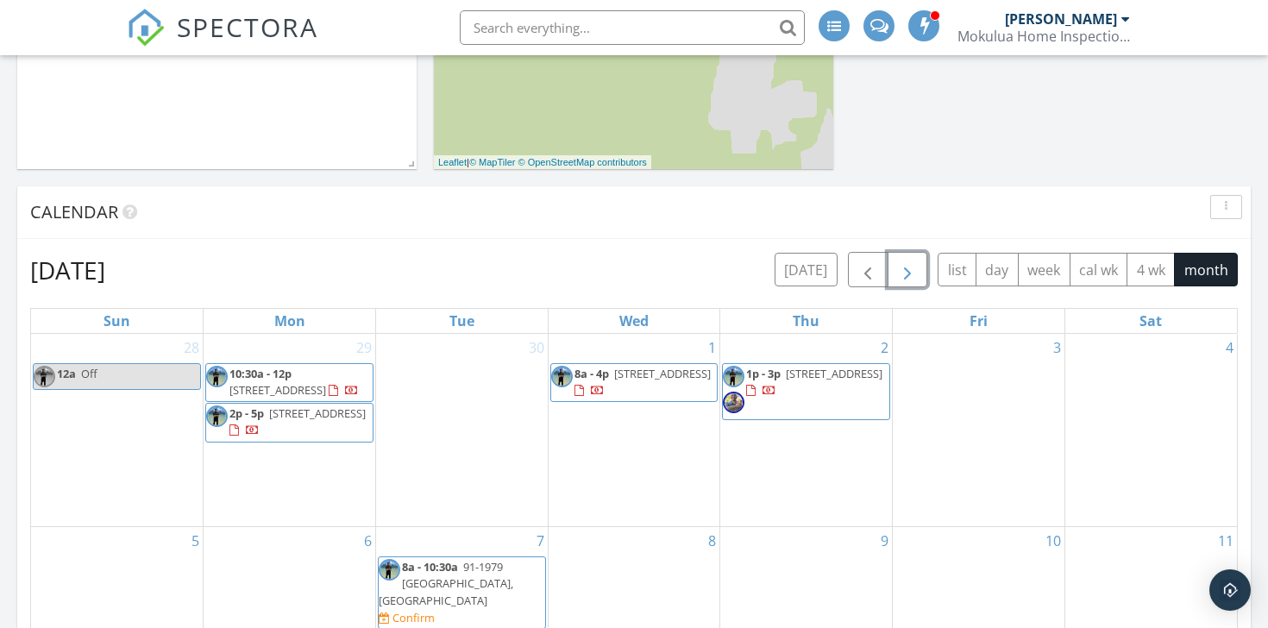
scroll to position [592, 0]
click at [867, 271] on span "button" at bounding box center [867, 268] width 21 height 21
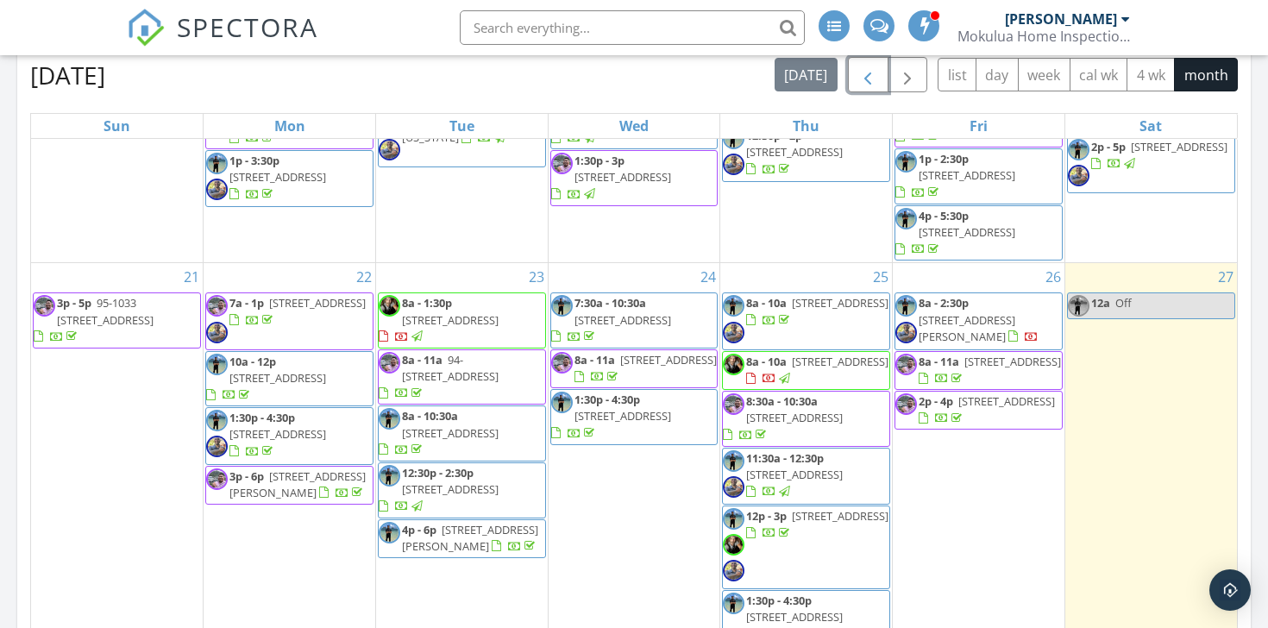
scroll to position [827, 0]
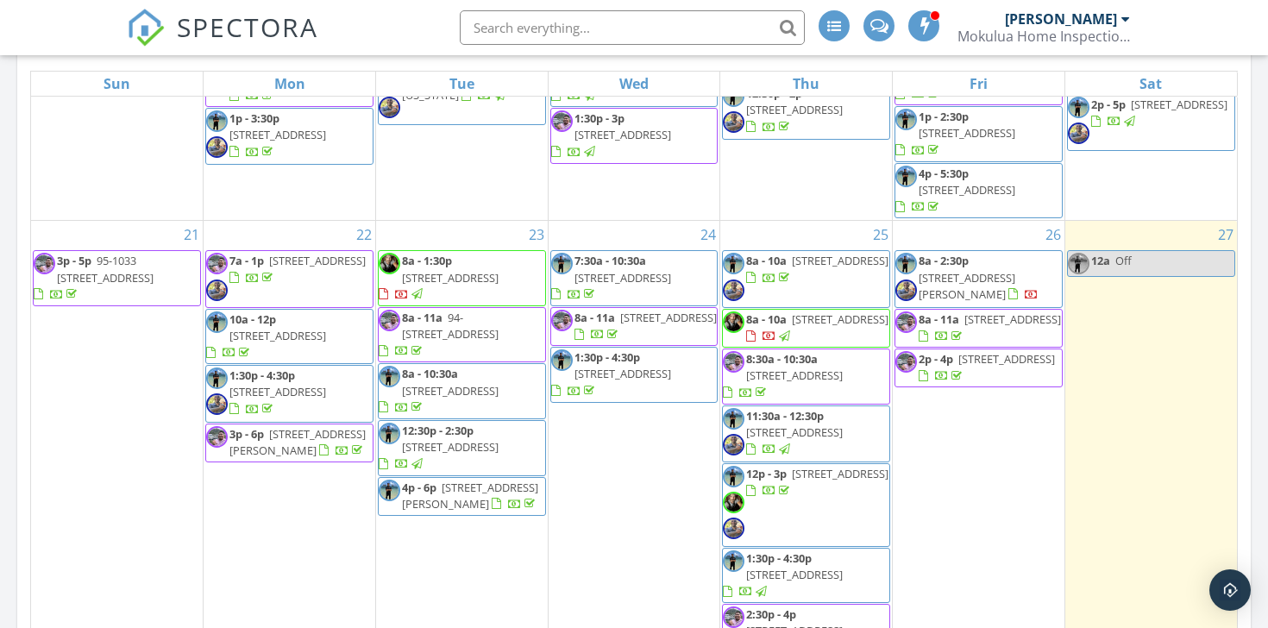
click at [839, 325] on span "[STREET_ADDRESS]" at bounding box center [840, 319] width 97 height 16
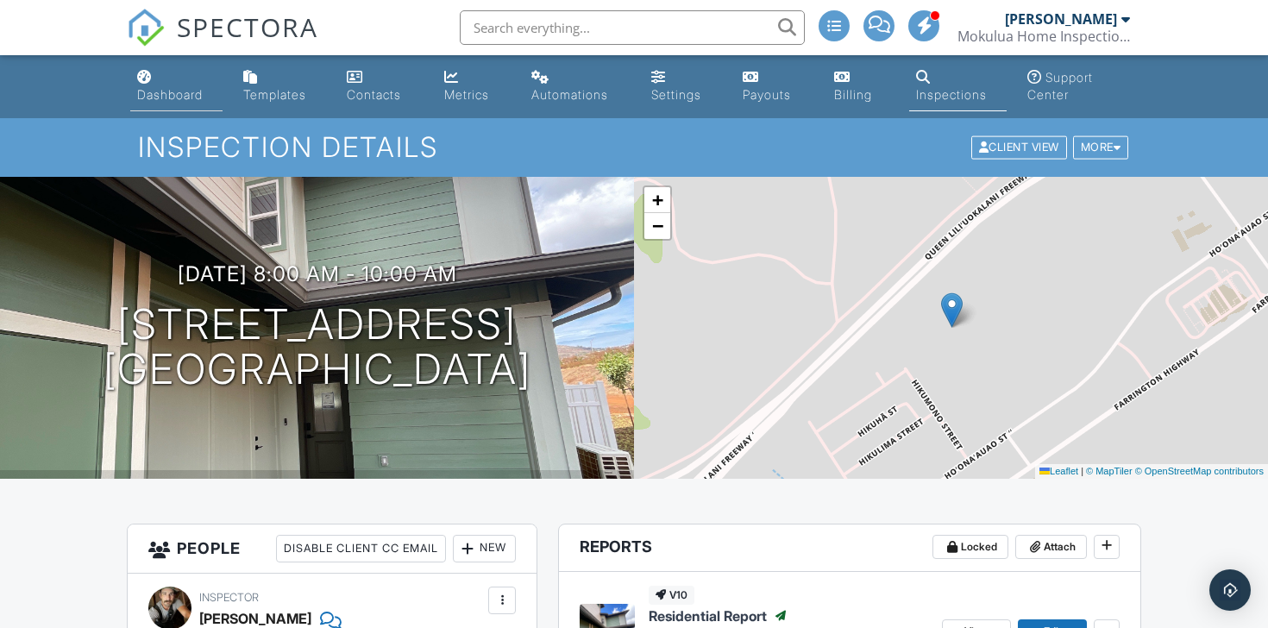
click at [159, 91] on div "Dashboard" at bounding box center [170, 94] width 66 height 15
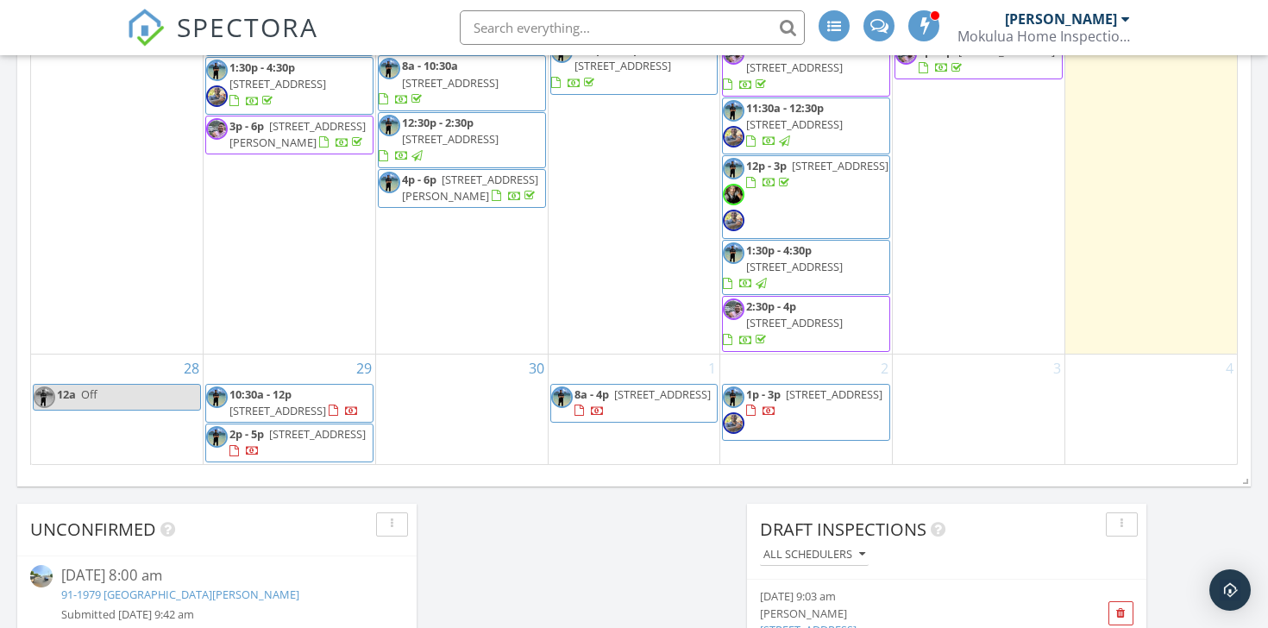
scroll to position [1134, 0]
click at [839, 222] on span "12p - 3p 91-1387 Ho‘omāhua St, East Kapolei 96706" at bounding box center [806, 198] width 166 height 79
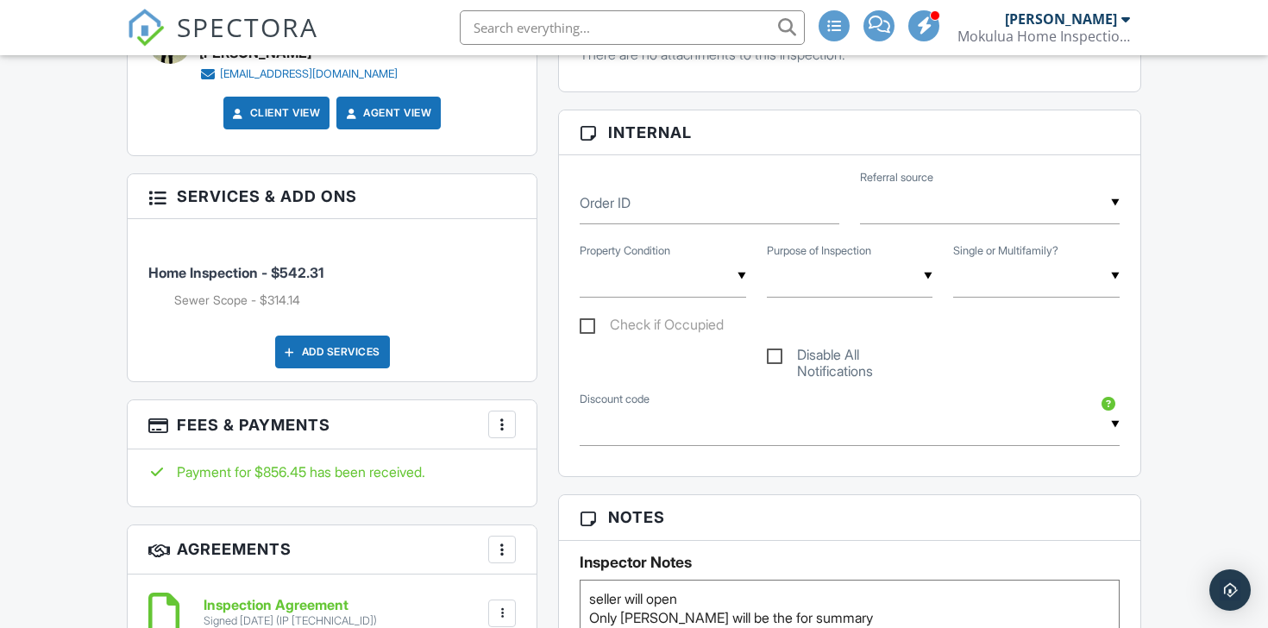
scroll to position [998, 0]
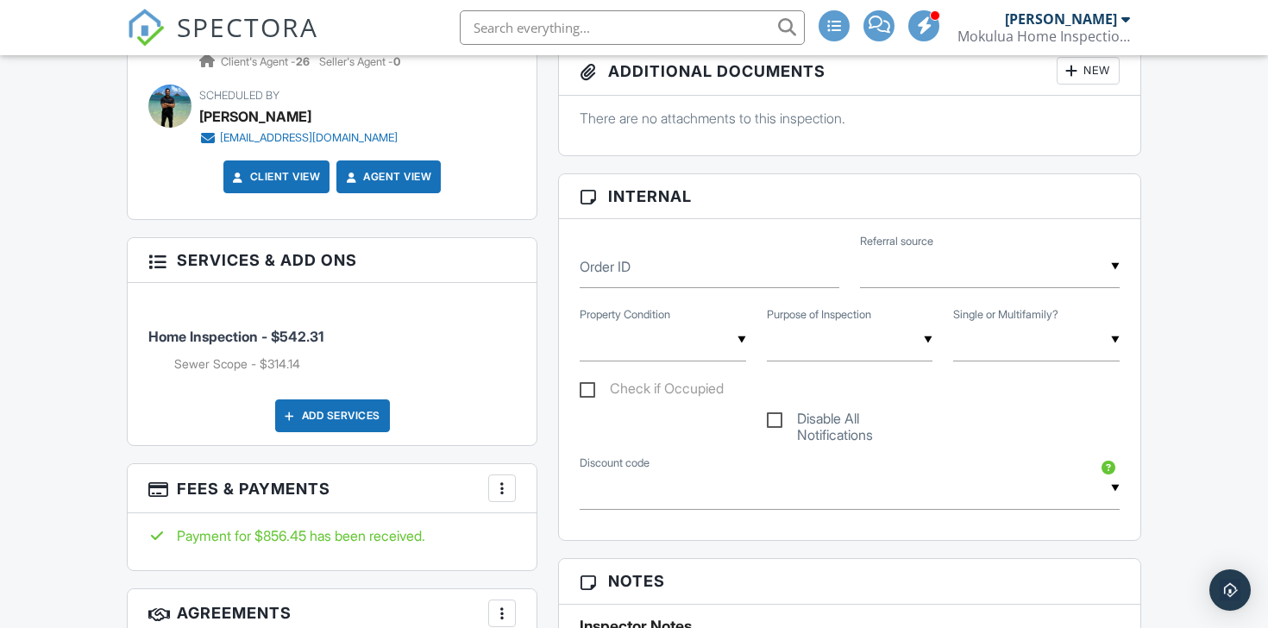
click at [506, 486] on div at bounding box center [501, 488] width 17 height 17
click at [390, 514] on div "Payment for $856.45 has been received." at bounding box center [332, 541] width 409 height 56
click at [504, 481] on div at bounding box center [501, 488] width 17 height 17
click at [606, 606] on li "View Invoice" at bounding box center [589, 627] width 180 height 43
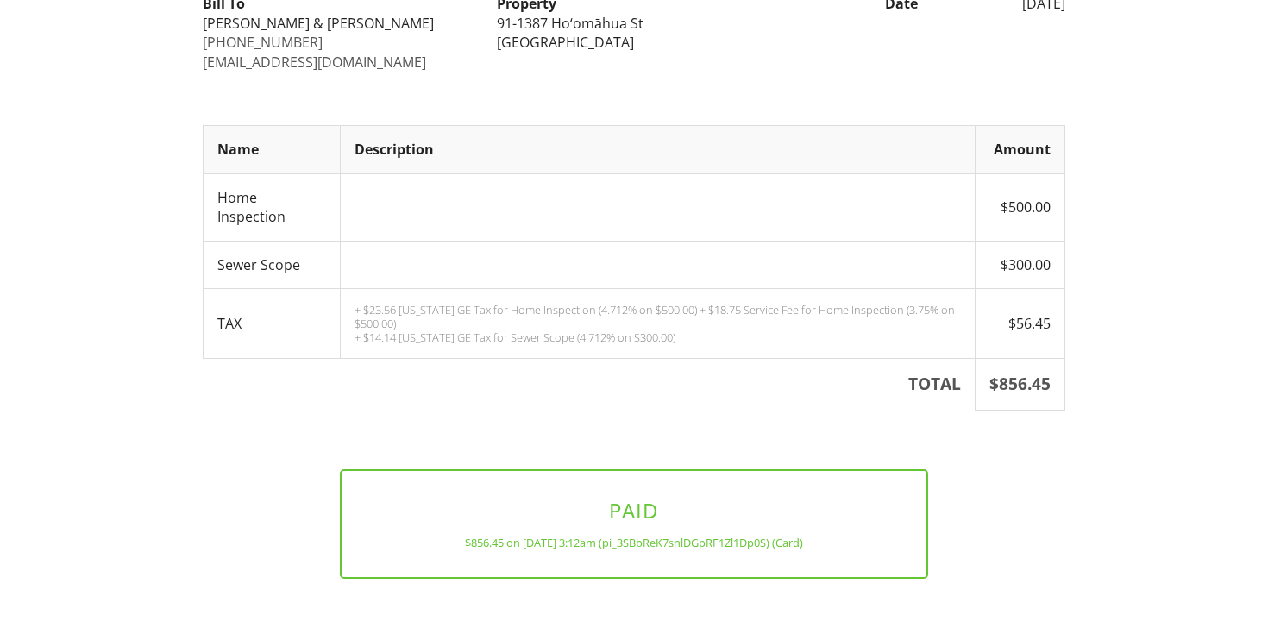
scroll to position [238, 0]
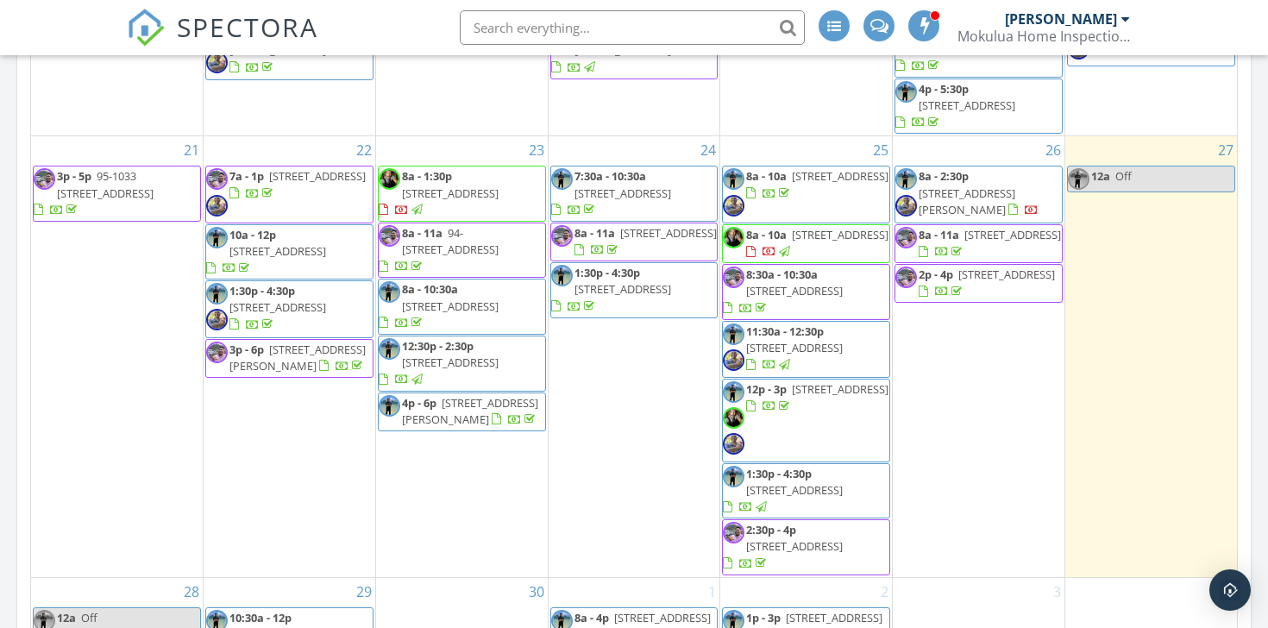
scroll to position [677, 0]
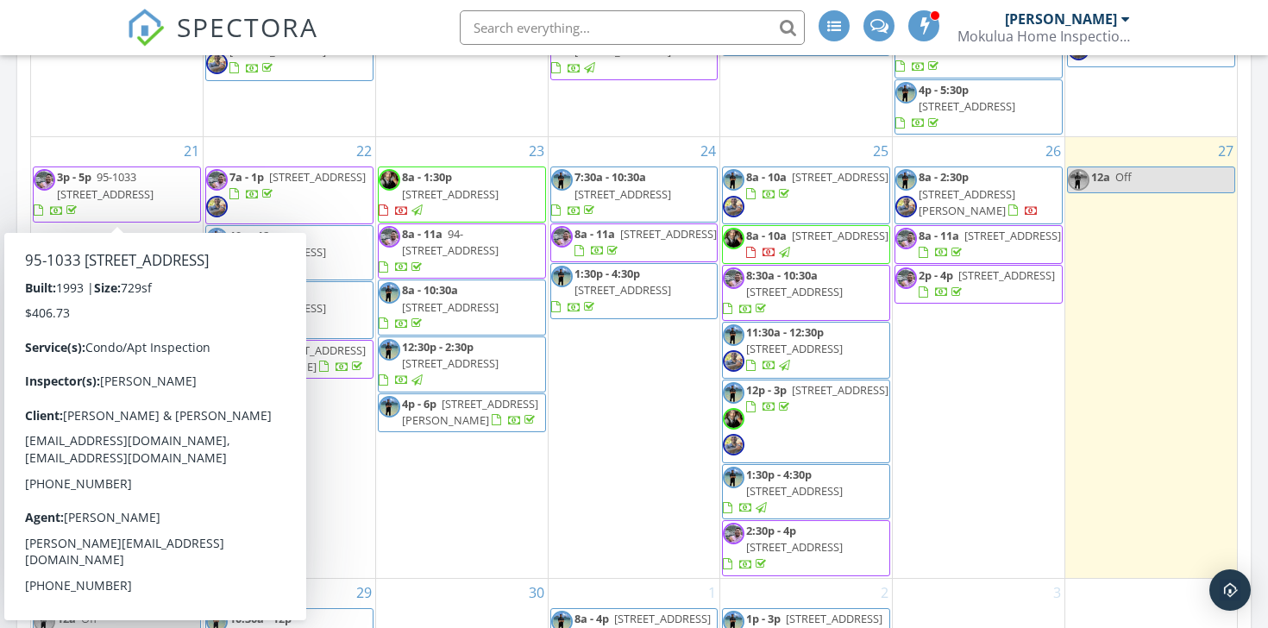
click at [138, 211] on span "3p - 5p 95-1033 ʻĀinamakua Dr 142, Mililani 96789" at bounding box center [117, 194] width 166 height 51
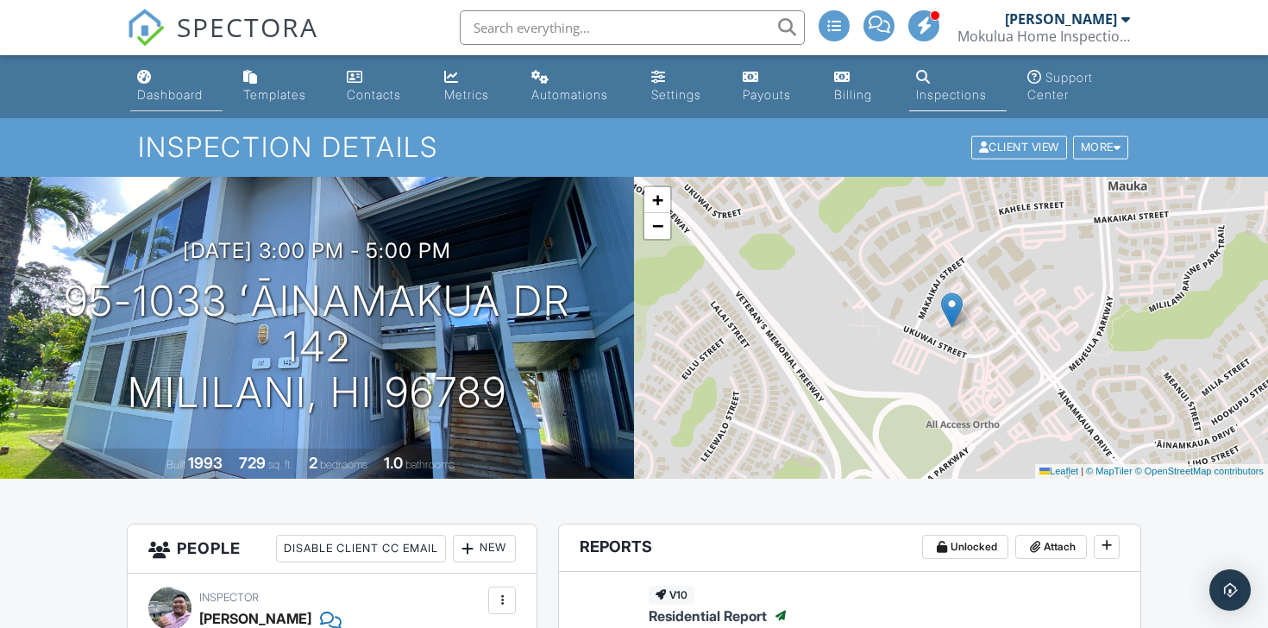
click at [172, 92] on div "Dashboard" at bounding box center [170, 94] width 66 height 15
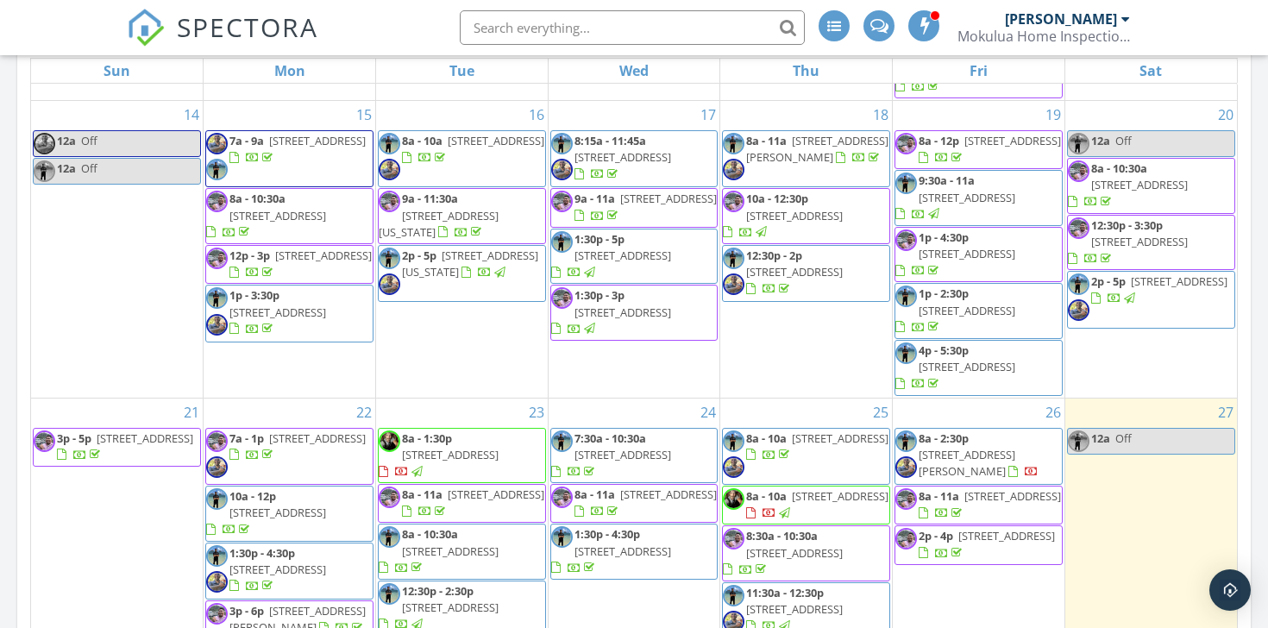
scroll to position [550, 0]
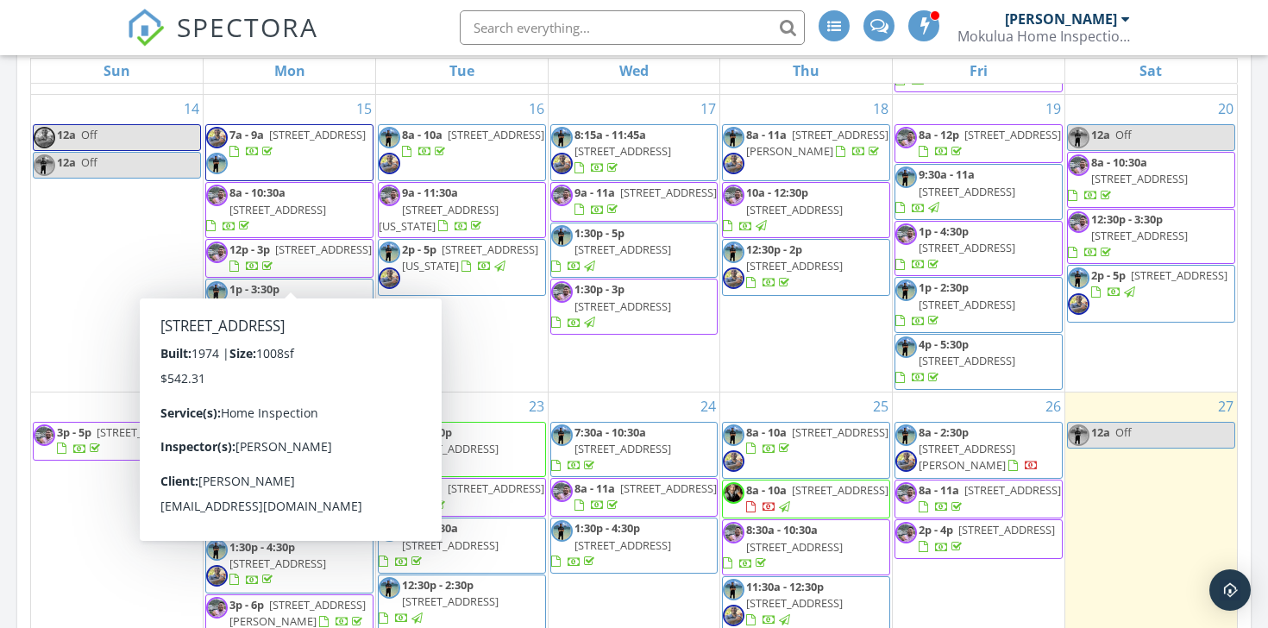
click at [333, 275] on span "12p - 3p 54-286 Hauula Homestead Rd, Hauula 96717" at bounding box center [289, 259] width 166 height 34
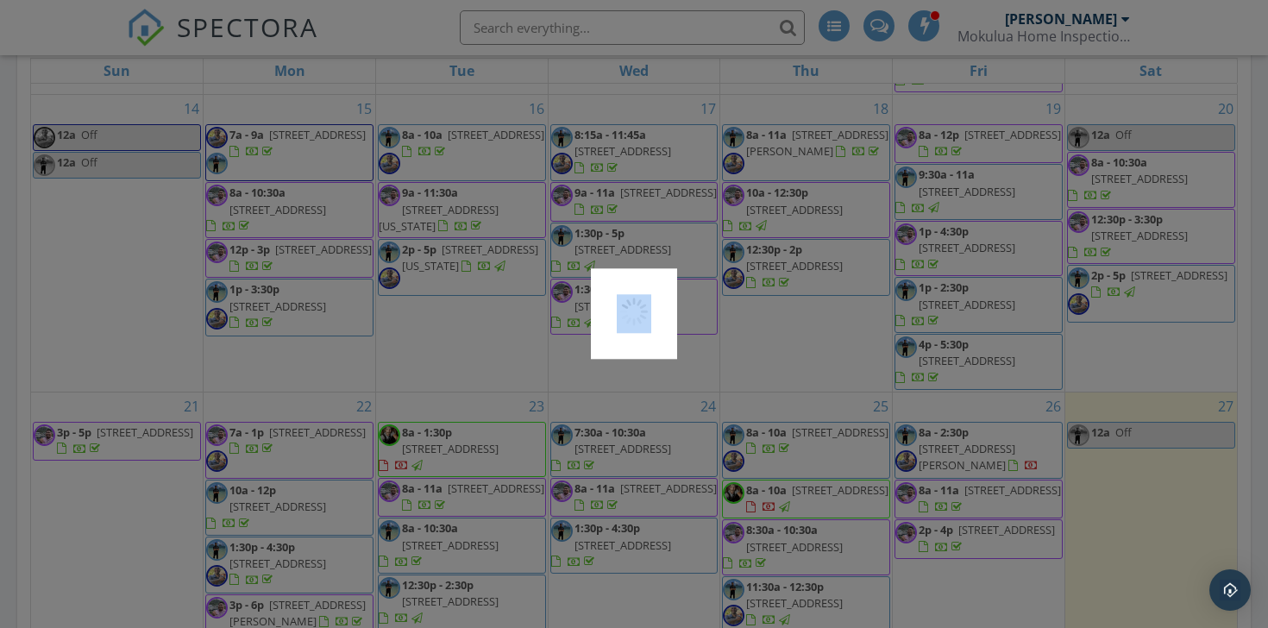
click at [333, 281] on div at bounding box center [634, 314] width 1268 height 628
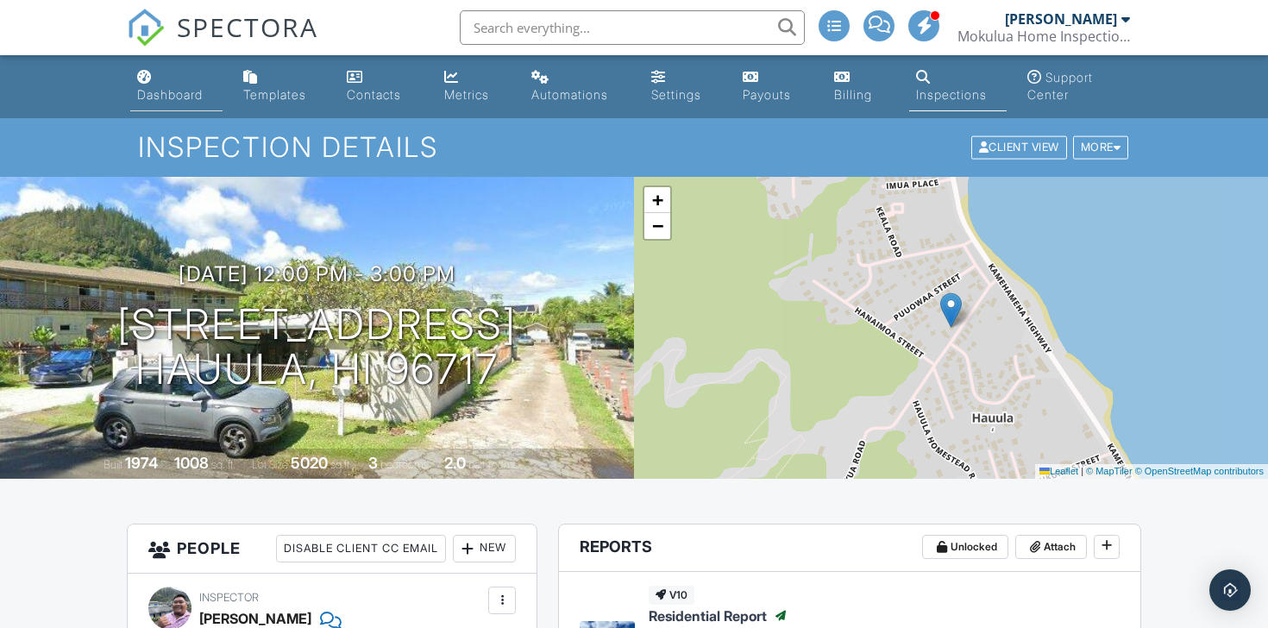
click at [176, 82] on link "Dashboard" at bounding box center [176, 86] width 92 height 49
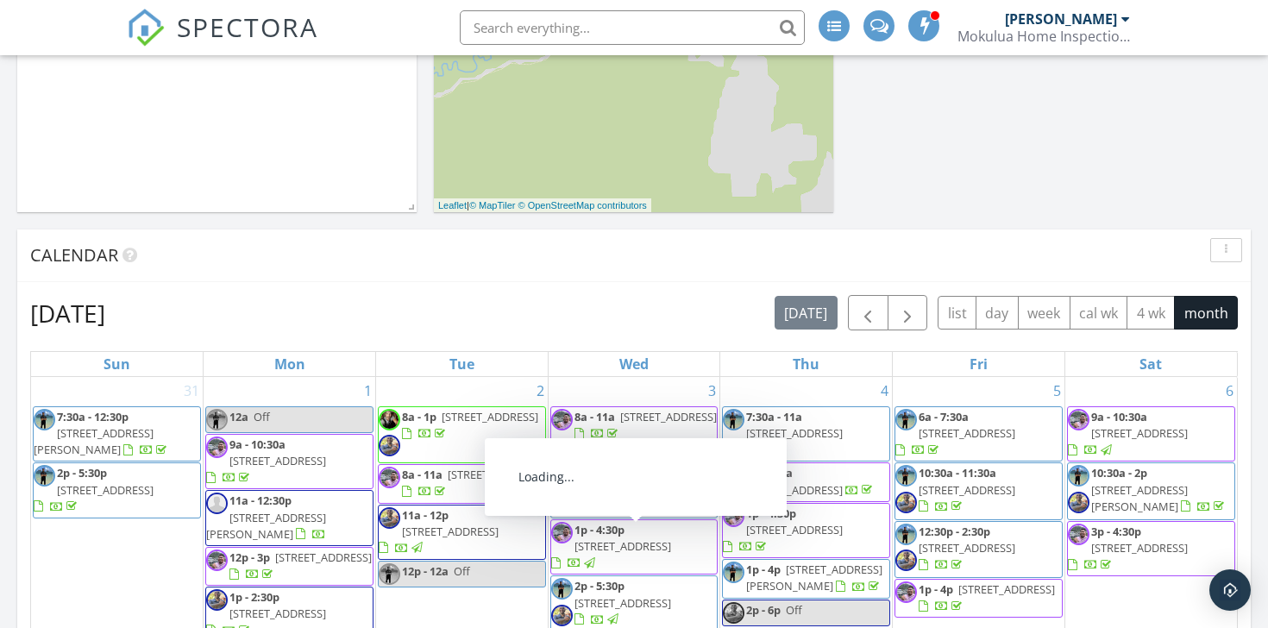
scroll to position [576, 0]
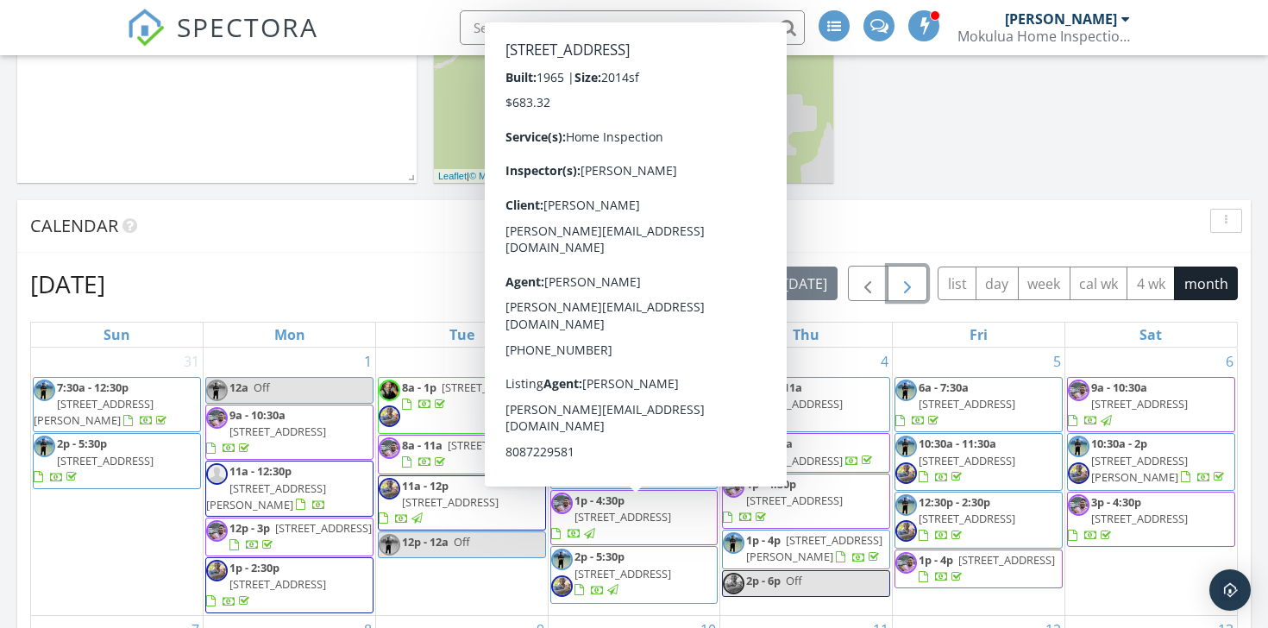
click at [899, 277] on span "button" at bounding box center [907, 283] width 21 height 21
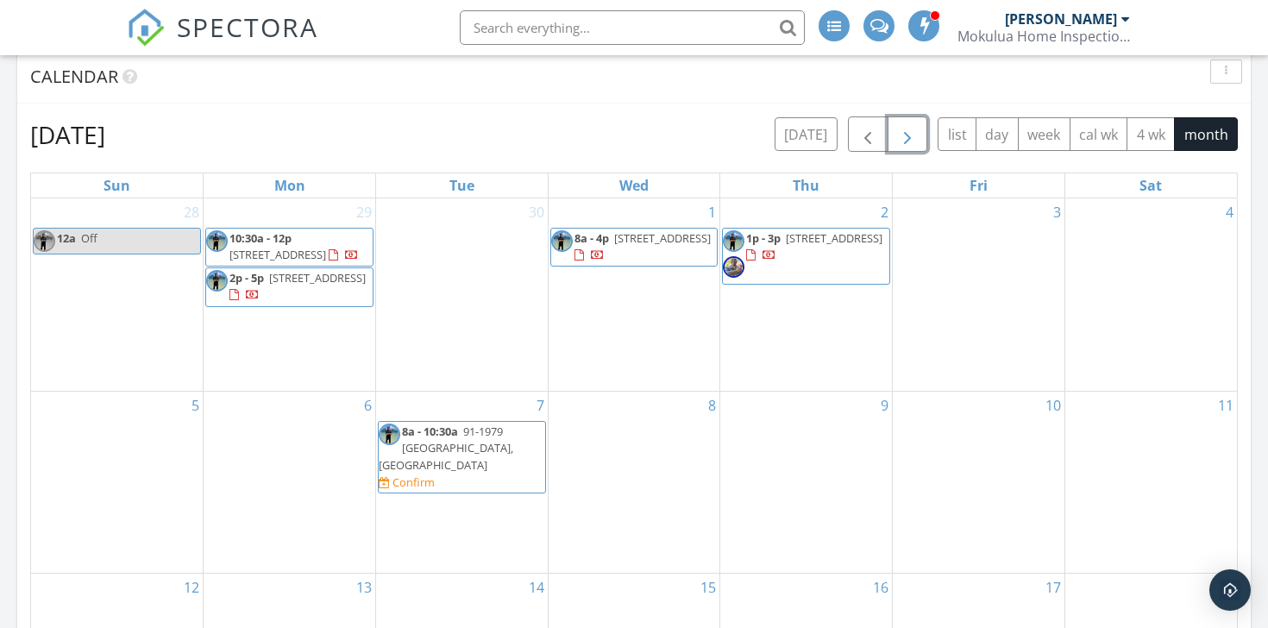
scroll to position [715, 0]
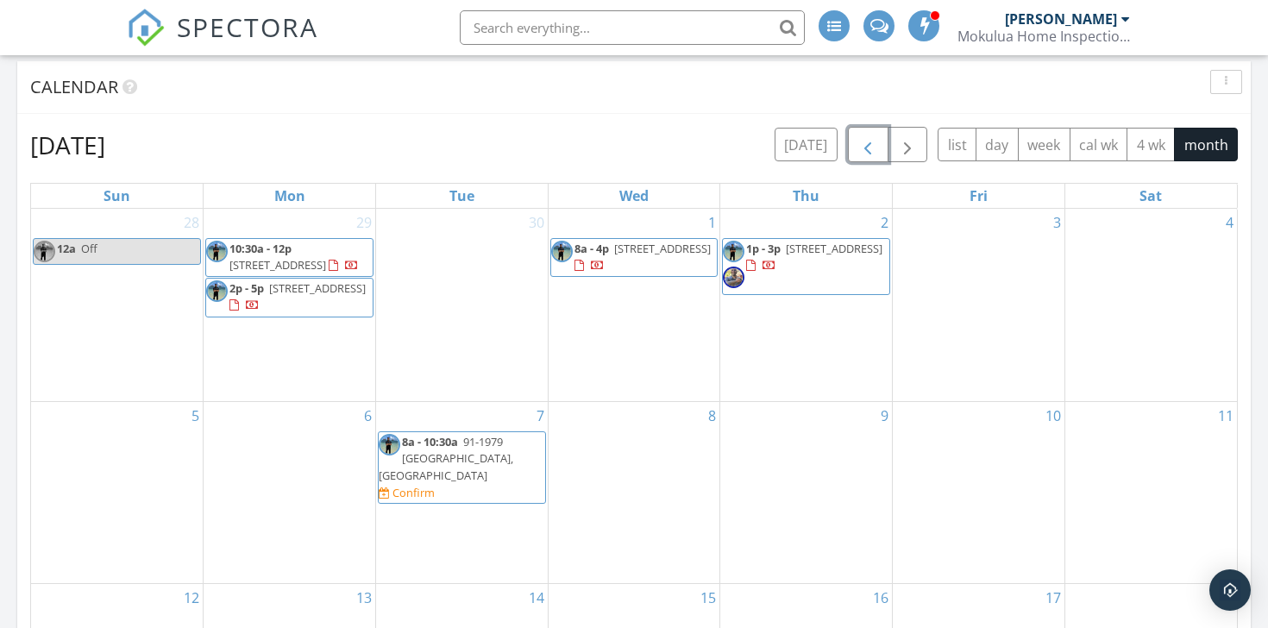
click at [869, 152] on span "button" at bounding box center [867, 145] width 21 height 21
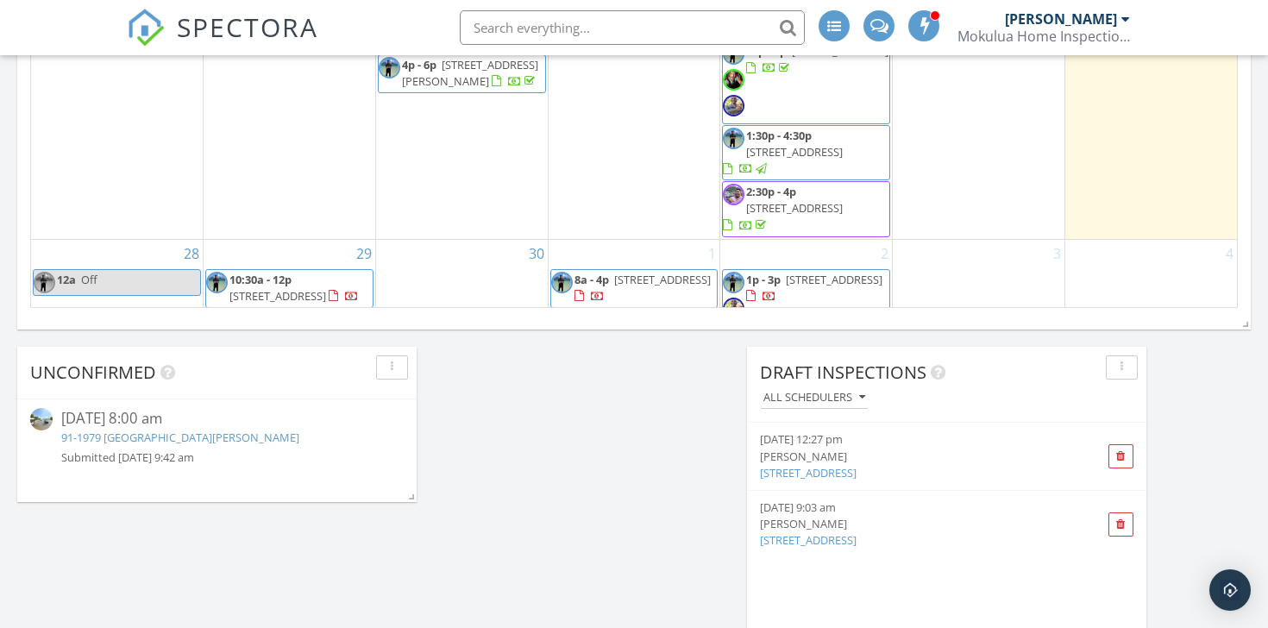
scroll to position [744, 0]
